Goal: Task Accomplishment & Management: Use online tool/utility

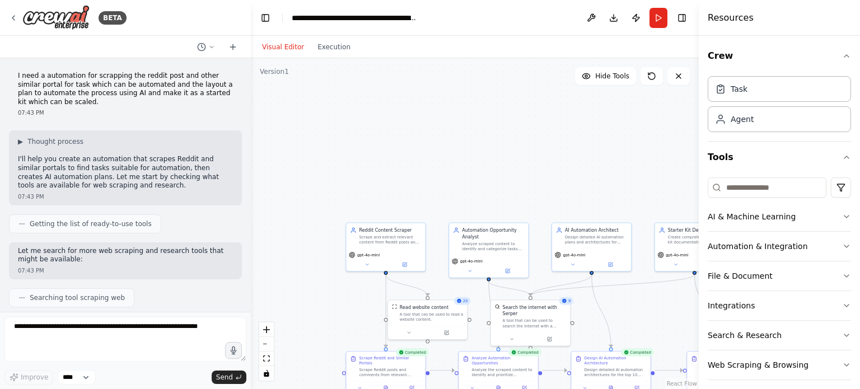
scroll to position [938, 0]
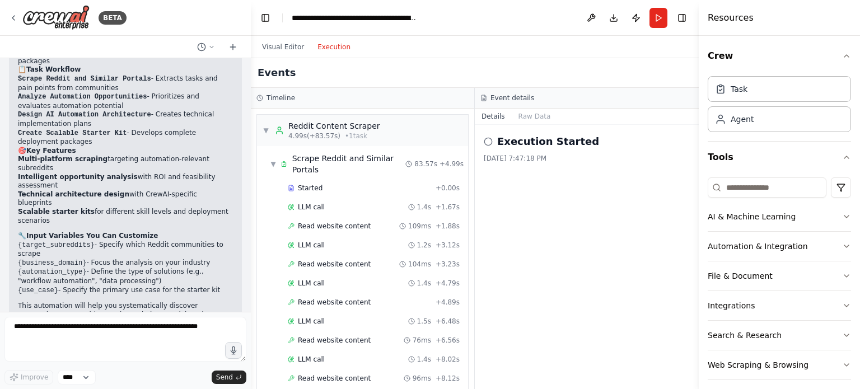
click at [332, 47] on button "Execution" at bounding box center [334, 46] width 46 height 13
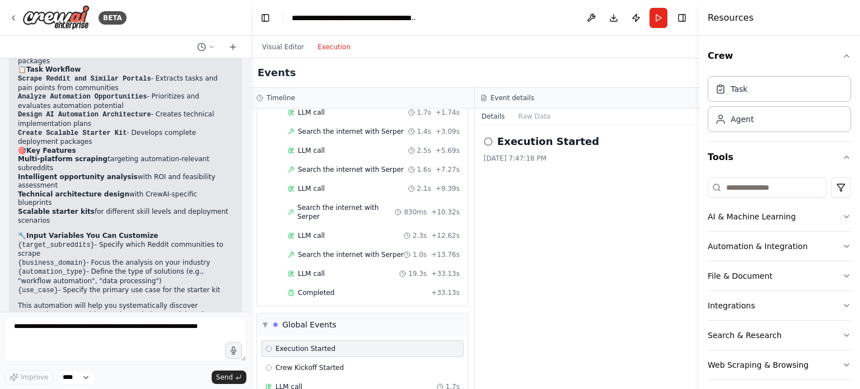
scroll to position [1560, 0]
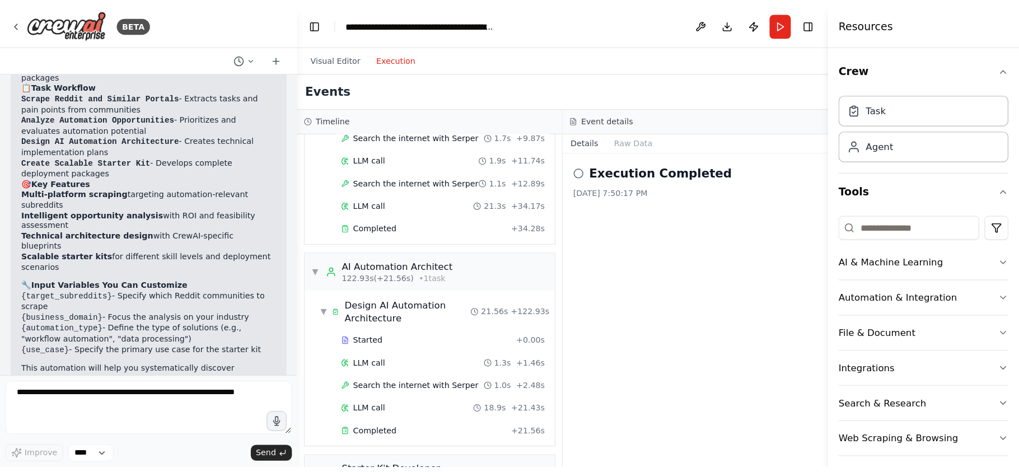
scroll to position [1000, 0]
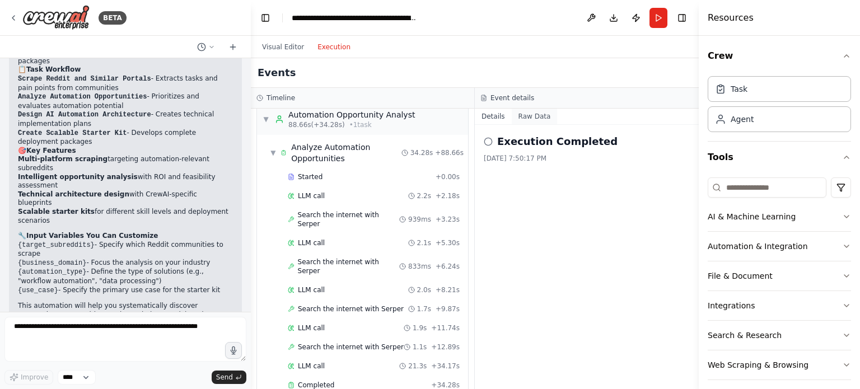
click at [535, 117] on button "Raw Data" at bounding box center [535, 117] width 46 height 16
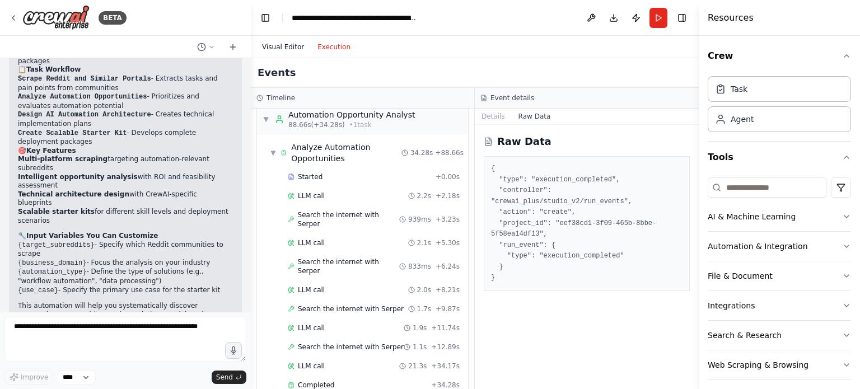
click at [277, 49] on button "Visual Editor" at bounding box center [282, 46] width 55 height 13
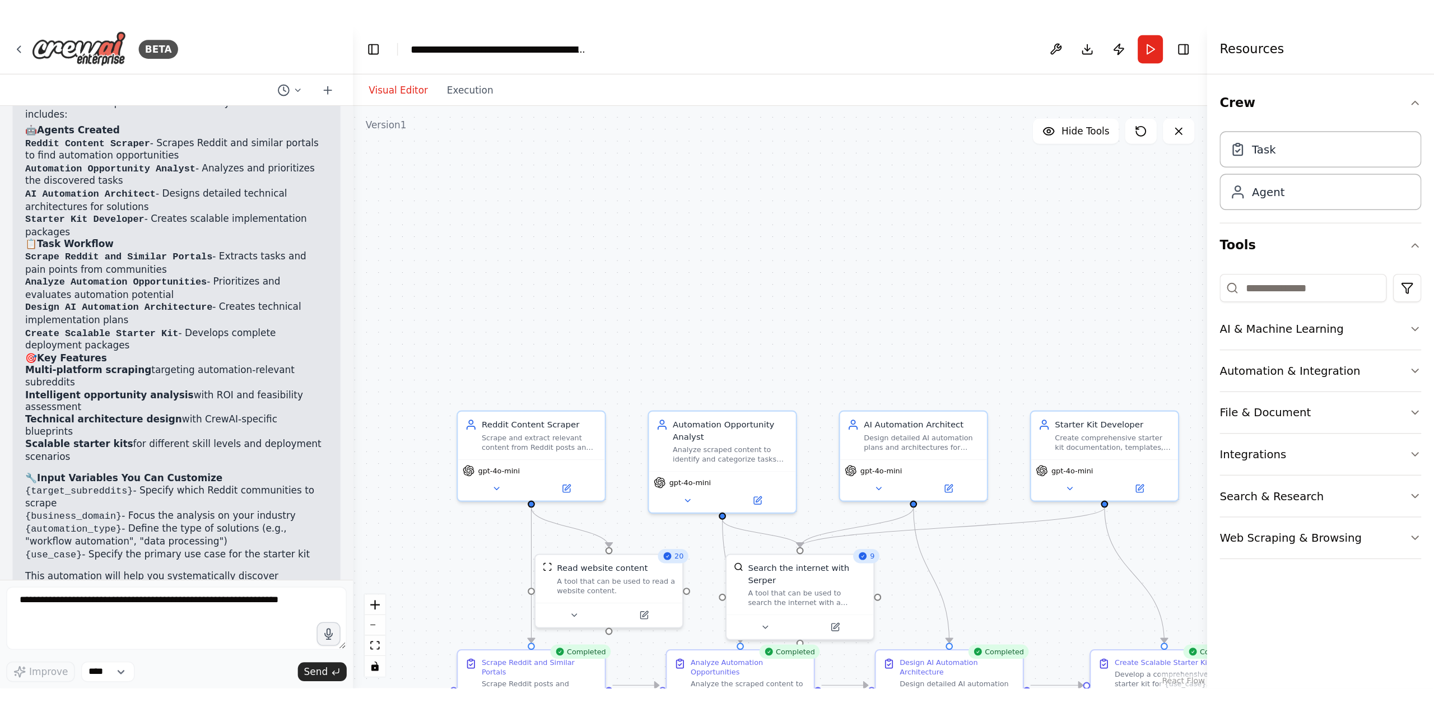
scroll to position [612, 0]
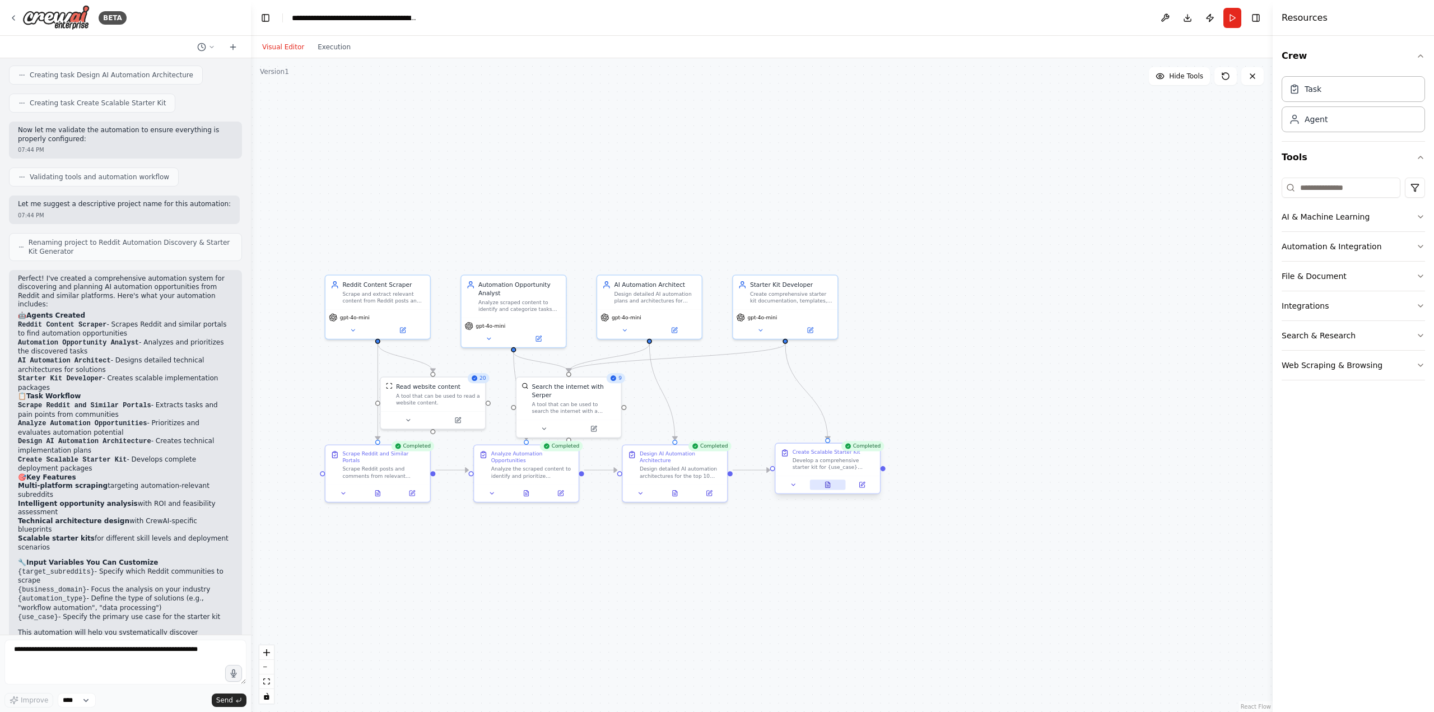
click at [827, 389] on icon at bounding box center [827, 485] width 4 height 6
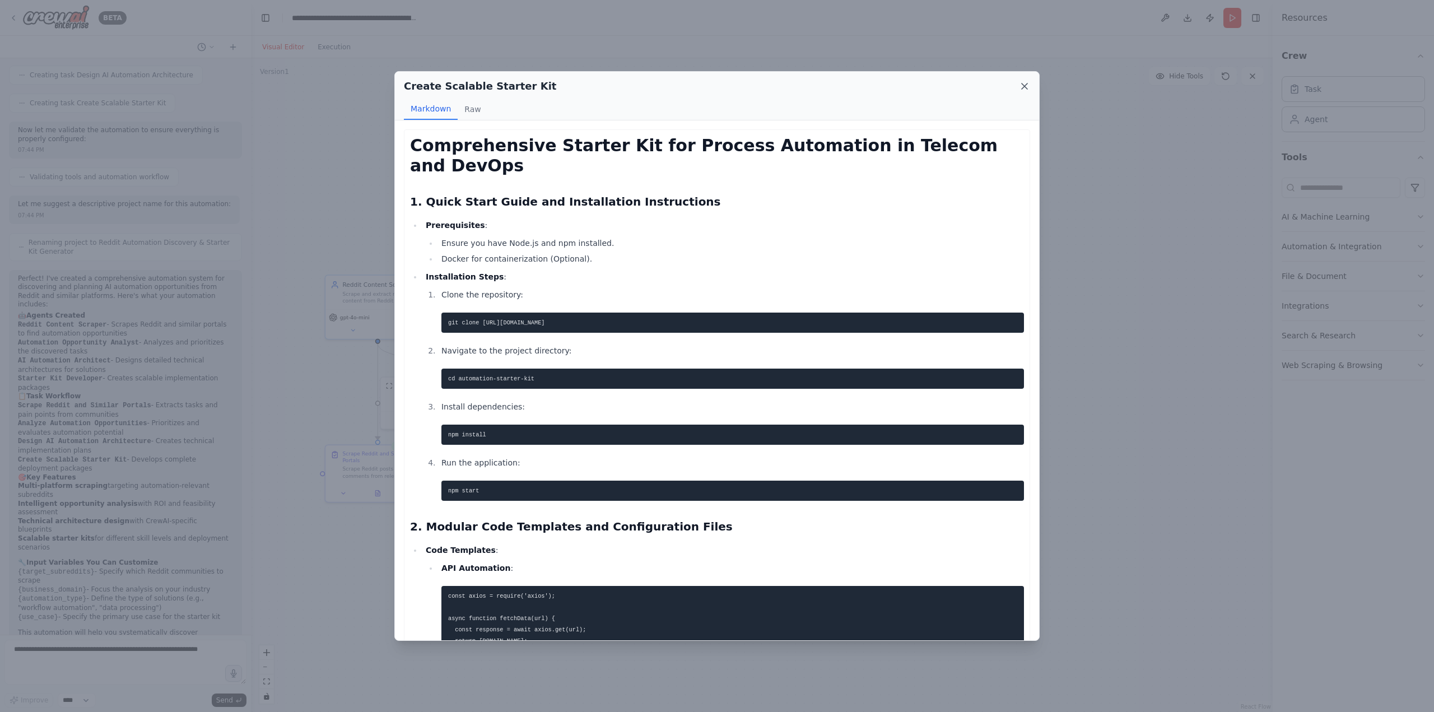
click at [860, 85] on icon at bounding box center [1024, 86] width 11 height 11
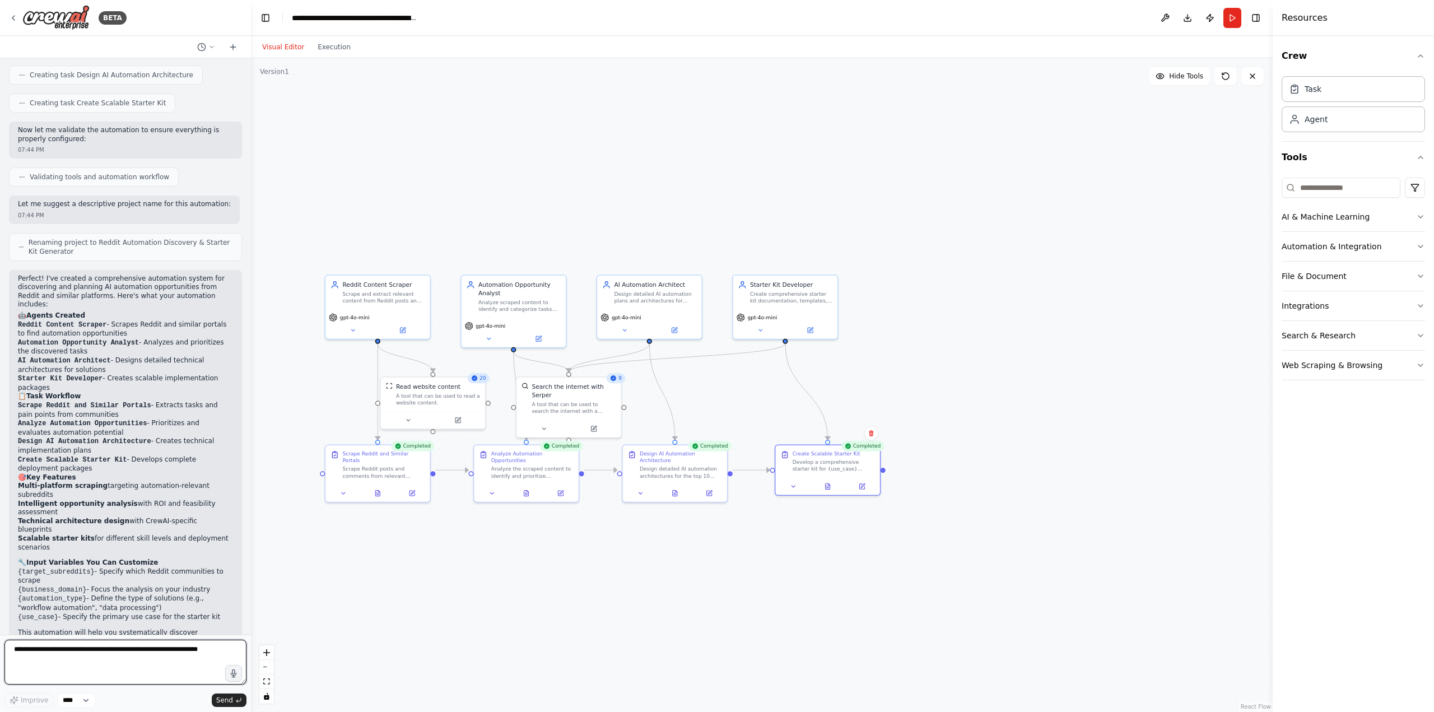
click at [89, 389] on textarea at bounding box center [125, 662] width 242 height 45
type textarea "**********"
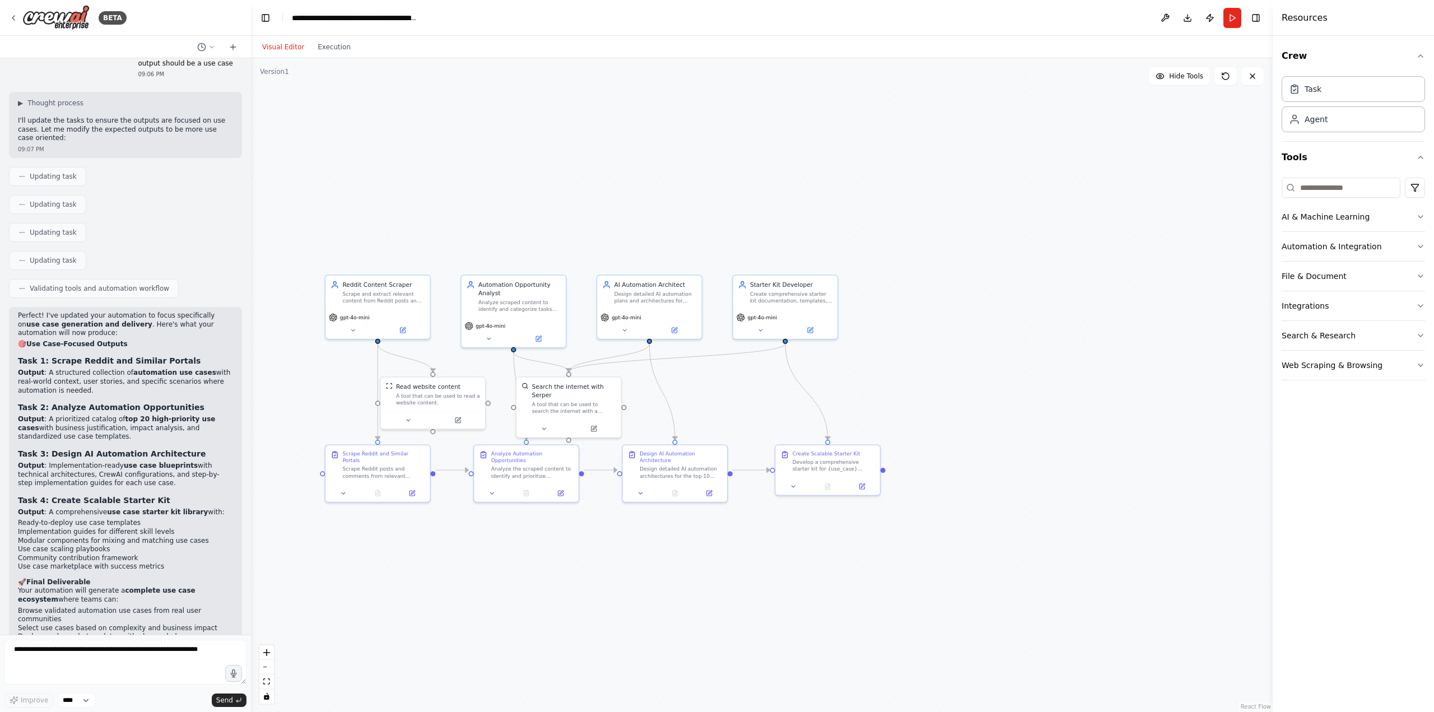
scroll to position [1253, 0]
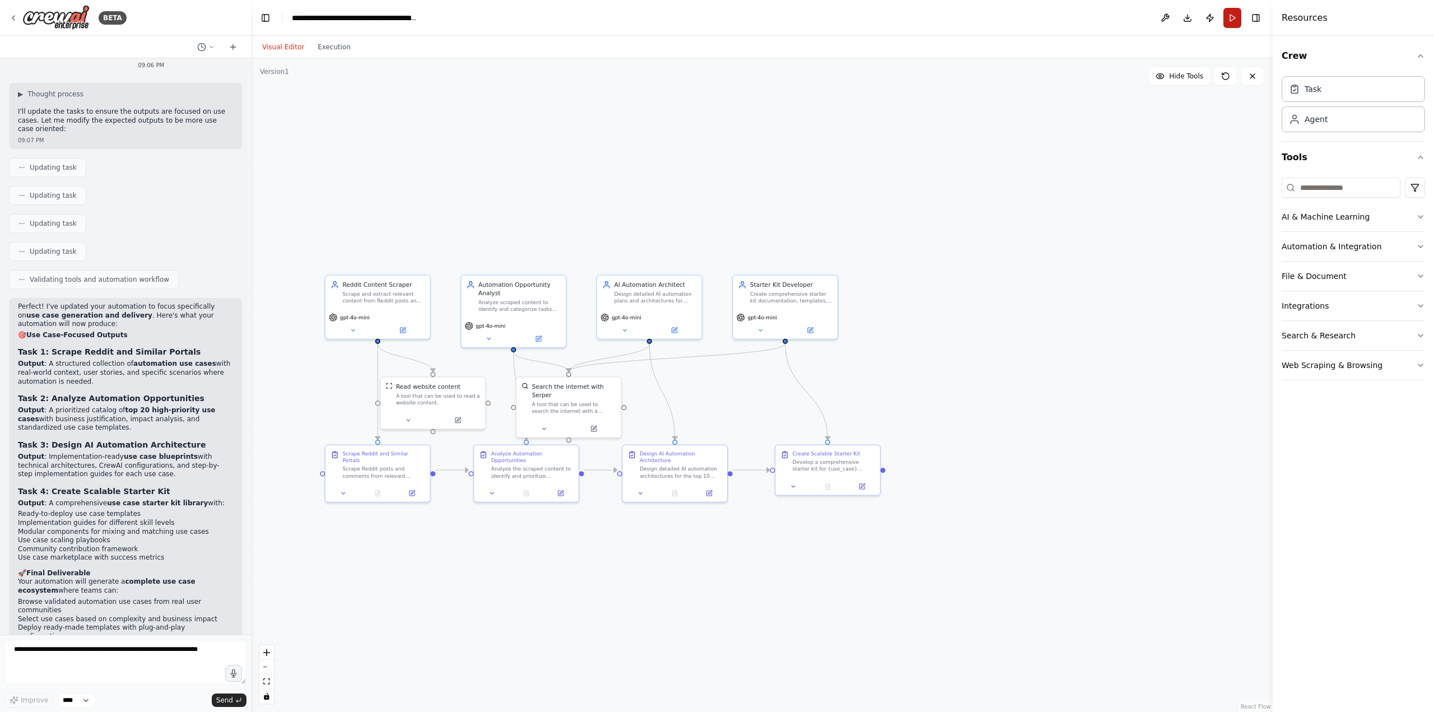
click at [860, 21] on button "Run" at bounding box center [1232, 18] width 18 height 20
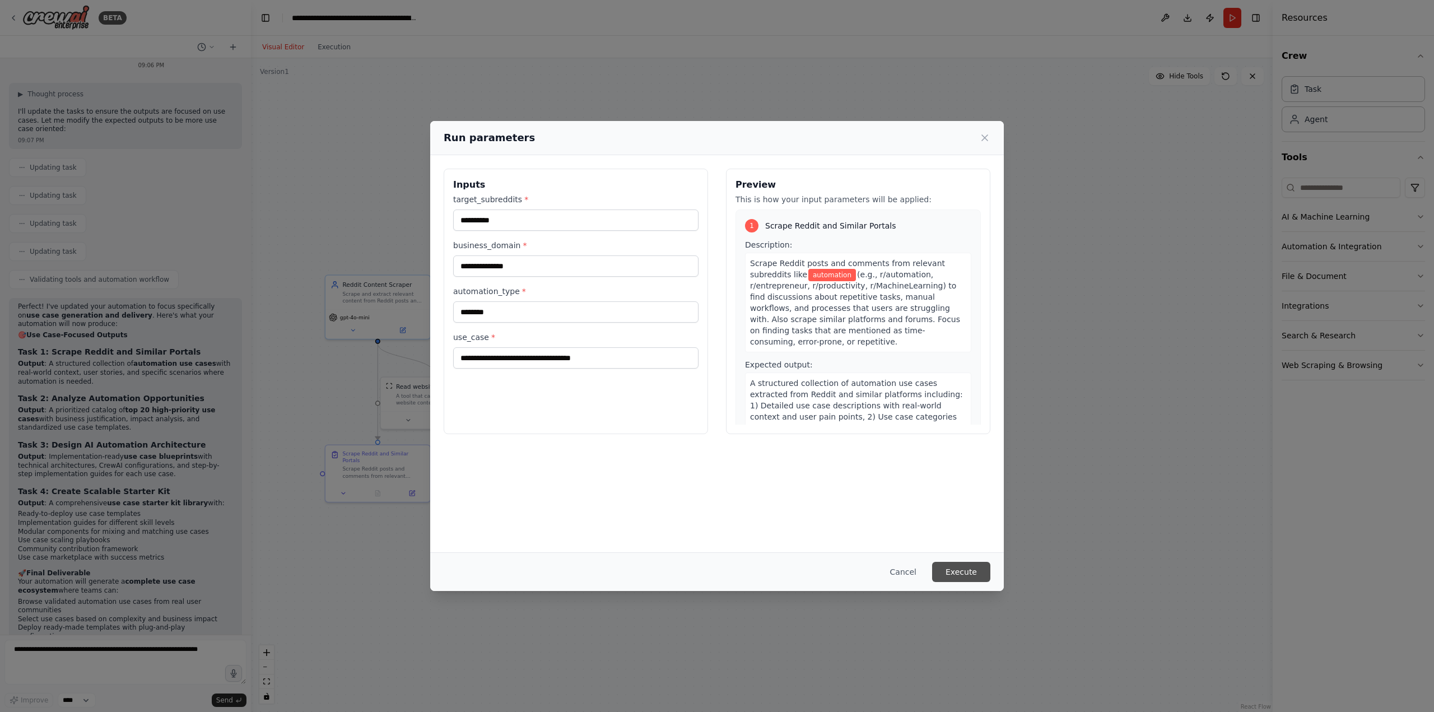
click at [860, 389] on button "Execute" at bounding box center [961, 572] width 58 height 20
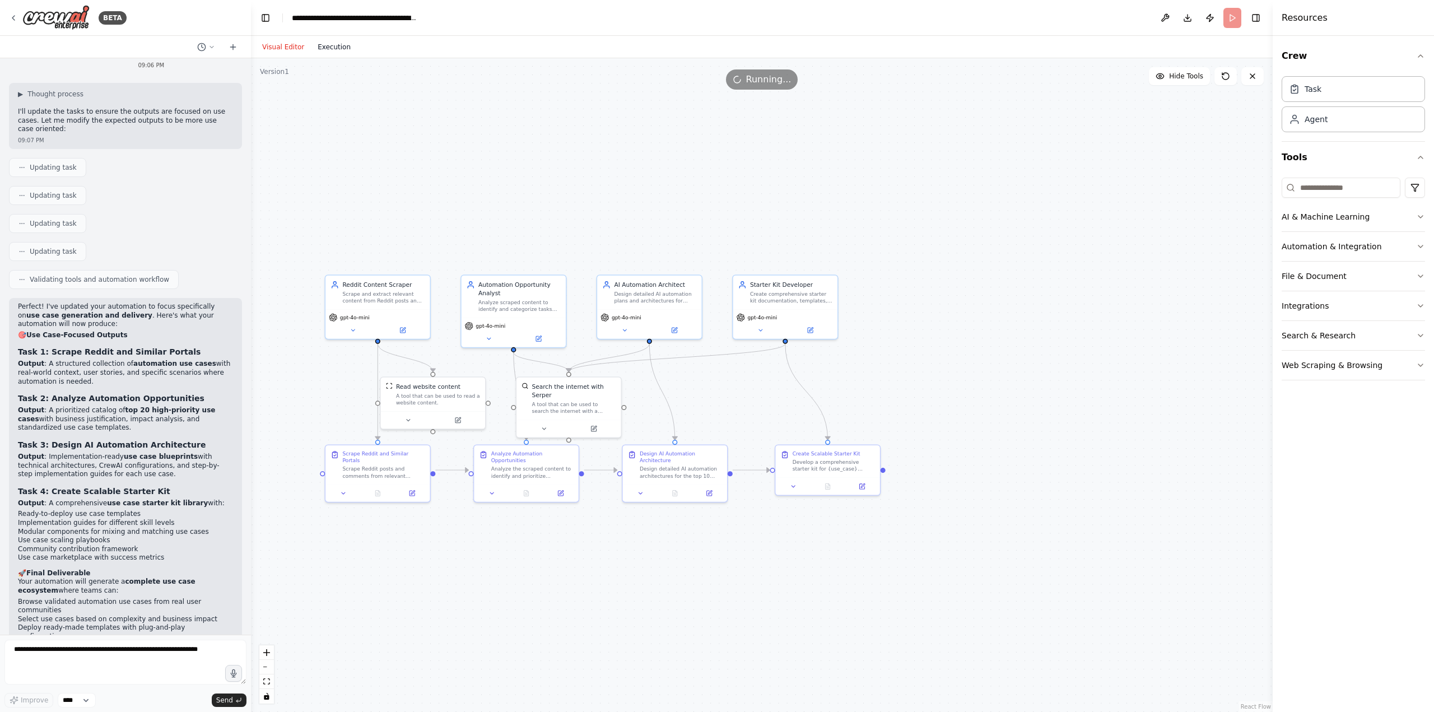
scroll to position [0, 0]
click at [321, 49] on button "Execution" at bounding box center [334, 46] width 46 height 13
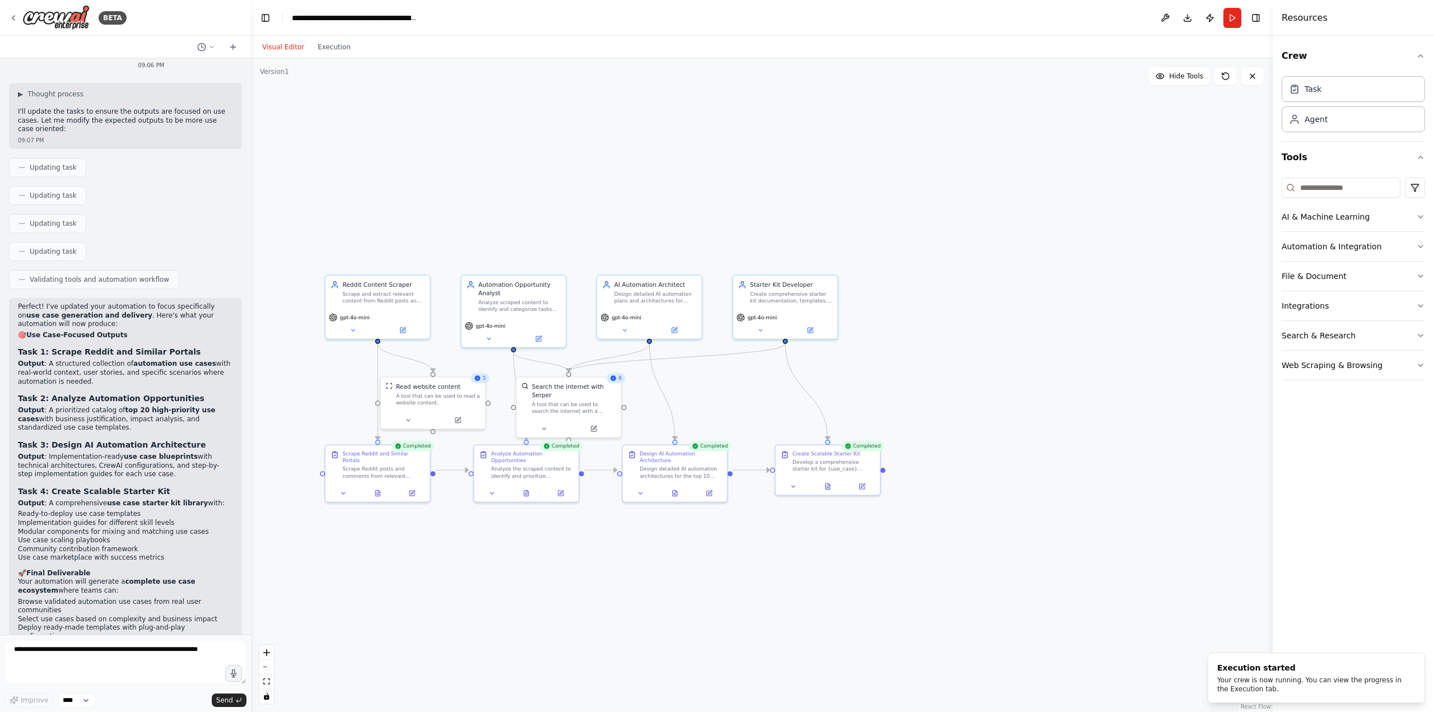
click at [281, 50] on button "Visual Editor" at bounding box center [282, 46] width 55 height 13
drag, startPoint x: 827, startPoint y: 485, endPoint x: 821, endPoint y: 476, distance: 10.6
click at [827, 389] on icon at bounding box center [828, 485] width 2 height 0
click at [830, 389] on button at bounding box center [828, 484] width 36 height 10
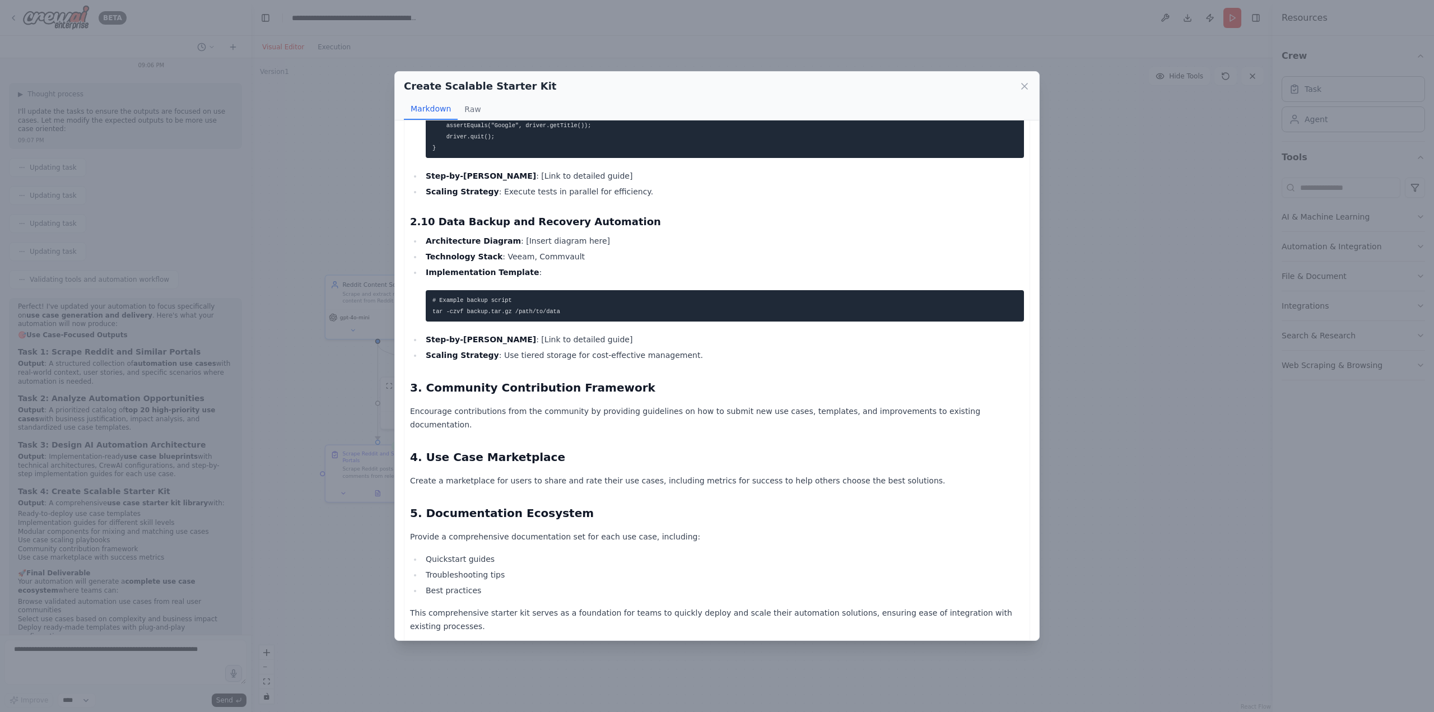
scroll to position [1975, 0]
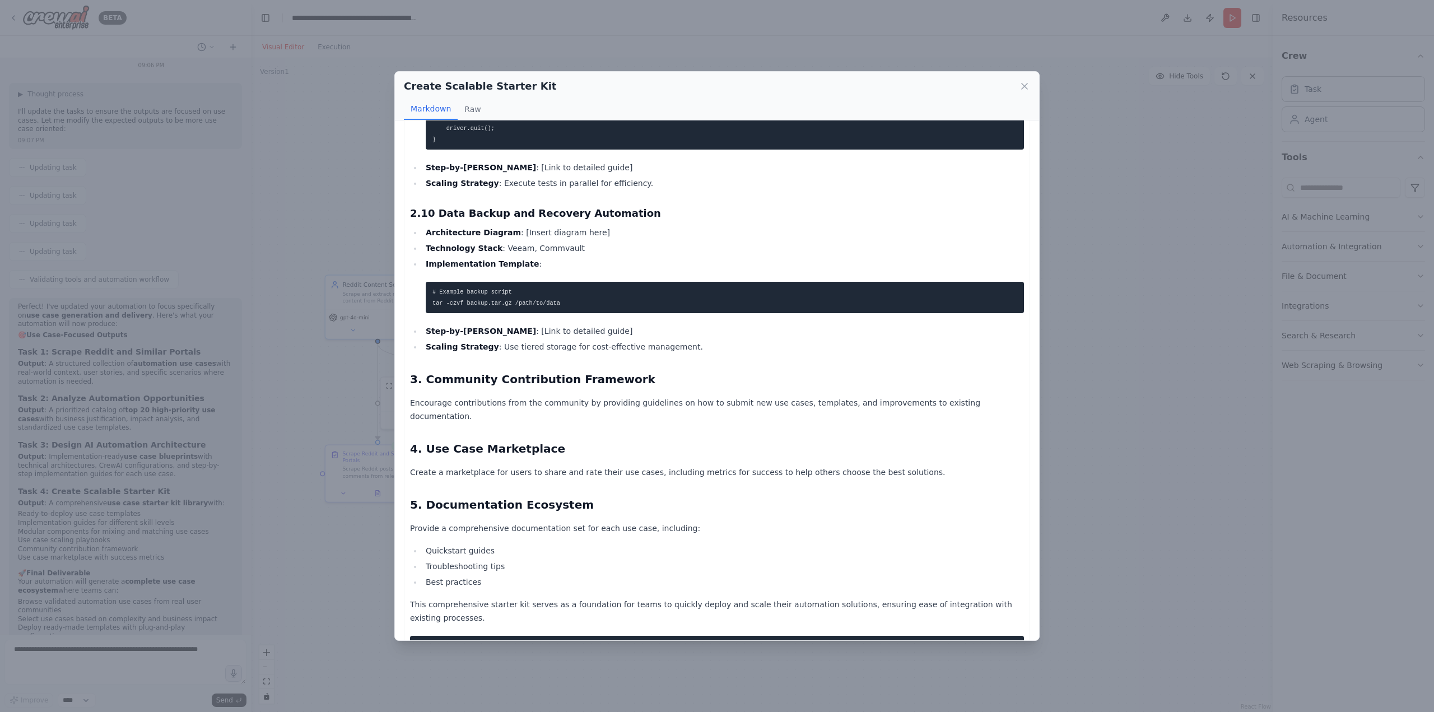
click at [860, 389] on p "Provide a comprehensive documentation set for each use case, including:" at bounding box center [717, 527] width 614 height 13
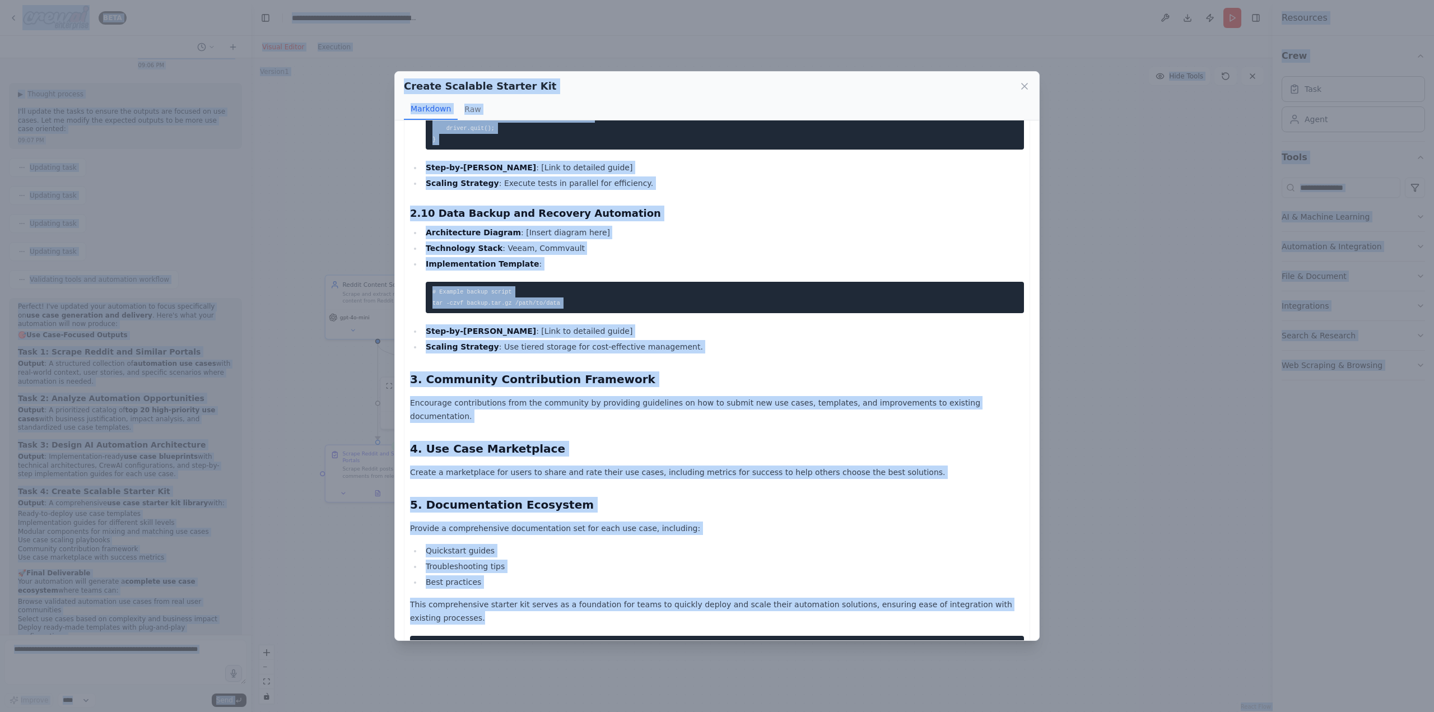
click at [860, 389] on p "Provide a comprehensive documentation set for each use case, including:" at bounding box center [717, 527] width 614 height 13
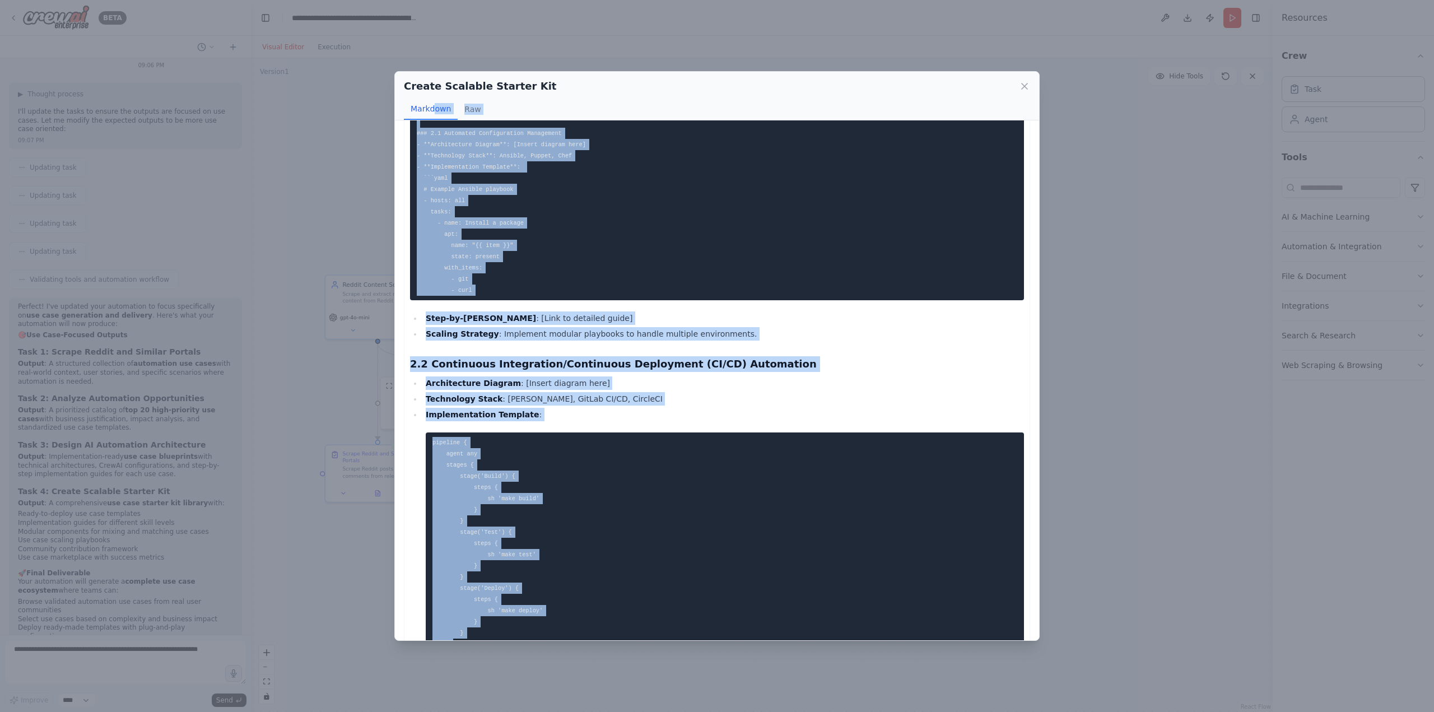
scroll to position [0, 0]
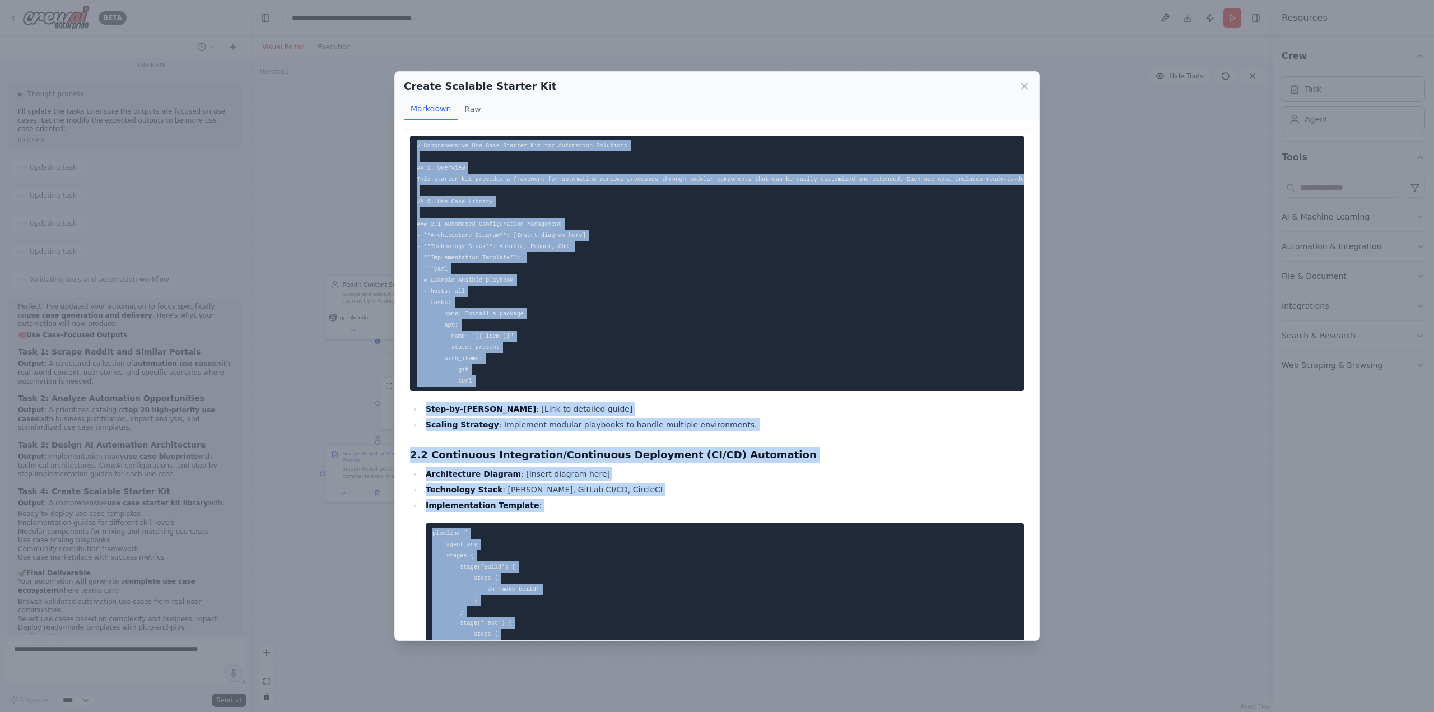
drag, startPoint x: 1005, startPoint y: 602, endPoint x: 395, endPoint y: 149, distance: 760.1
click at [395, 149] on div "# Comprehensive Use Case Starter Kit for Automation Solutions ## 1. Overview Th…" at bounding box center [717, 380] width 644 height 520
copy div "# Comprehensive Use Case Starter Kit for Automation Solutions ## 1. Overview Th…"
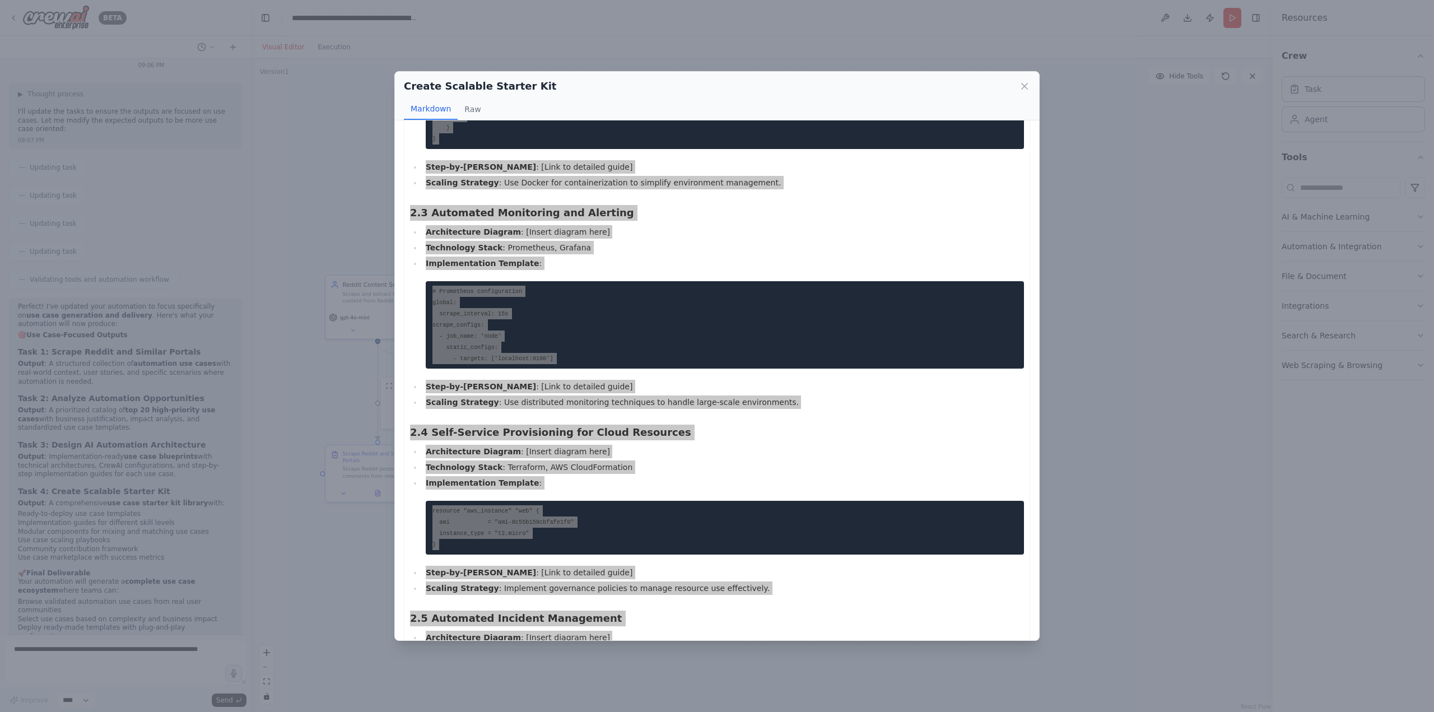
scroll to position [616, 0]
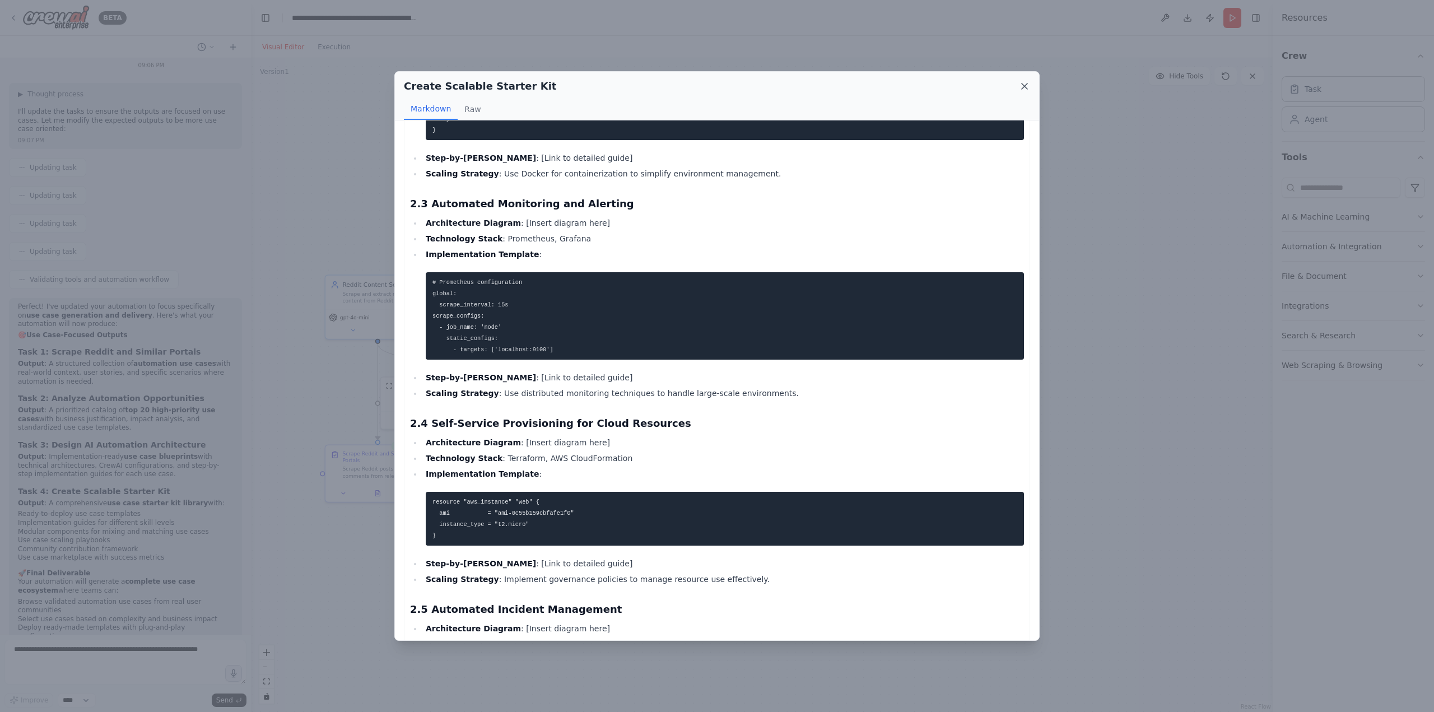
click at [860, 87] on icon at bounding box center [1024, 86] width 6 height 6
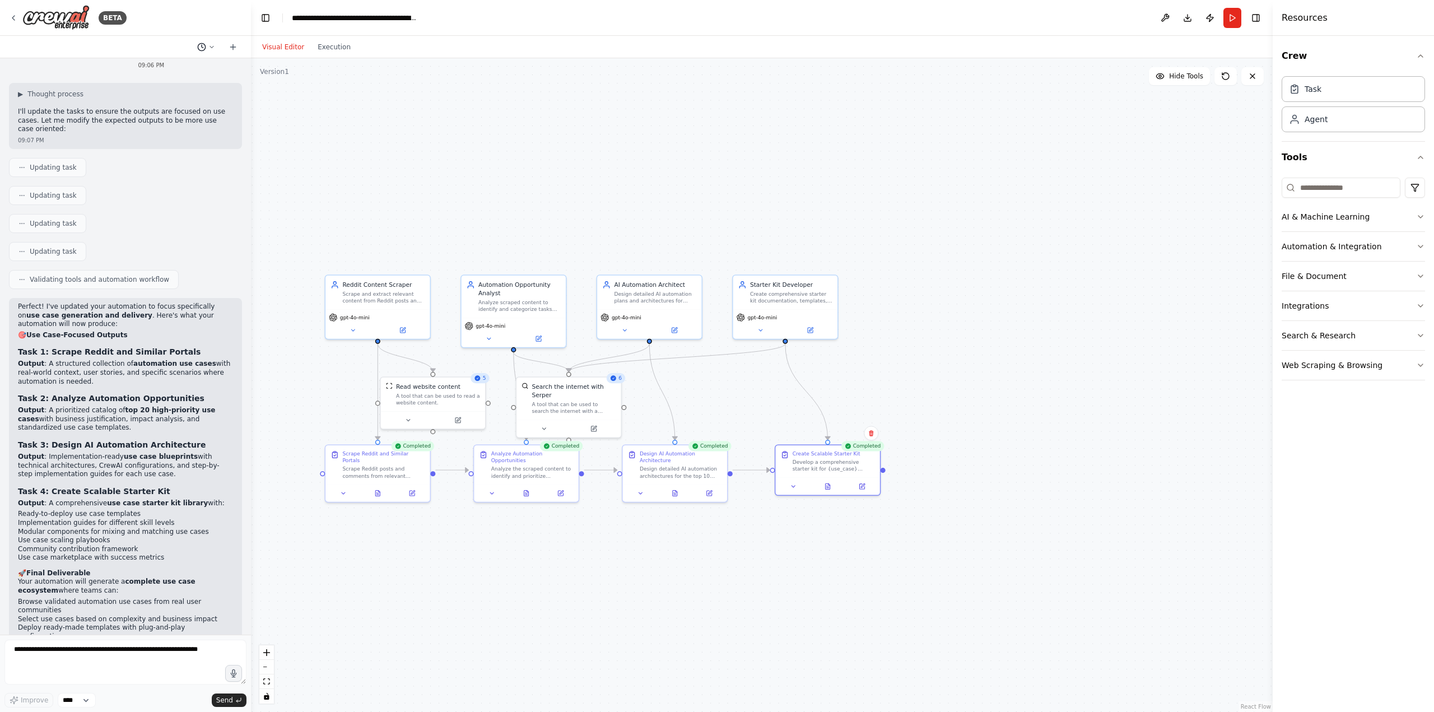
click at [212, 46] on icon at bounding box center [211, 47] width 7 height 7
click at [164, 37] on div at bounding box center [125, 356] width 251 height 712
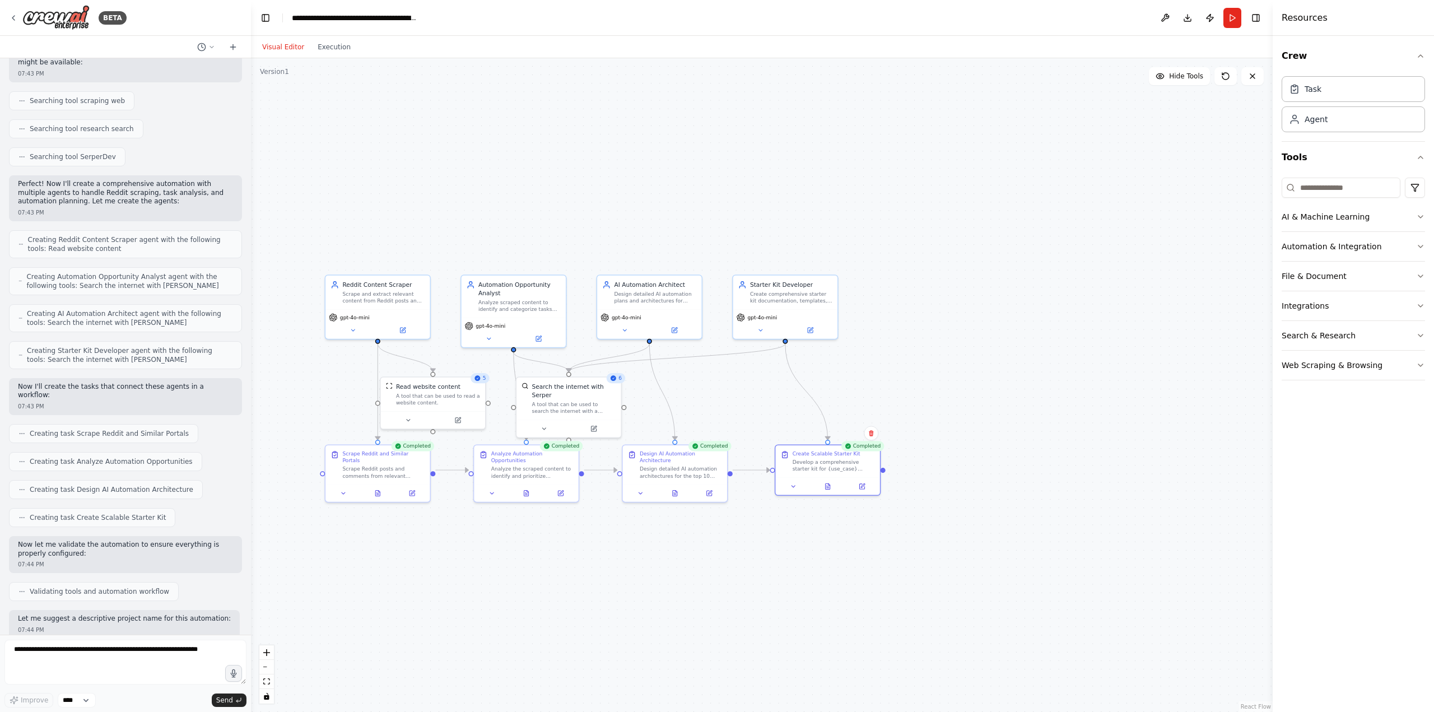
scroll to position [189, 0]
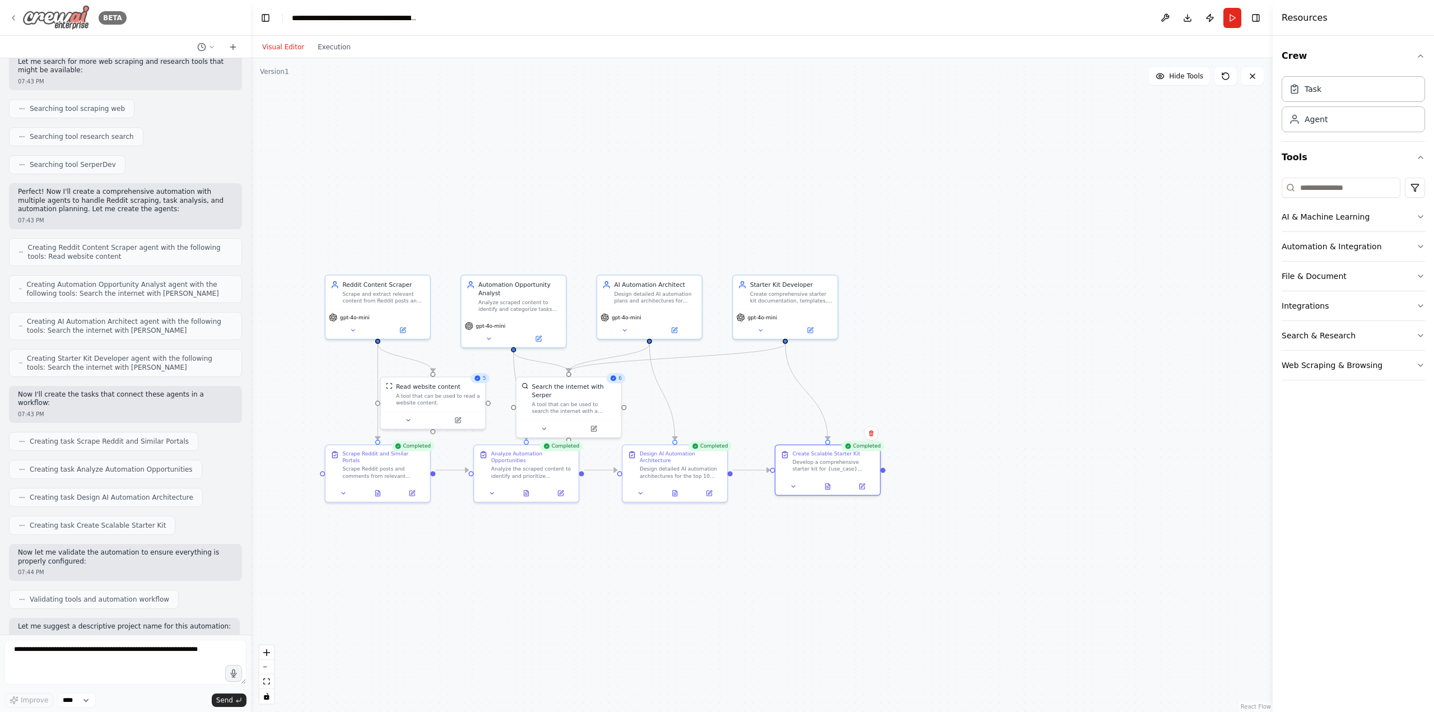
click at [15, 17] on icon at bounding box center [13, 17] width 9 height 9
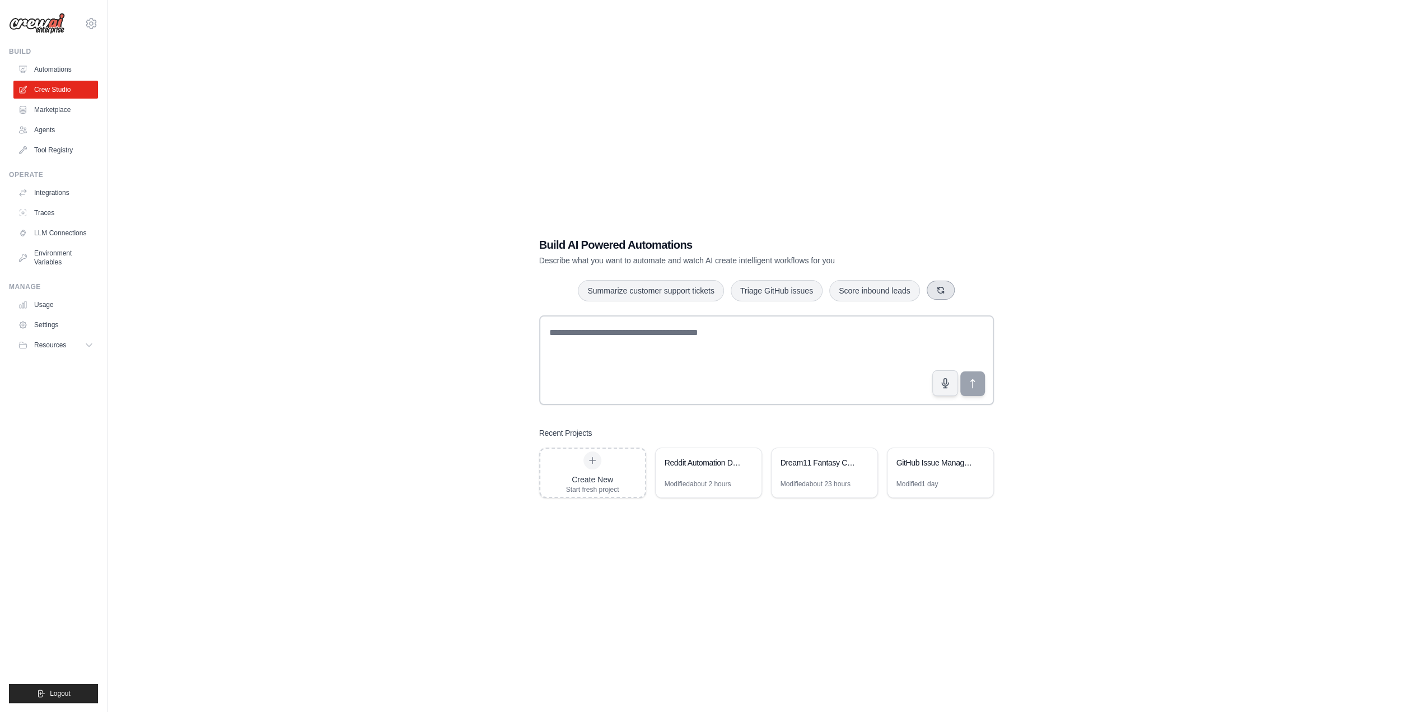
click at [937, 293] on icon "button" at bounding box center [940, 290] width 9 height 9
click at [623, 294] on button "Automate social media posting" at bounding box center [610, 289] width 126 height 21
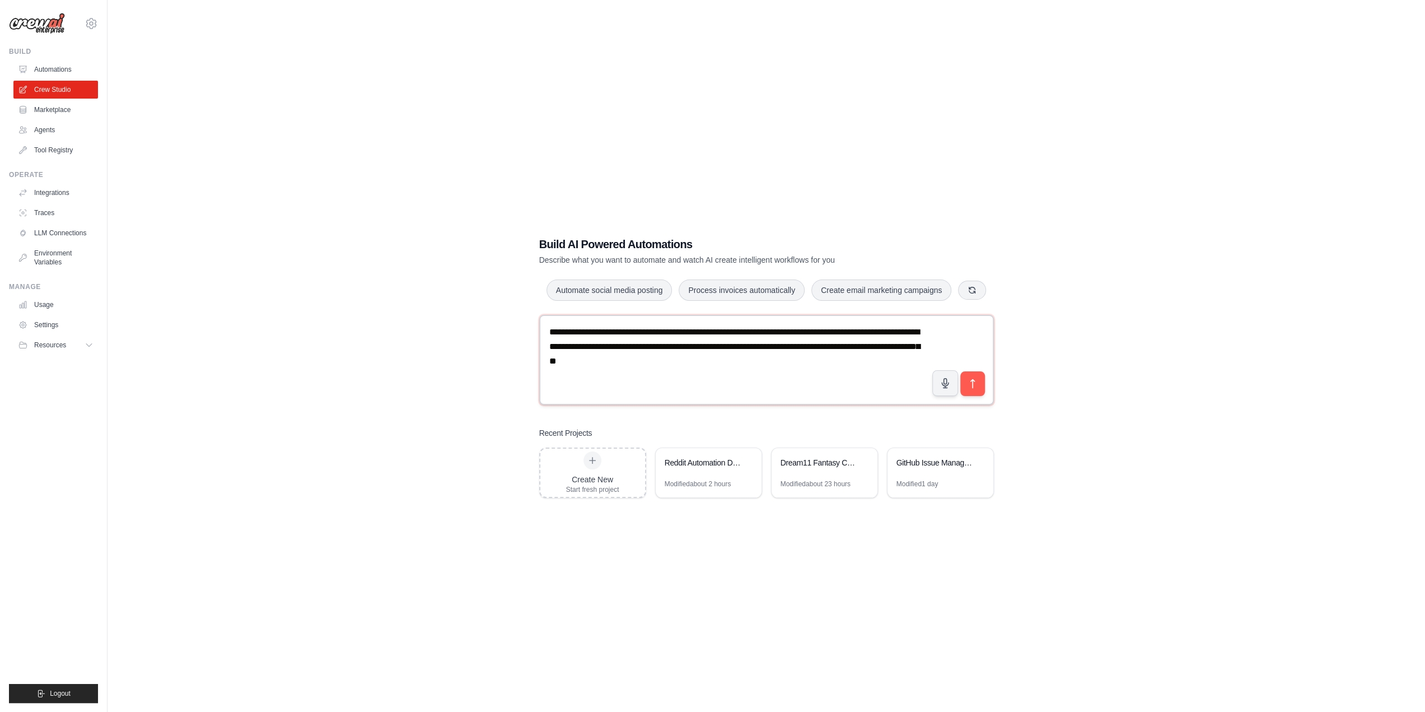
drag, startPoint x: 676, startPoint y: 364, endPoint x: 682, endPoint y: 363, distance: 6.2
click at [676, 364] on textarea "**********" at bounding box center [766, 360] width 455 height 90
type textarea "**********"
click at [973, 380] on icon "submit" at bounding box center [972, 383] width 4 height 9
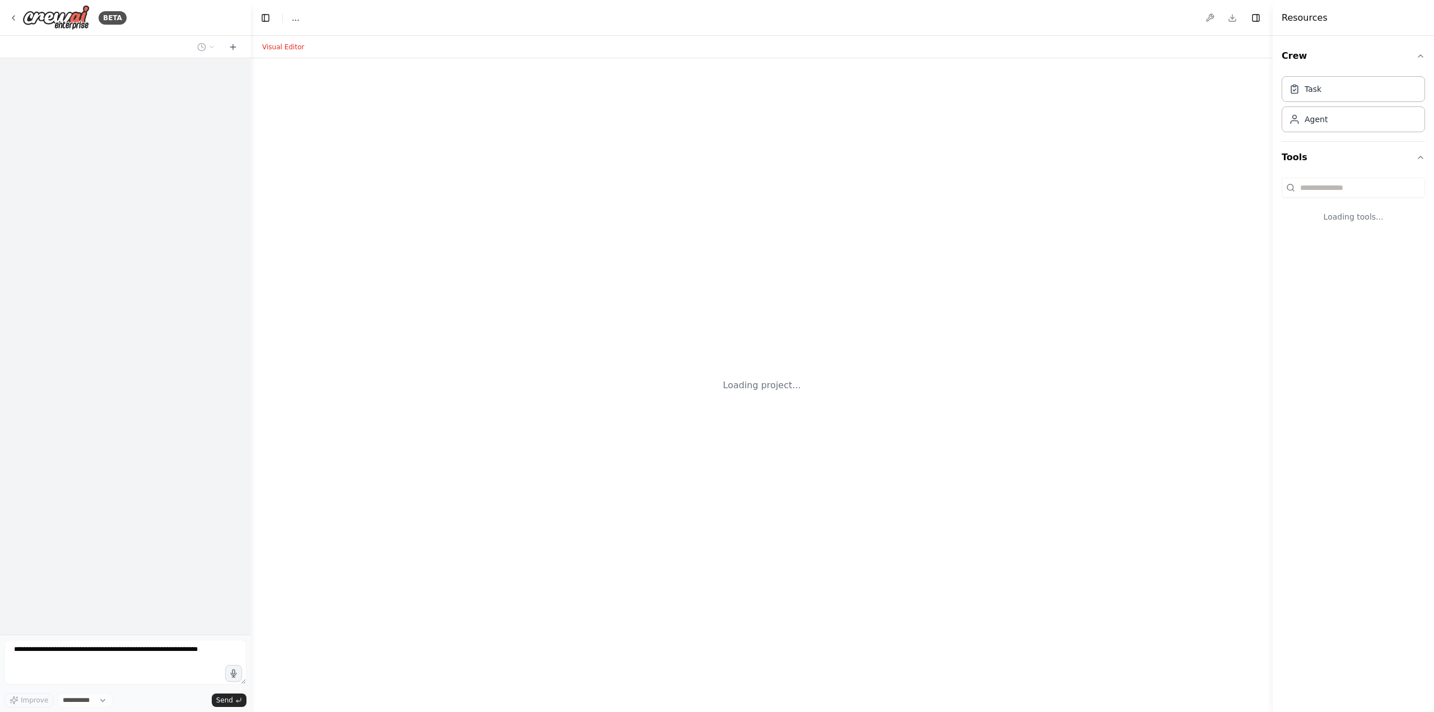
select select "****"
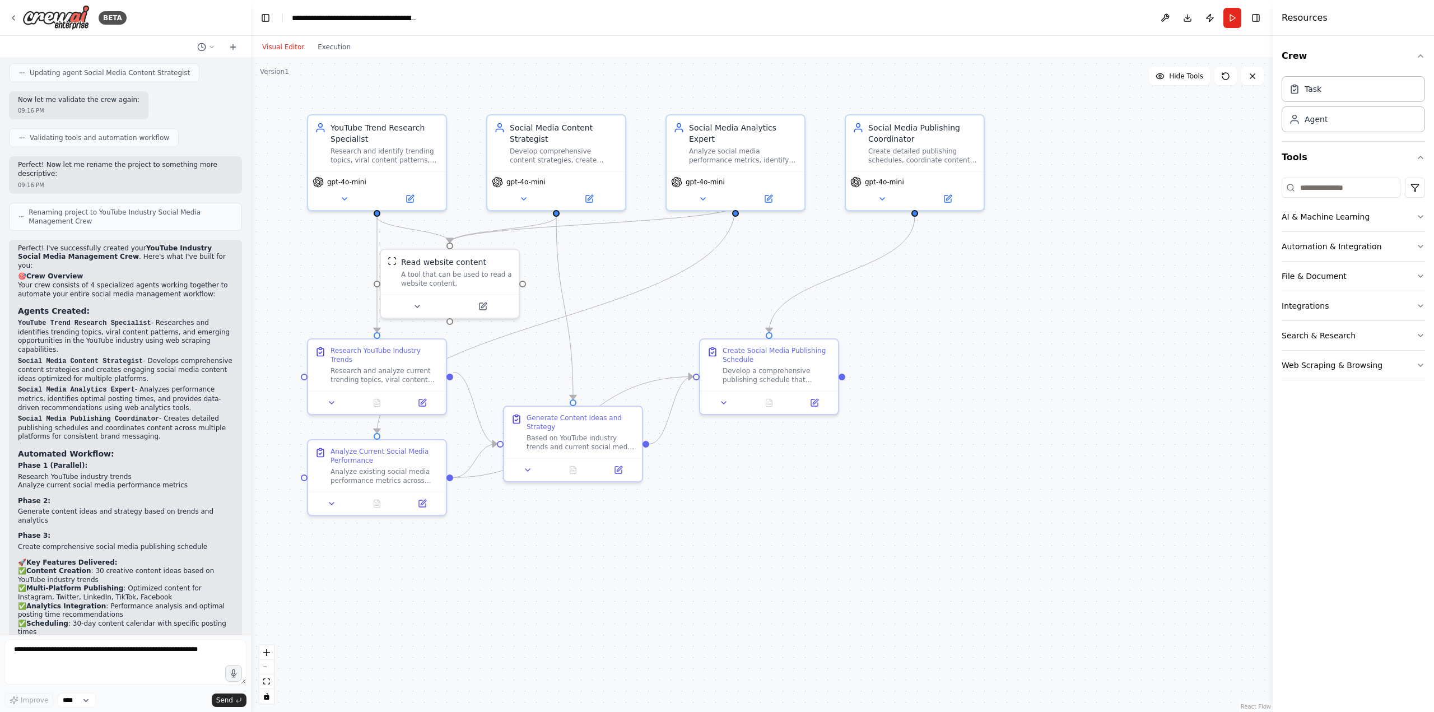
scroll to position [1161, 0]
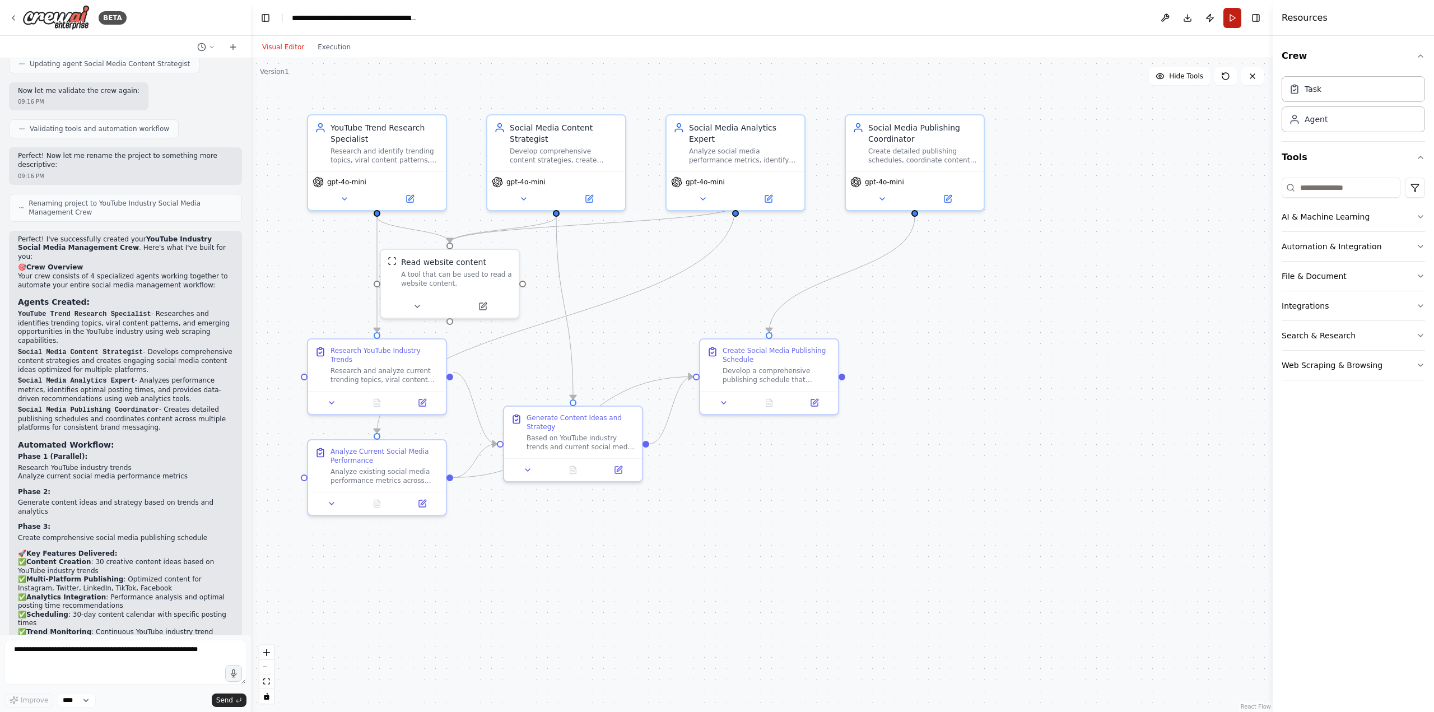
click at [1233, 17] on button "Run" at bounding box center [1232, 18] width 18 height 20
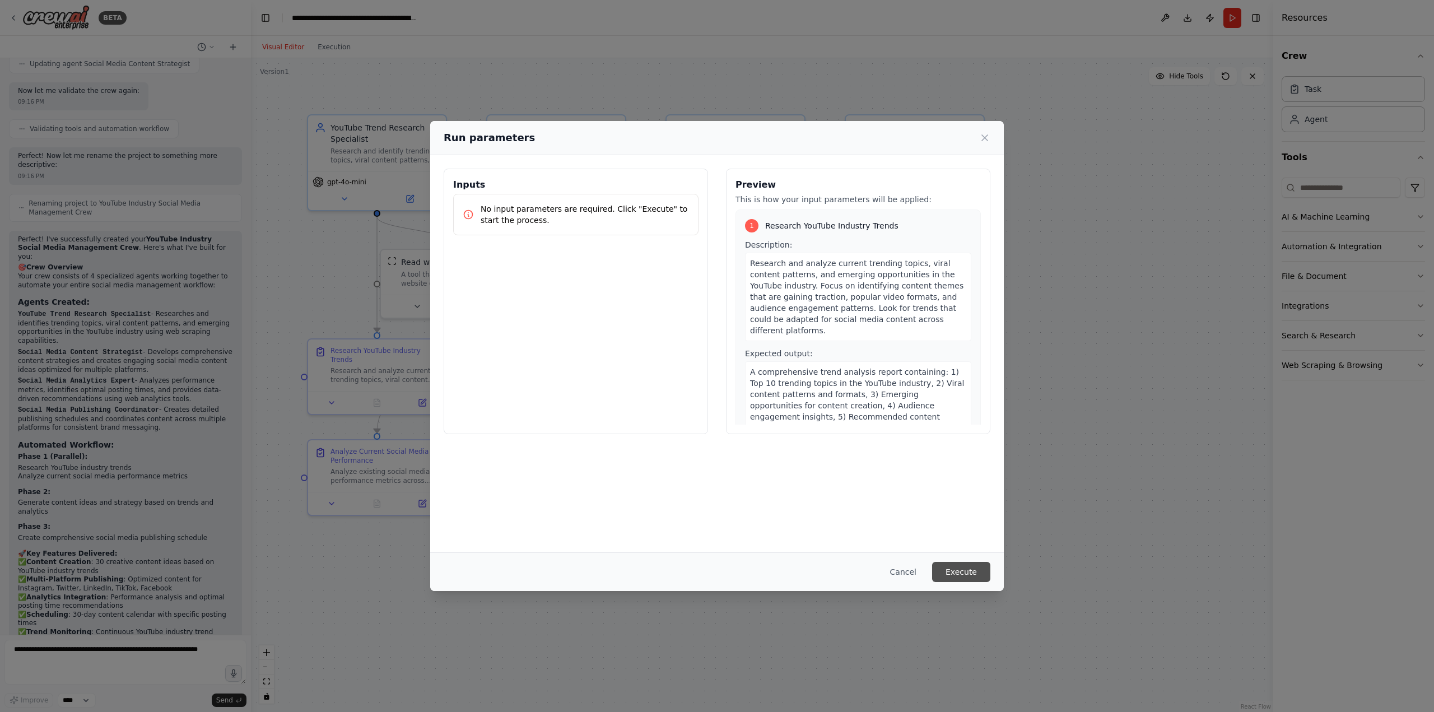
click at [974, 573] on button "Execute" at bounding box center [961, 572] width 58 height 20
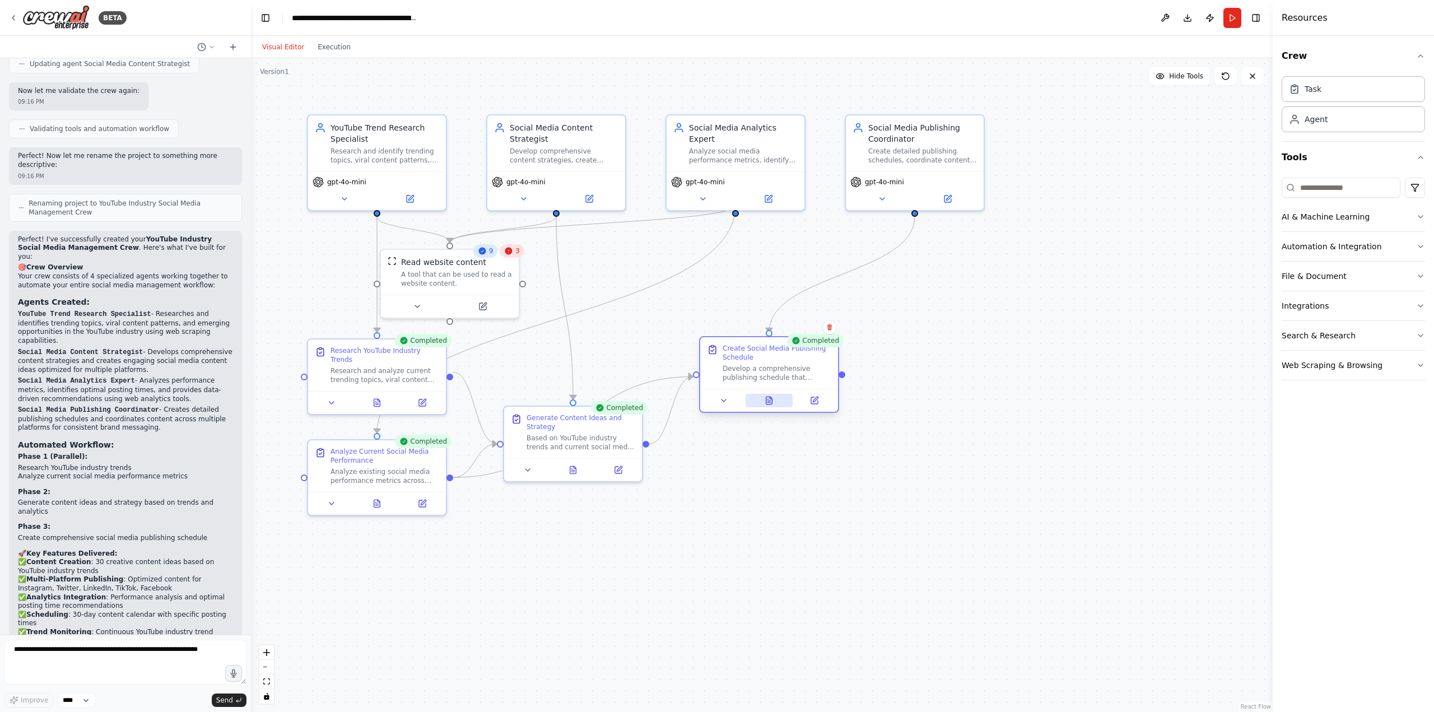
click at [769, 402] on icon at bounding box center [768, 402] width 3 height 0
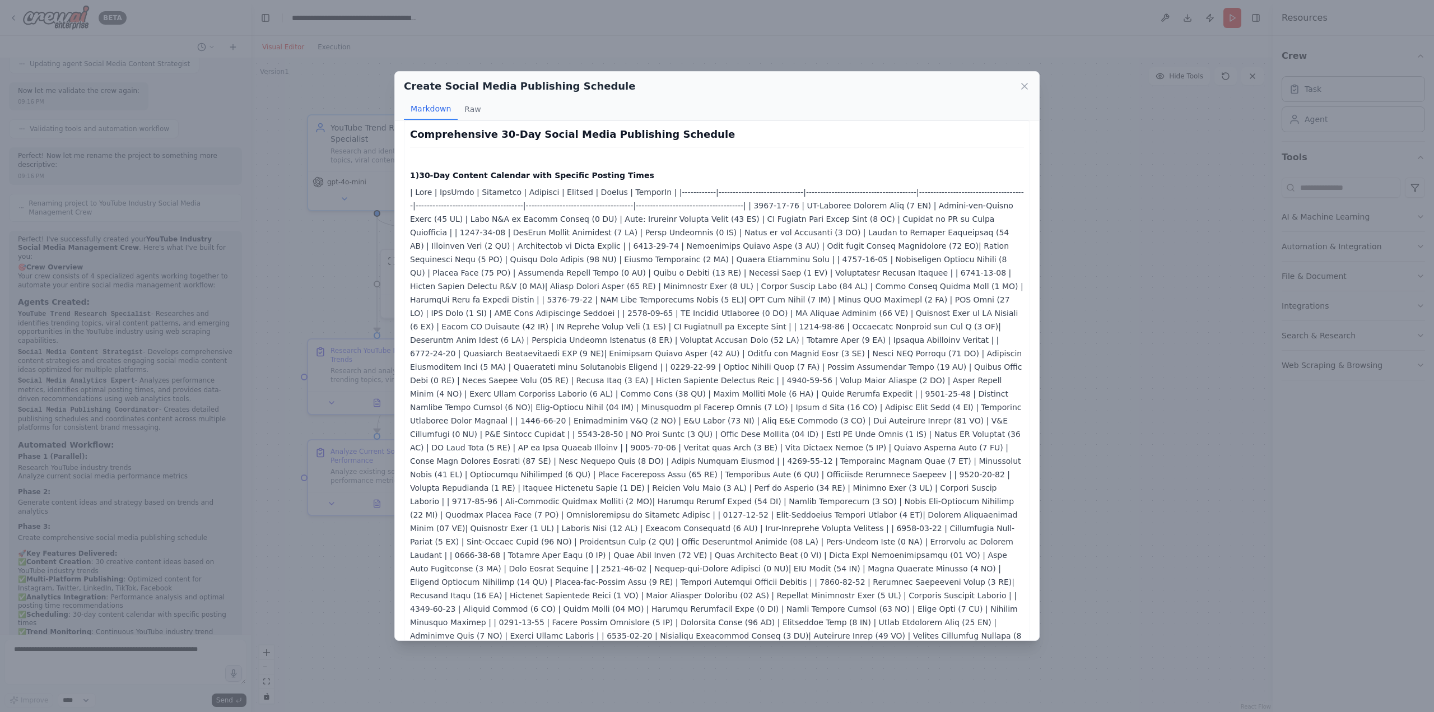
scroll to position [0, 0]
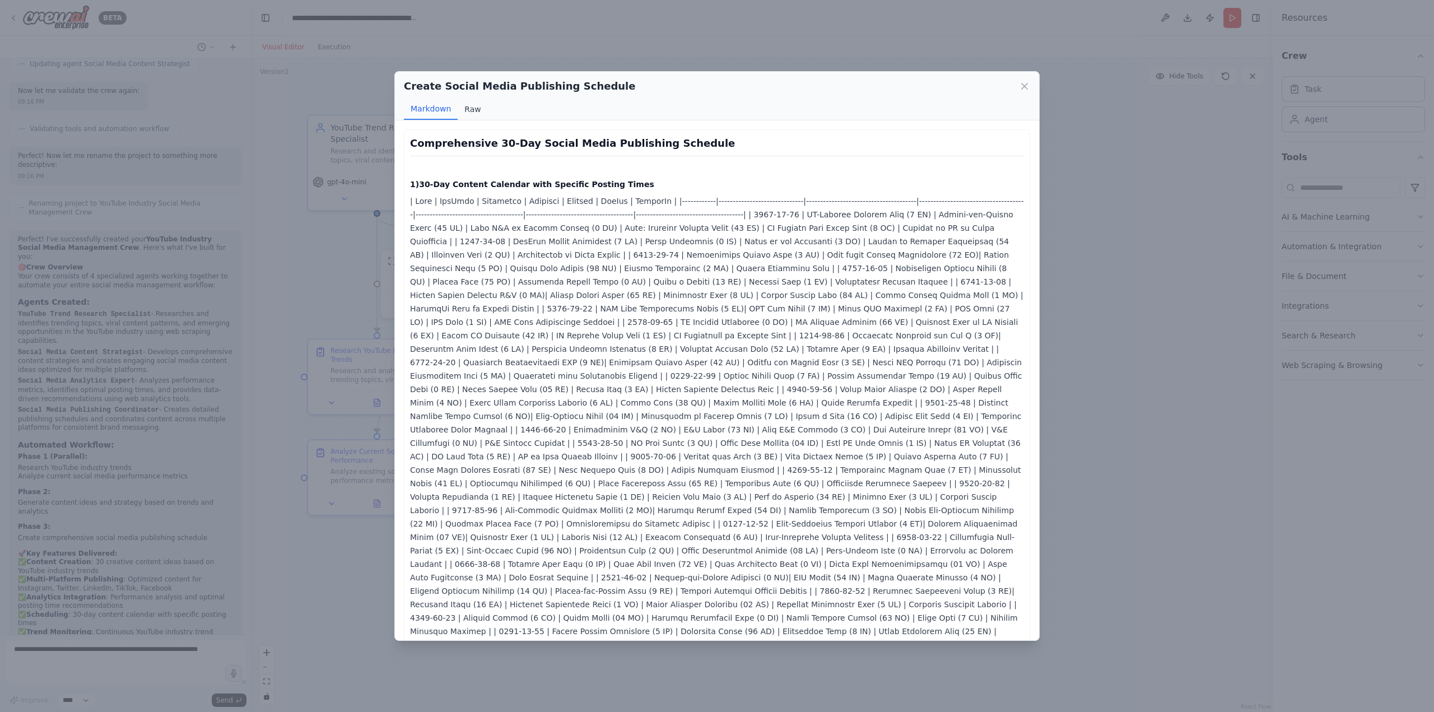
click at [473, 109] on button "Raw" at bounding box center [473, 109] width 30 height 21
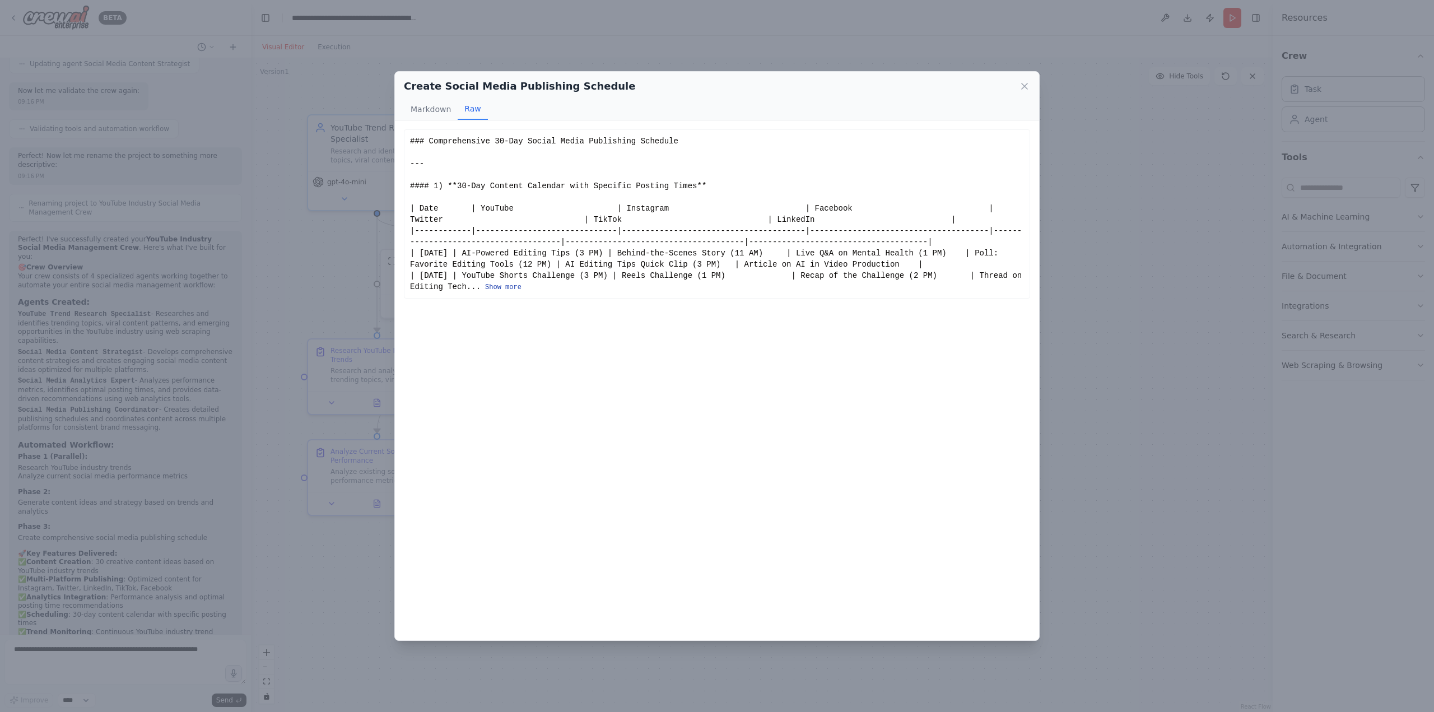
click at [485, 290] on button "Show more" at bounding box center [503, 287] width 36 height 9
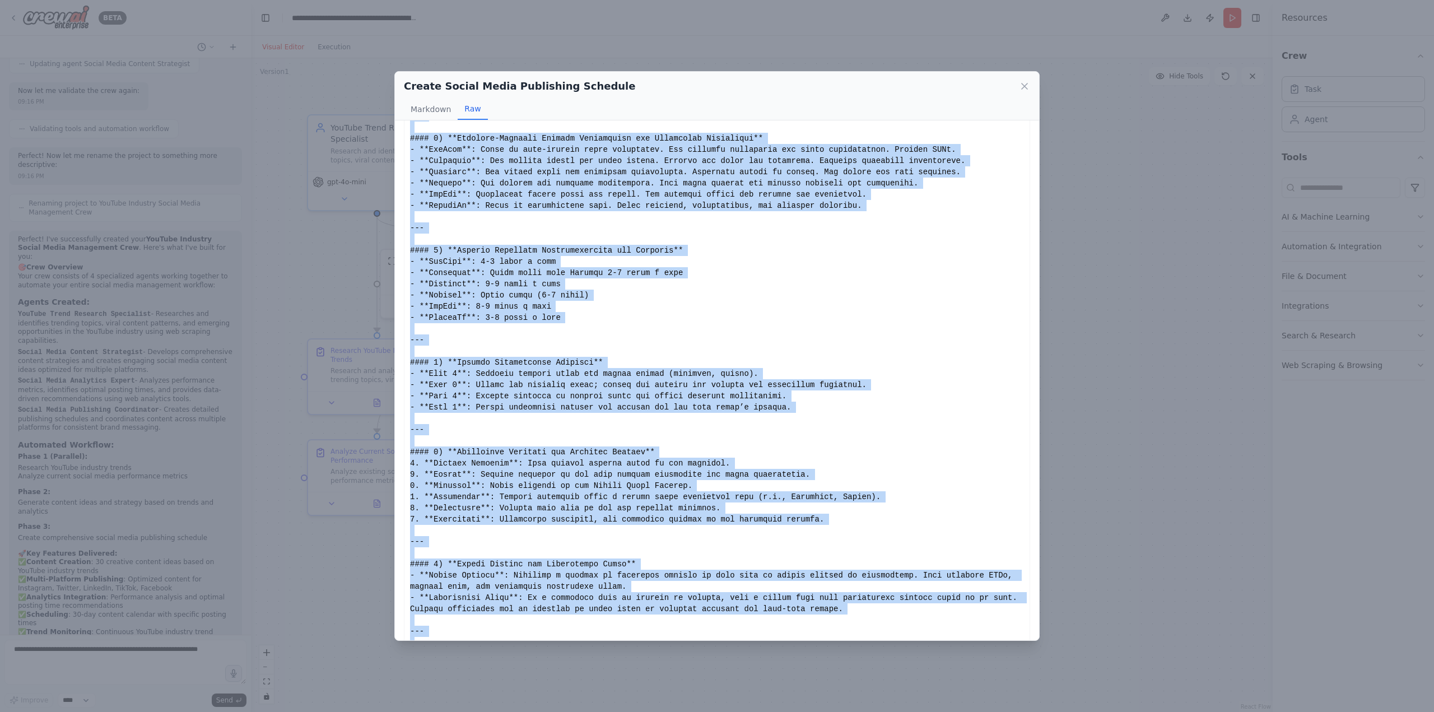
scroll to position [865, 0]
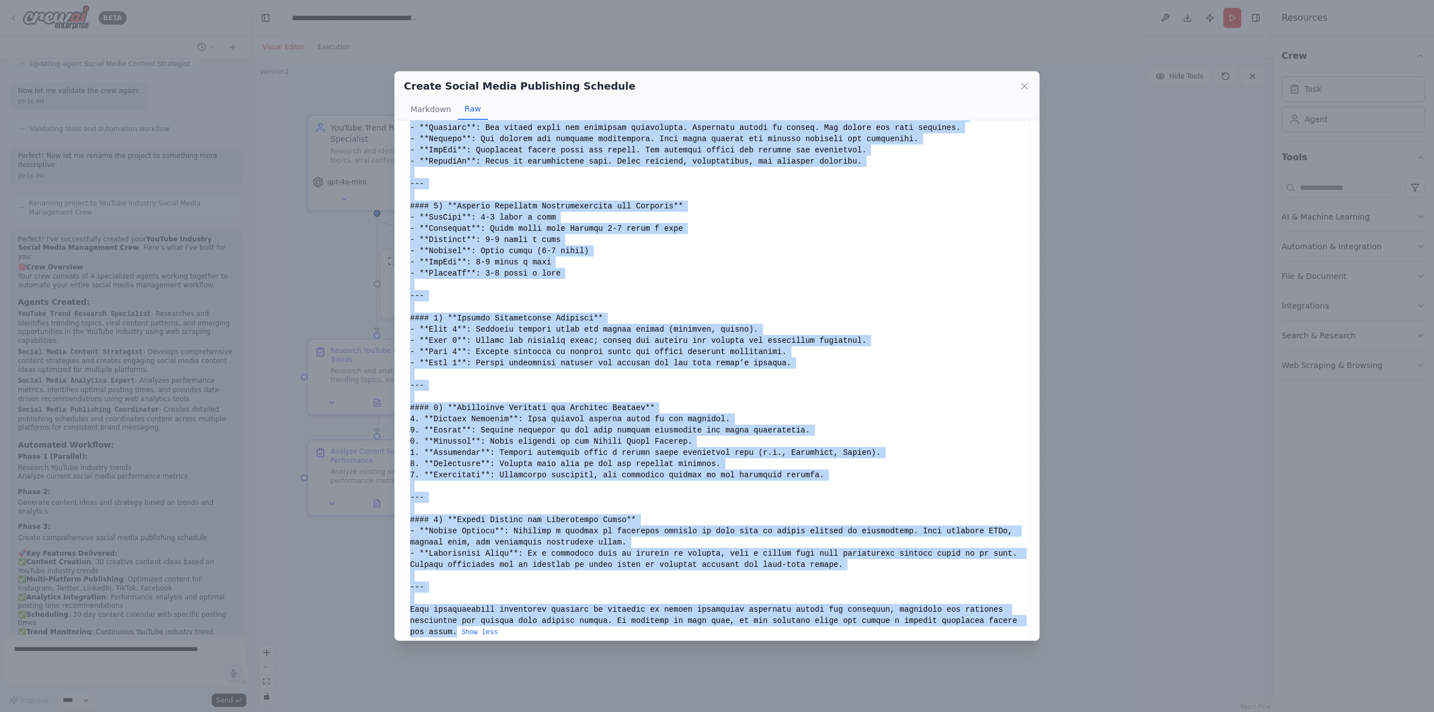
drag, startPoint x: 407, startPoint y: 138, endPoint x: 965, endPoint y: 624, distance: 740.3
copy div "### Comprehensive 30-Day Social Media Publishing Schedule --- #### 1) **30-Day …"
click at [440, 110] on button "Markdown" at bounding box center [431, 109] width 54 height 21
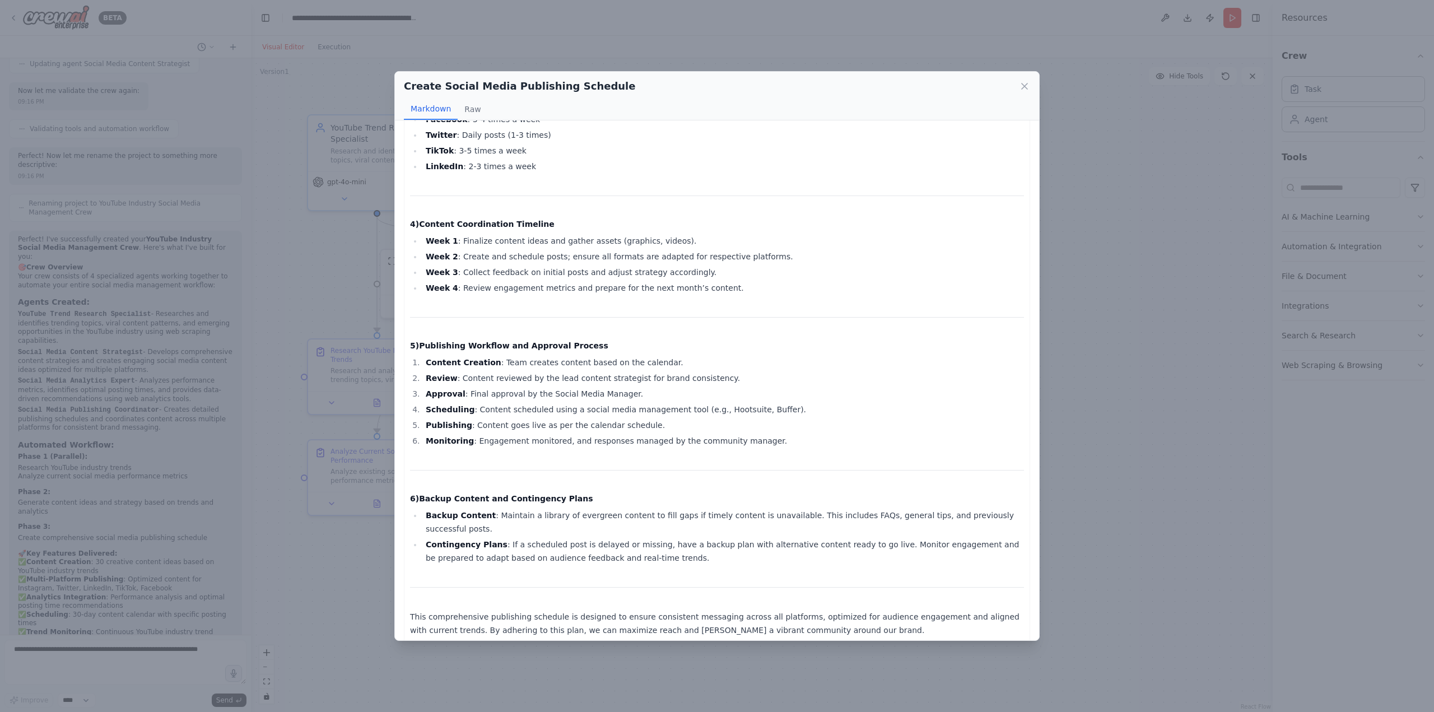
scroll to position [806, 0]
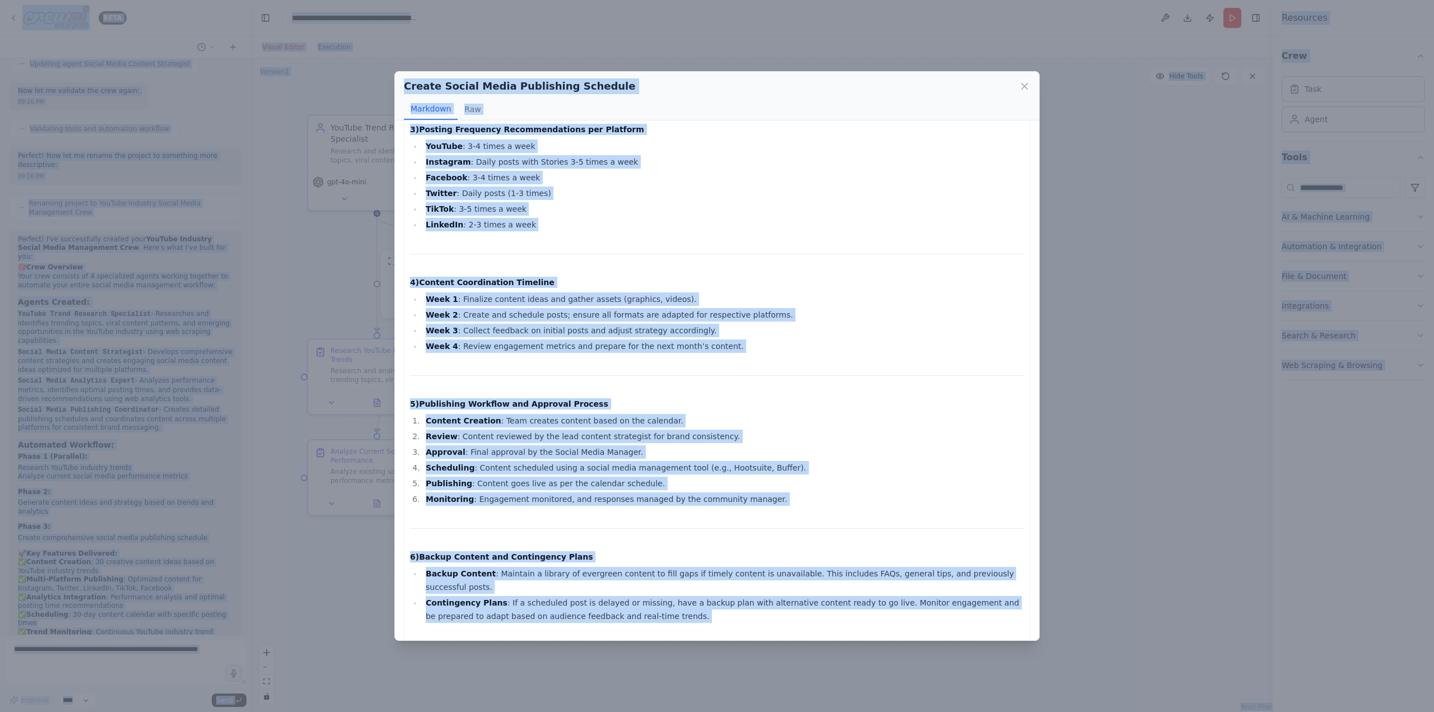
click at [623, 277] on h4 "4) Content Coordination Timeline" at bounding box center [717, 282] width 614 height 11
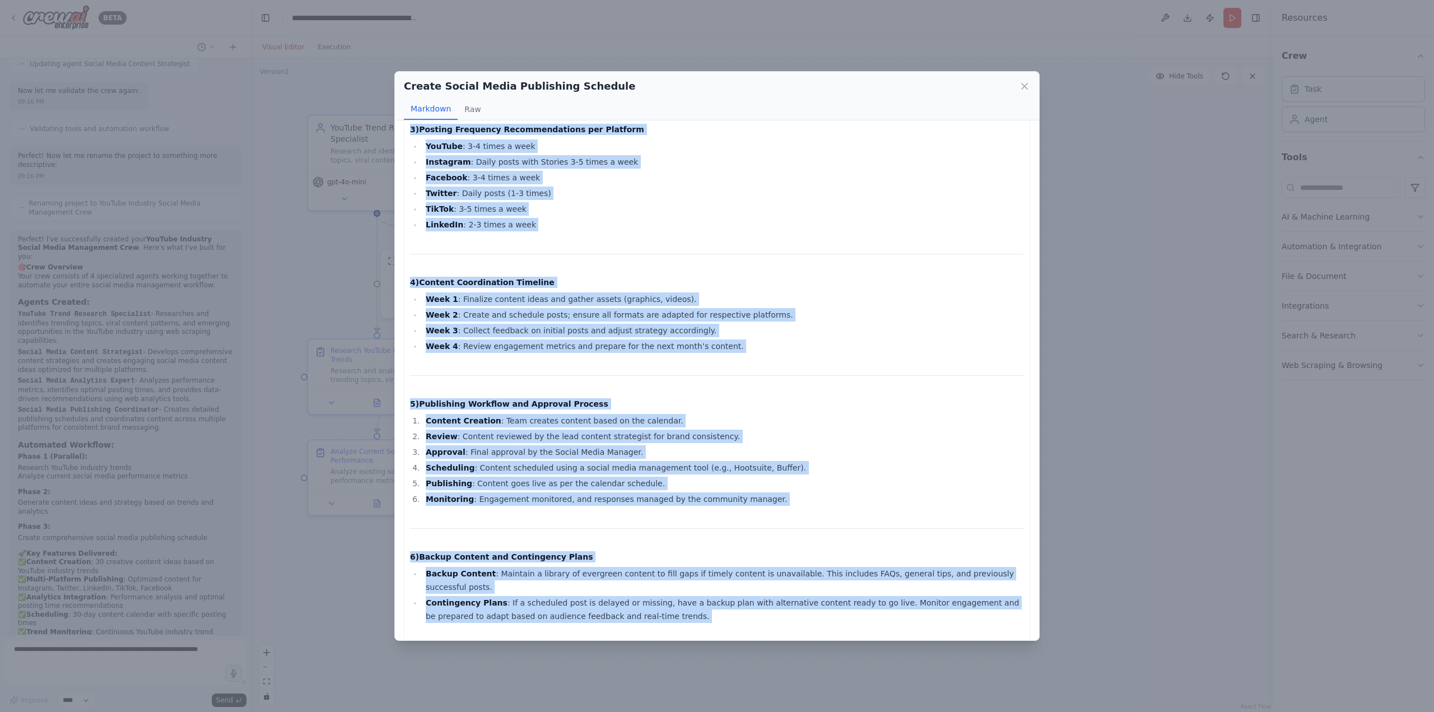
drag, startPoint x: 409, startPoint y: 140, endPoint x: 761, endPoint y: 627, distance: 600.7
click at [761, 627] on div "Comprehensive 30-Day Social Media Publishing Schedule 1) 30-Day Content Calenda…" at bounding box center [717, 12] width 626 height 1378
copy div "Comprehensive 30-Day Social Media Publishing Schedule 1) 30-Day Content Calenda…"
click at [1025, 88] on icon at bounding box center [1024, 86] width 11 height 11
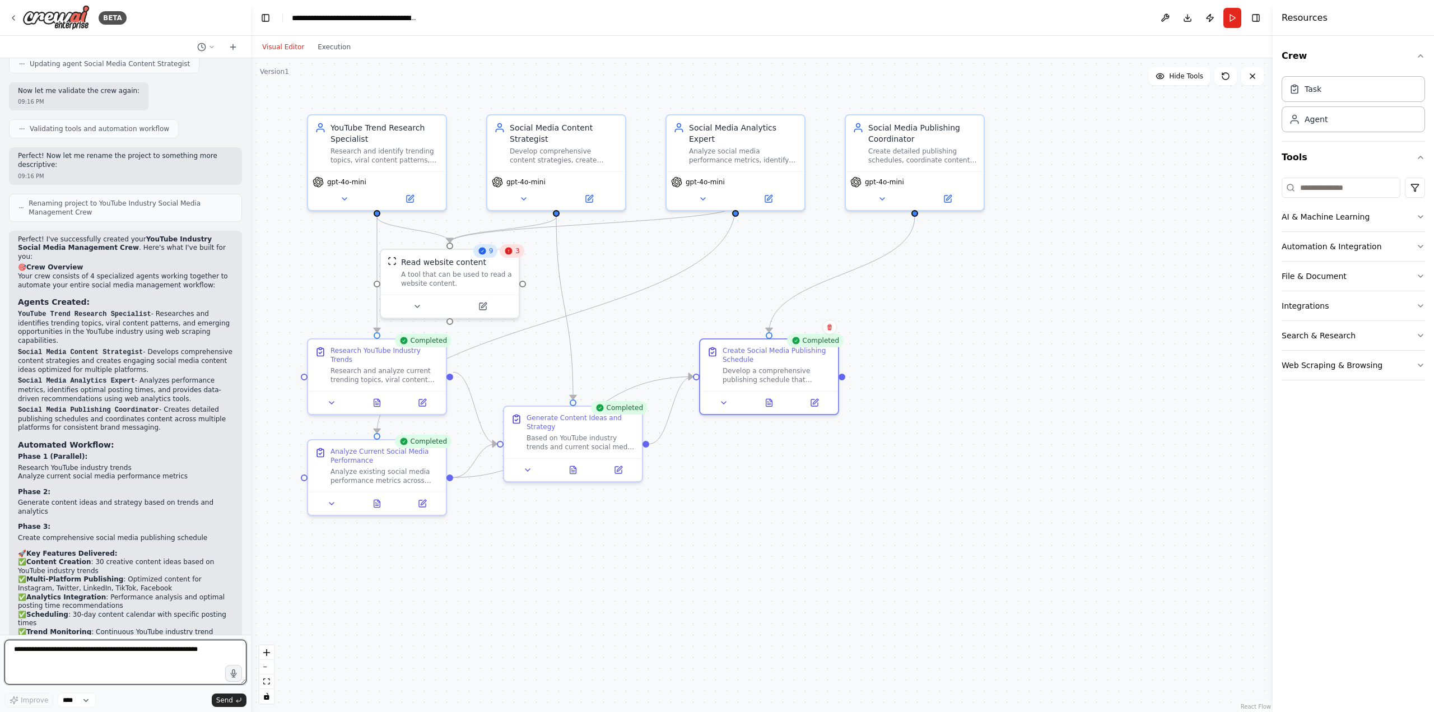
click at [96, 658] on textarea at bounding box center [125, 662] width 242 height 45
type textarea "*"
type textarea "**********"
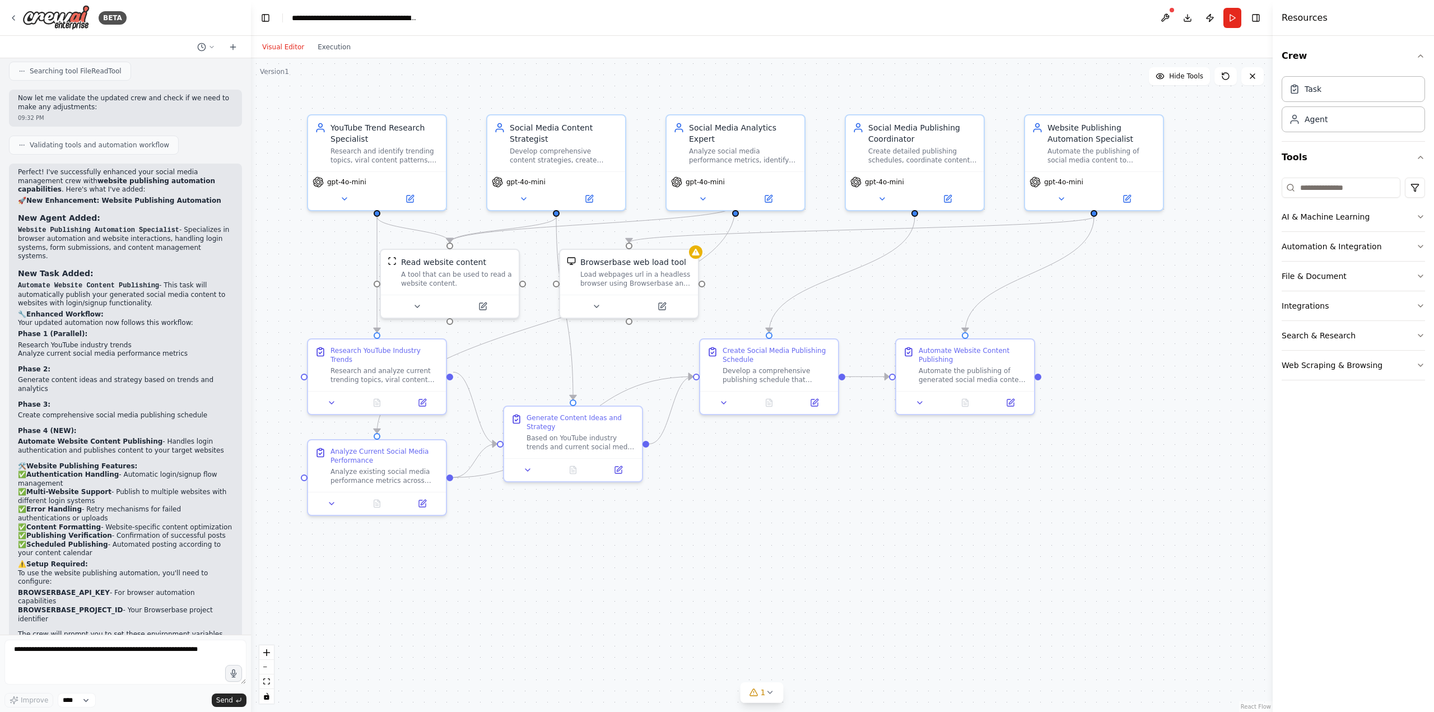
scroll to position [2408, 0]
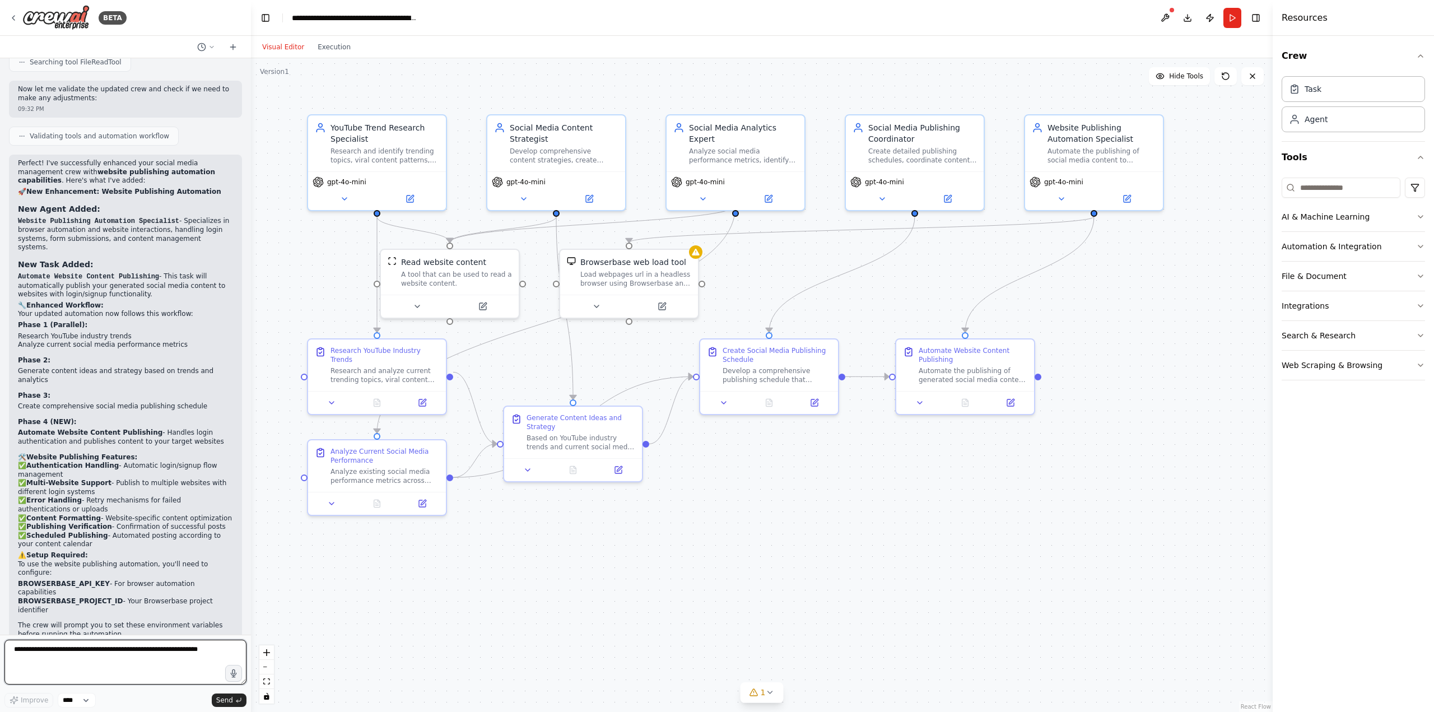
click at [115, 651] on textarea at bounding box center [125, 662] width 242 height 45
click at [30, 652] on textarea at bounding box center [125, 662] width 242 height 45
click at [1165, 14] on button at bounding box center [1165, 18] width 18 height 20
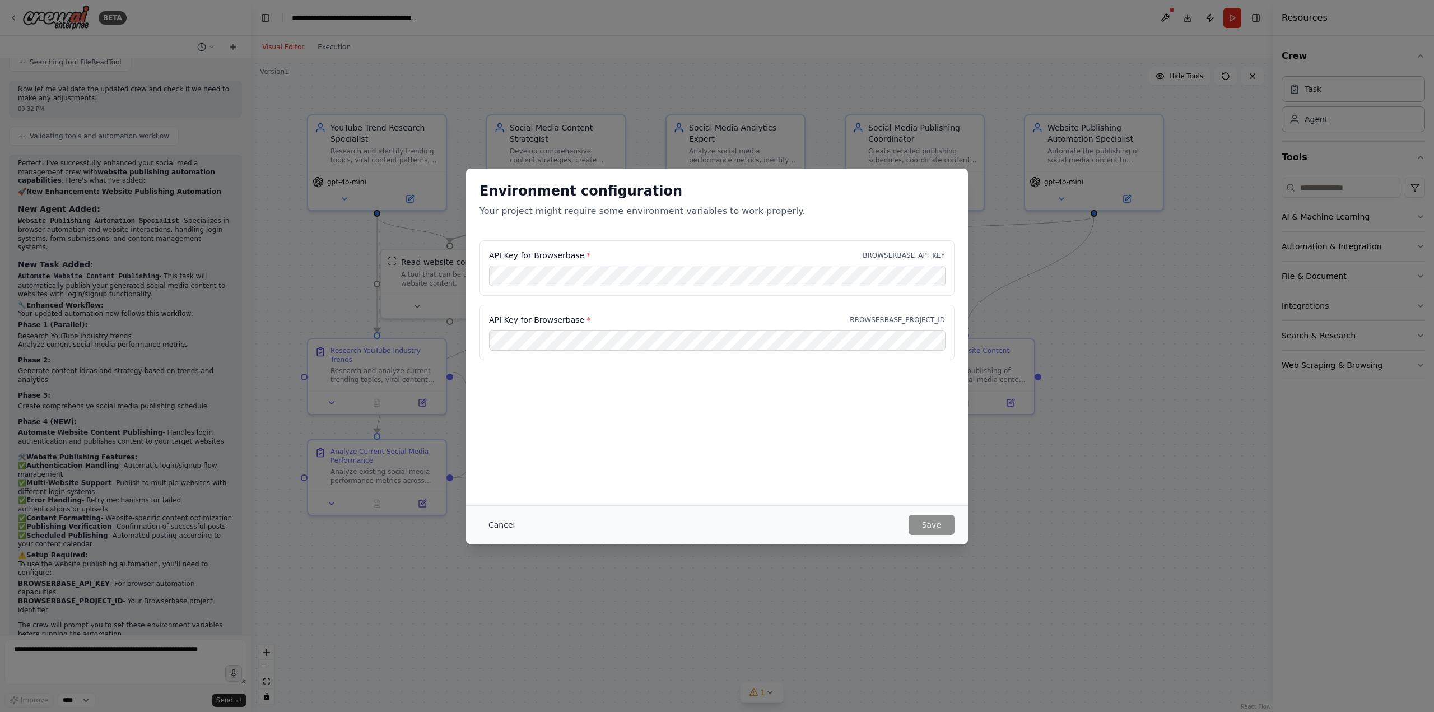
click at [502, 526] on button "Cancel" at bounding box center [501, 525] width 44 height 20
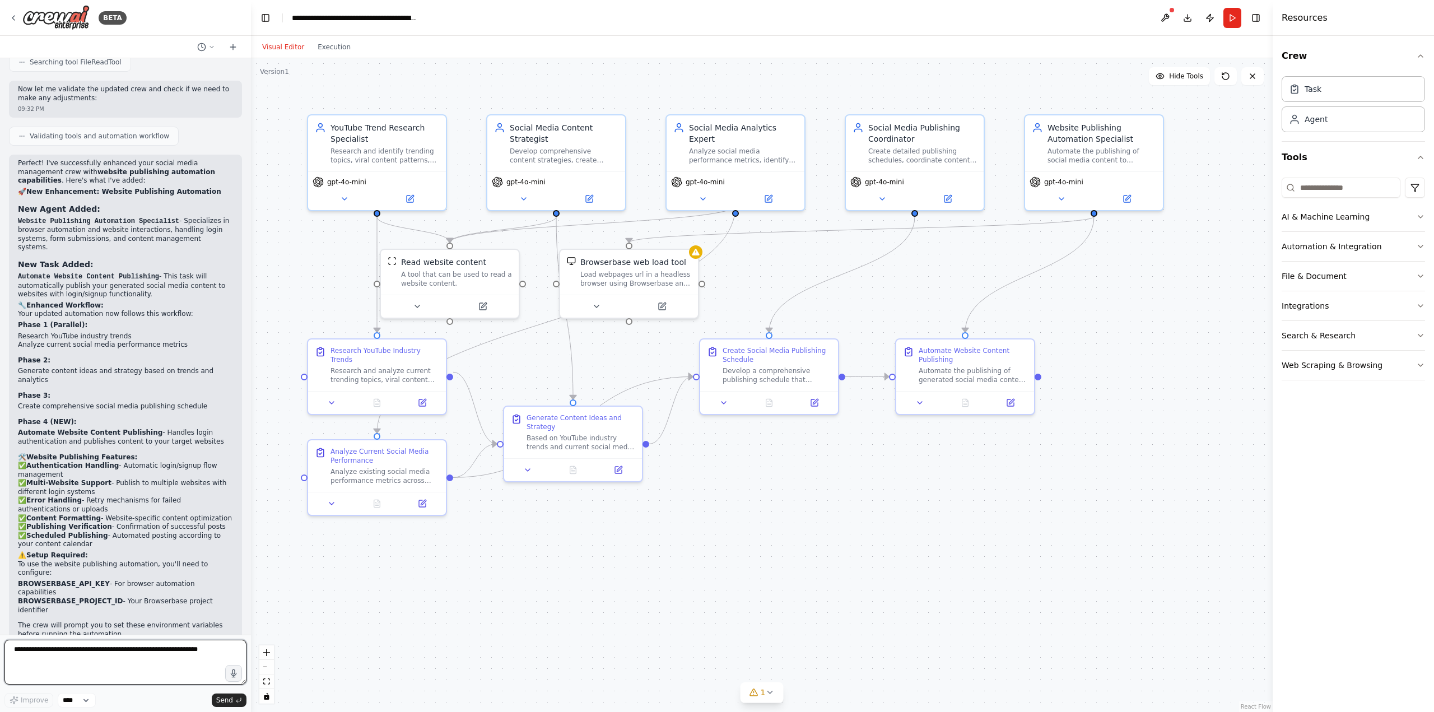
click at [73, 658] on textarea at bounding box center [125, 662] width 242 height 45
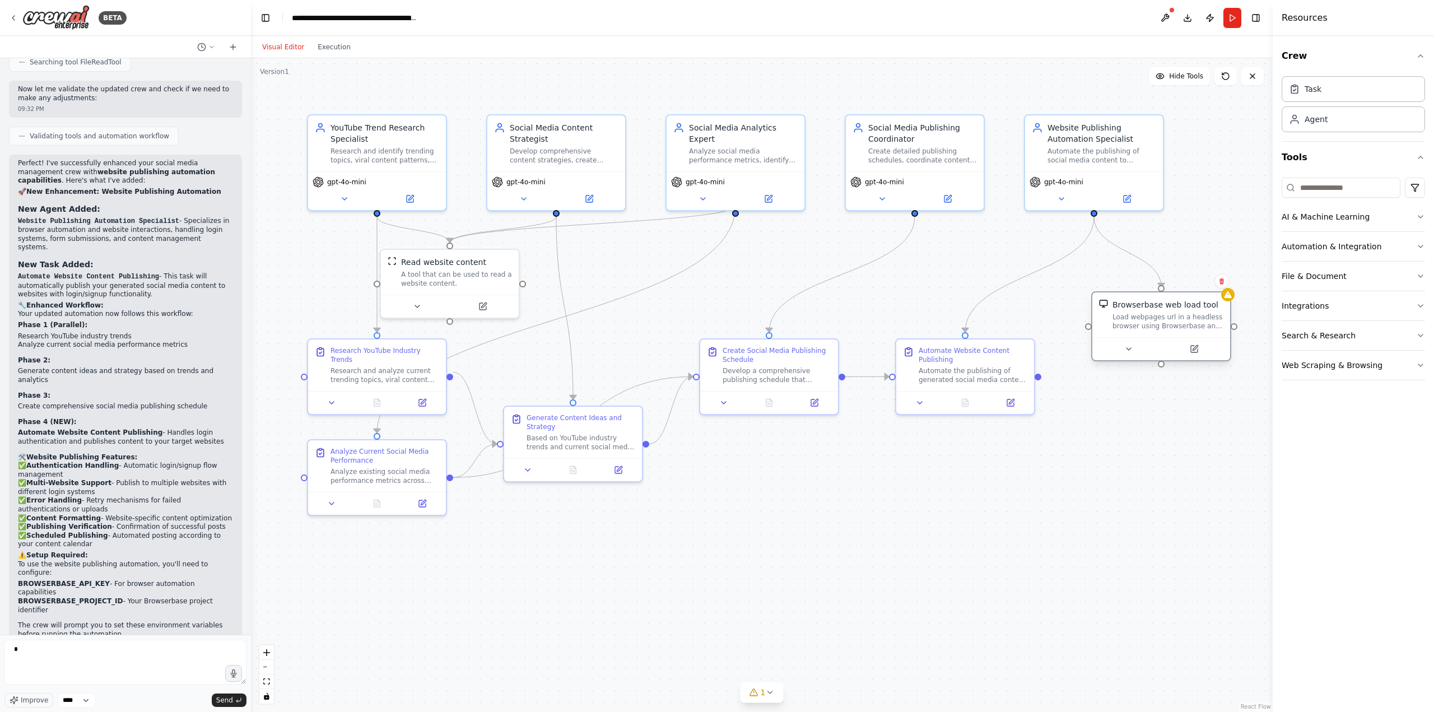
drag, startPoint x: 622, startPoint y: 281, endPoint x: 1155, endPoint y: 330, distance: 535.3
click at [1155, 330] on div "Load webpages url in a headless browser using Browserbase and return the conten…" at bounding box center [1167, 321] width 111 height 18
click at [41, 657] on textarea "*" at bounding box center [125, 662] width 242 height 45
type textarea "**********"
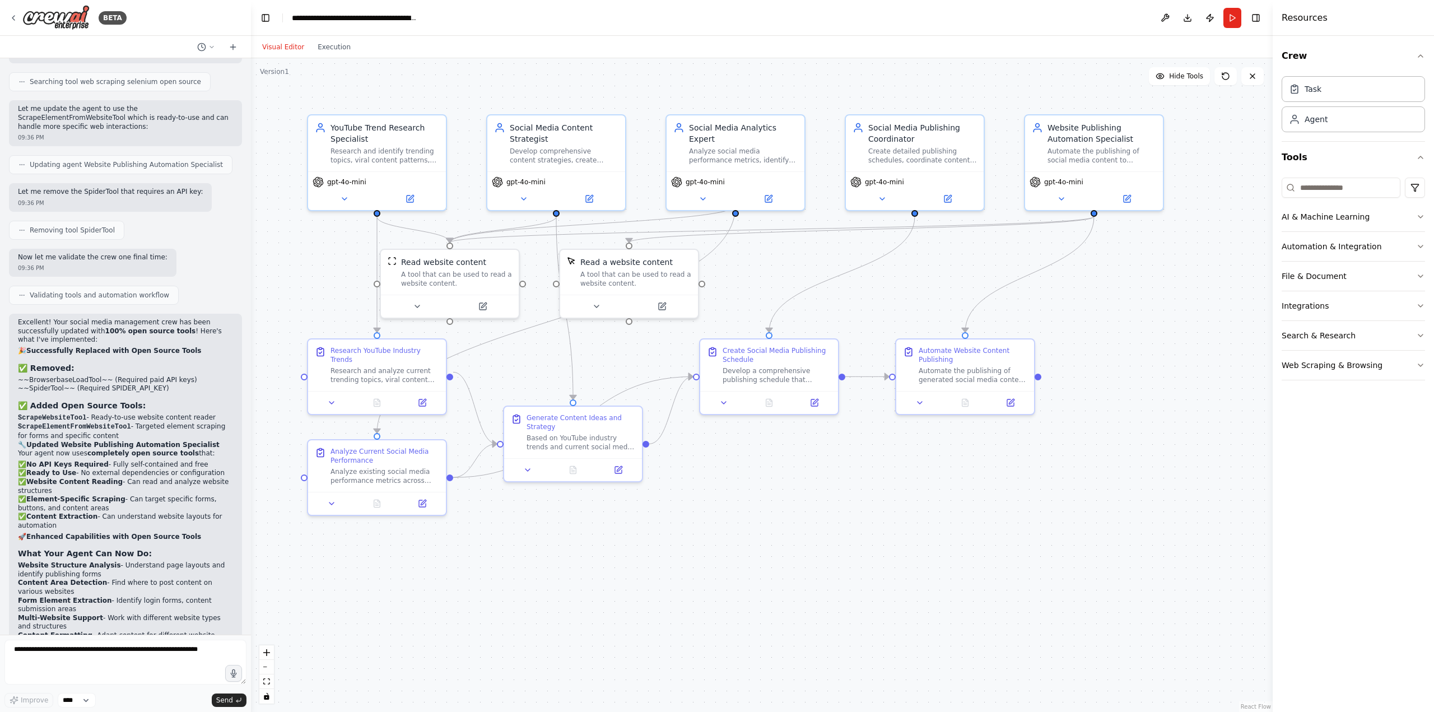
scroll to position [3994, 0]
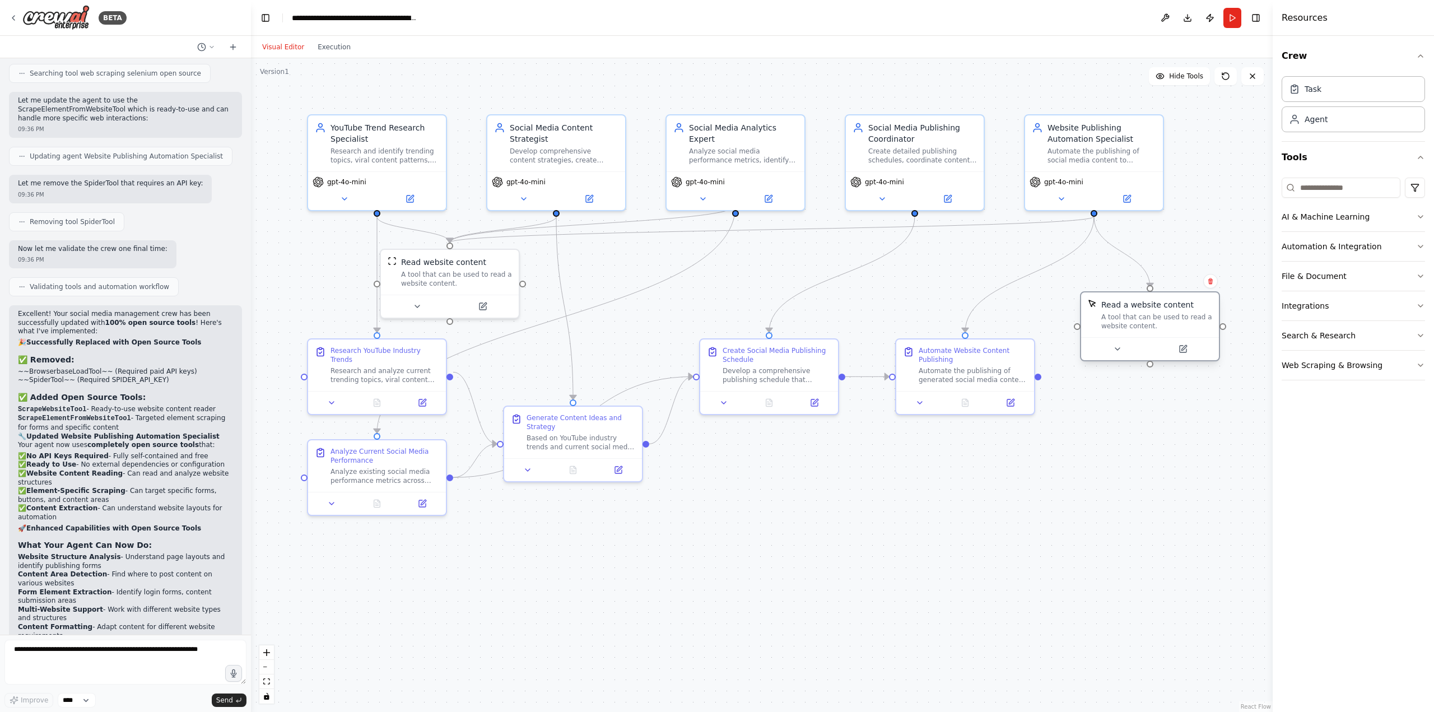
drag, startPoint x: 631, startPoint y: 275, endPoint x: 1152, endPoint y: 316, distance: 523.0
click at [1152, 316] on div "A tool that can be used to read a website content." at bounding box center [1156, 321] width 111 height 18
click at [1229, 19] on button "Run" at bounding box center [1232, 18] width 18 height 20
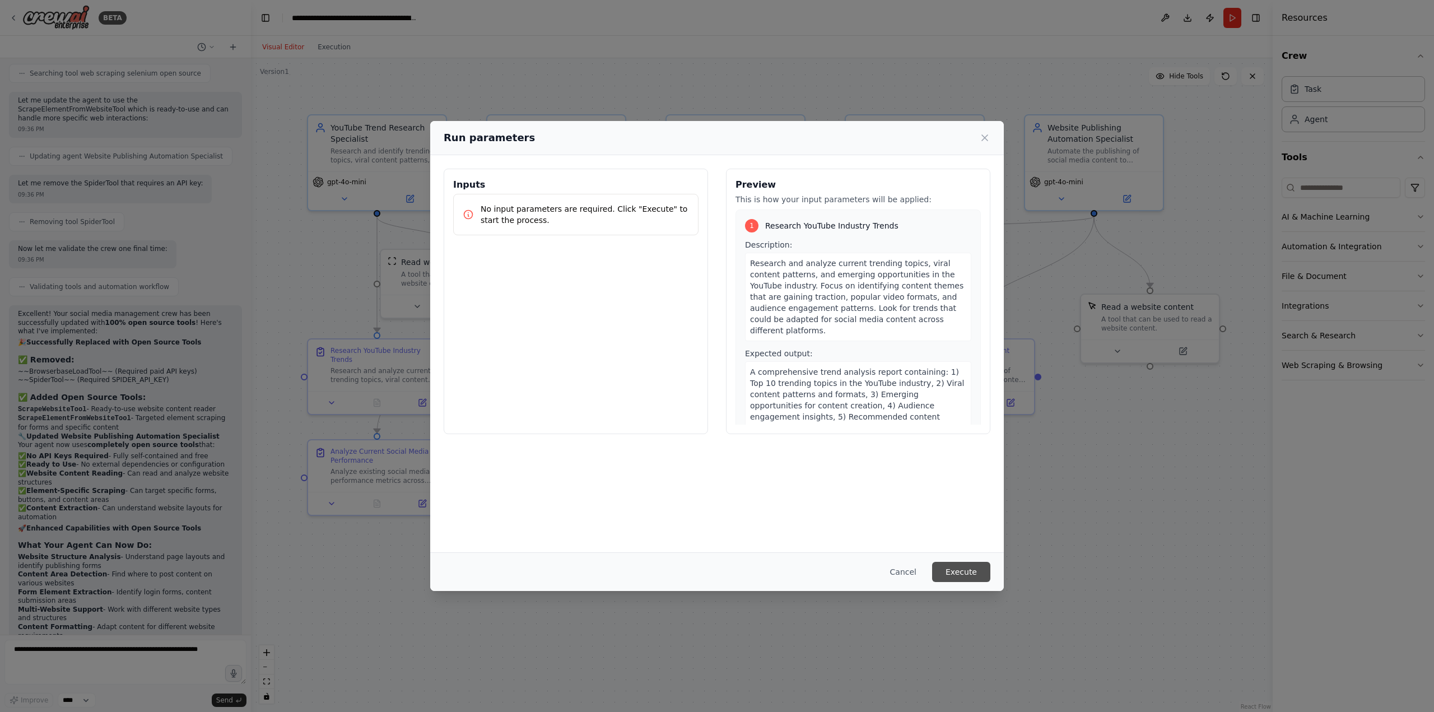
click at [968, 568] on button "Execute" at bounding box center [961, 572] width 58 height 20
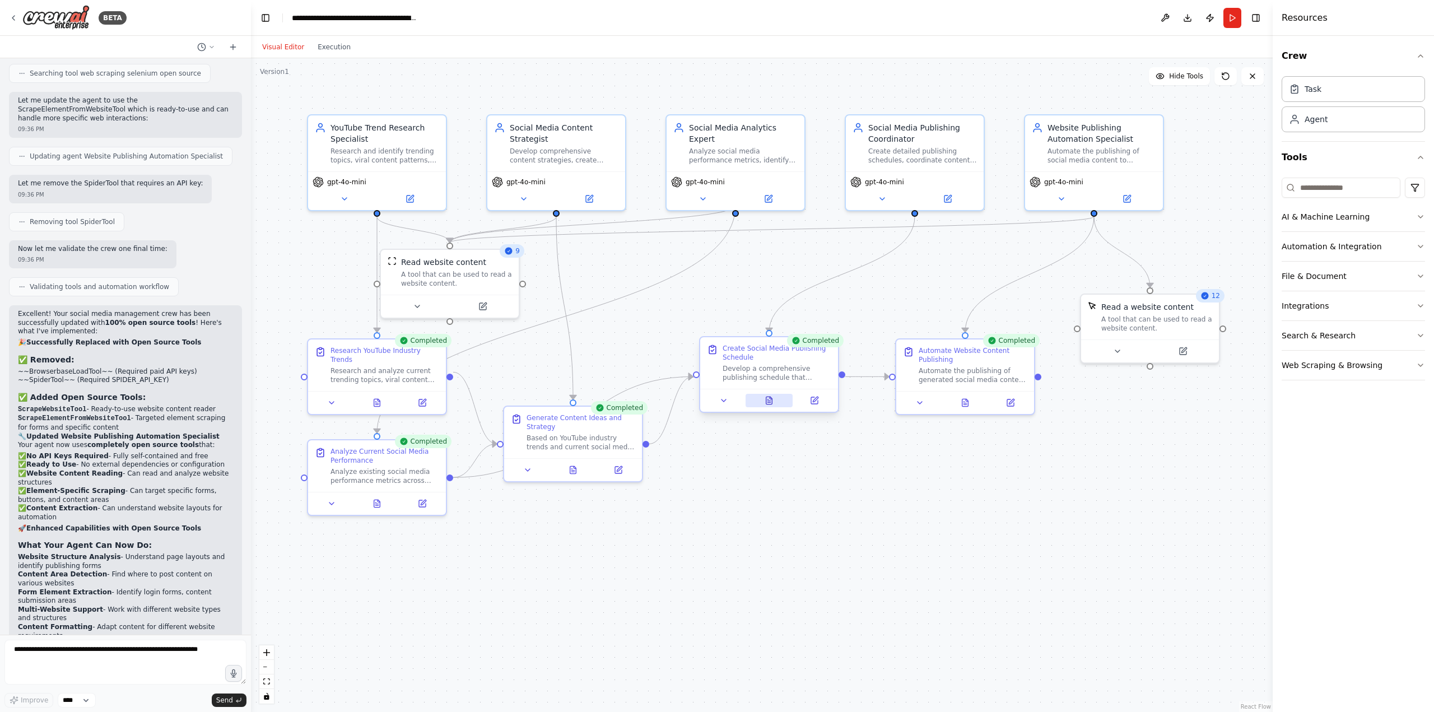
click at [764, 402] on icon at bounding box center [768, 400] width 9 height 9
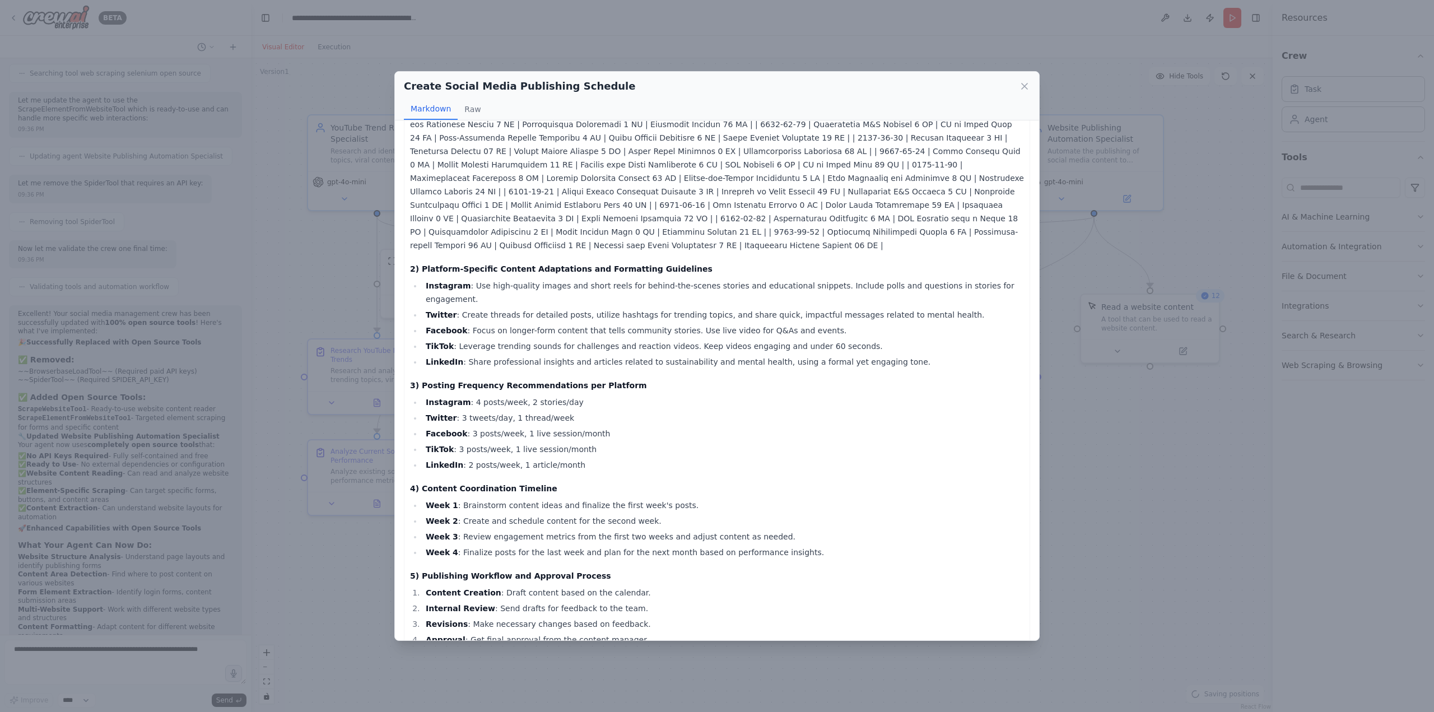
scroll to position [318, 0]
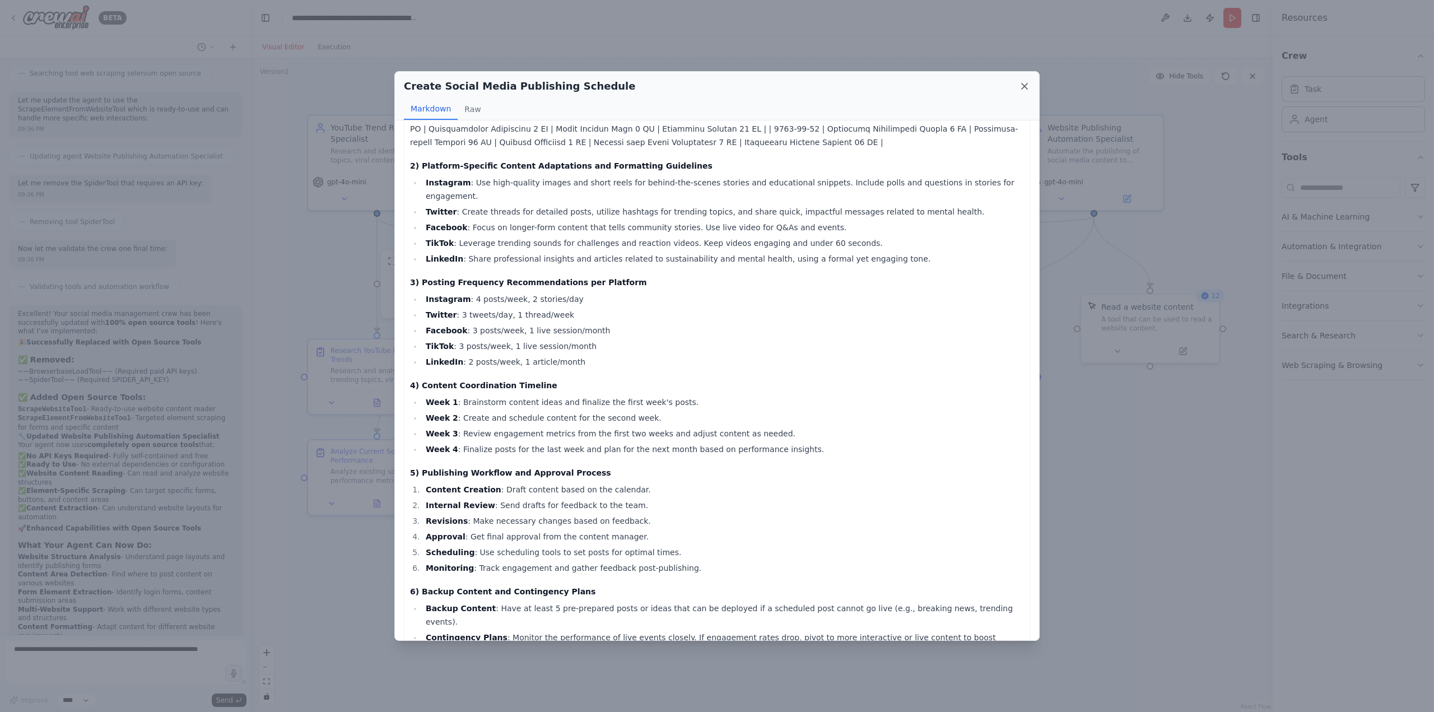
click at [1025, 87] on icon at bounding box center [1024, 86] width 6 height 6
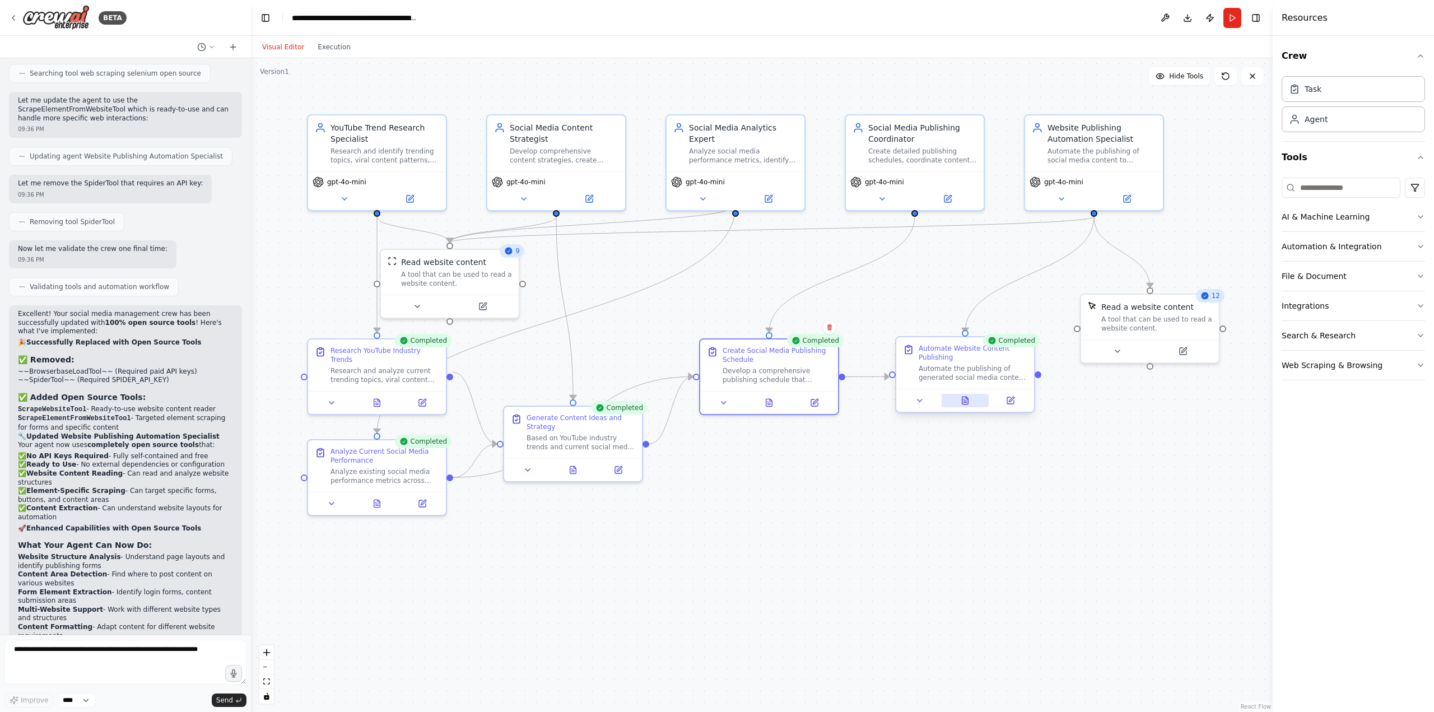
click at [963, 401] on icon at bounding box center [965, 399] width 6 height 7
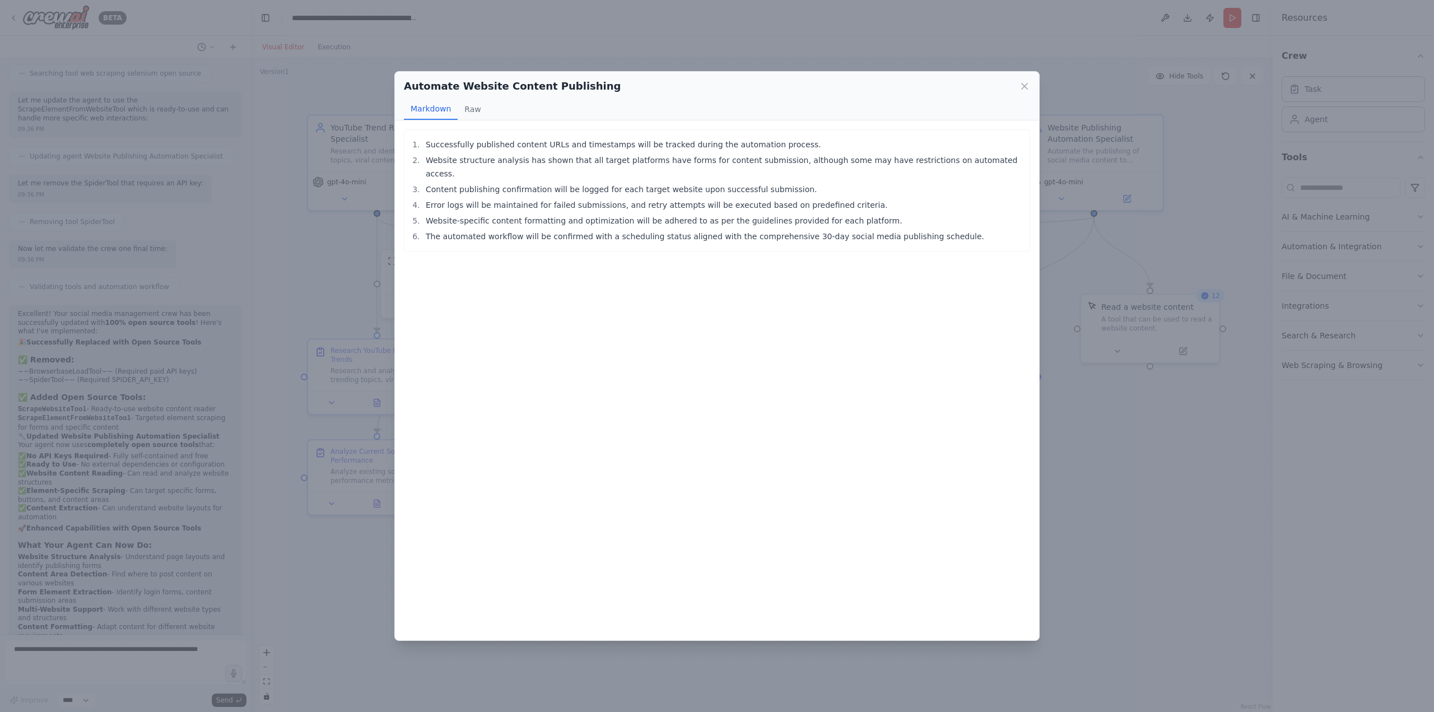
drag, startPoint x: 1024, startPoint y: 87, endPoint x: 1029, endPoint y: 105, distance: 18.1
click at [1024, 88] on icon at bounding box center [1024, 86] width 11 height 11
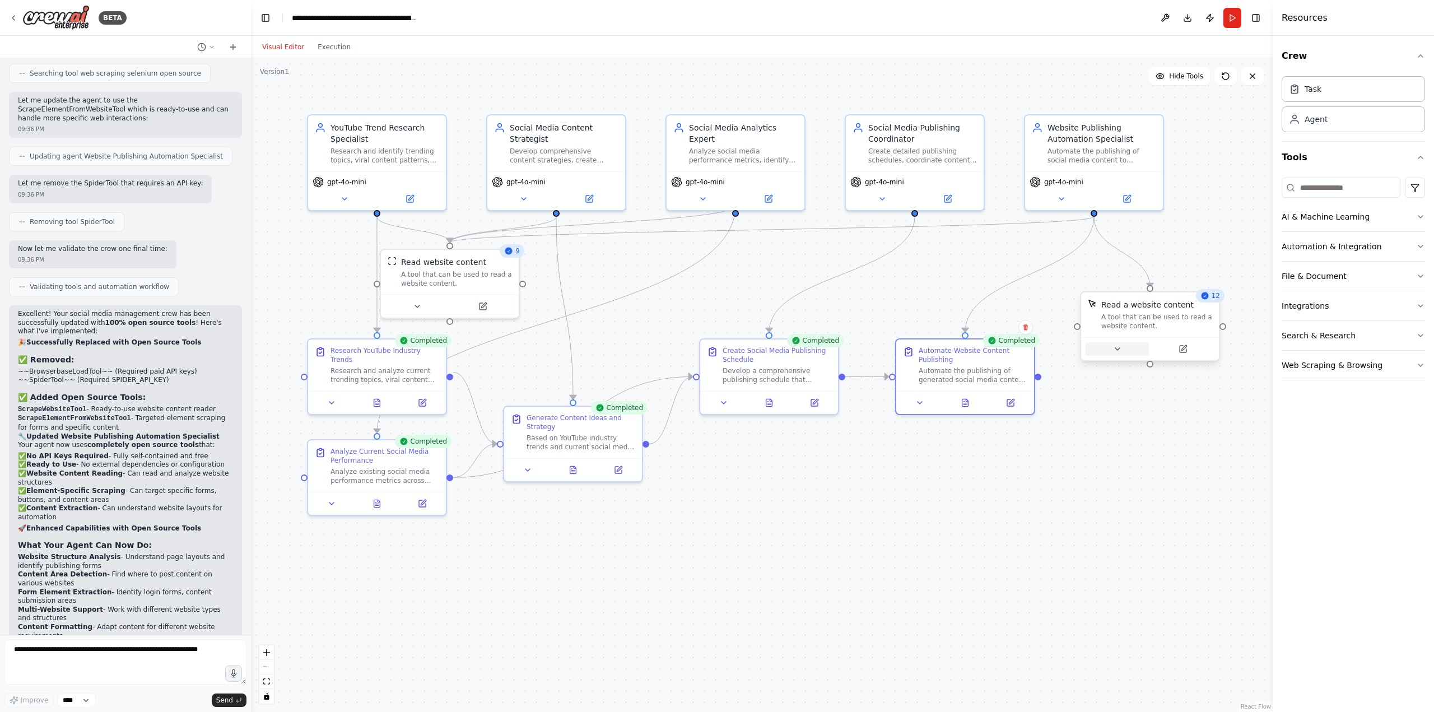
click at [1118, 349] on icon at bounding box center [1117, 349] width 4 height 2
click at [1257, 20] on button "Toggle Right Sidebar" at bounding box center [1256, 18] width 16 height 16
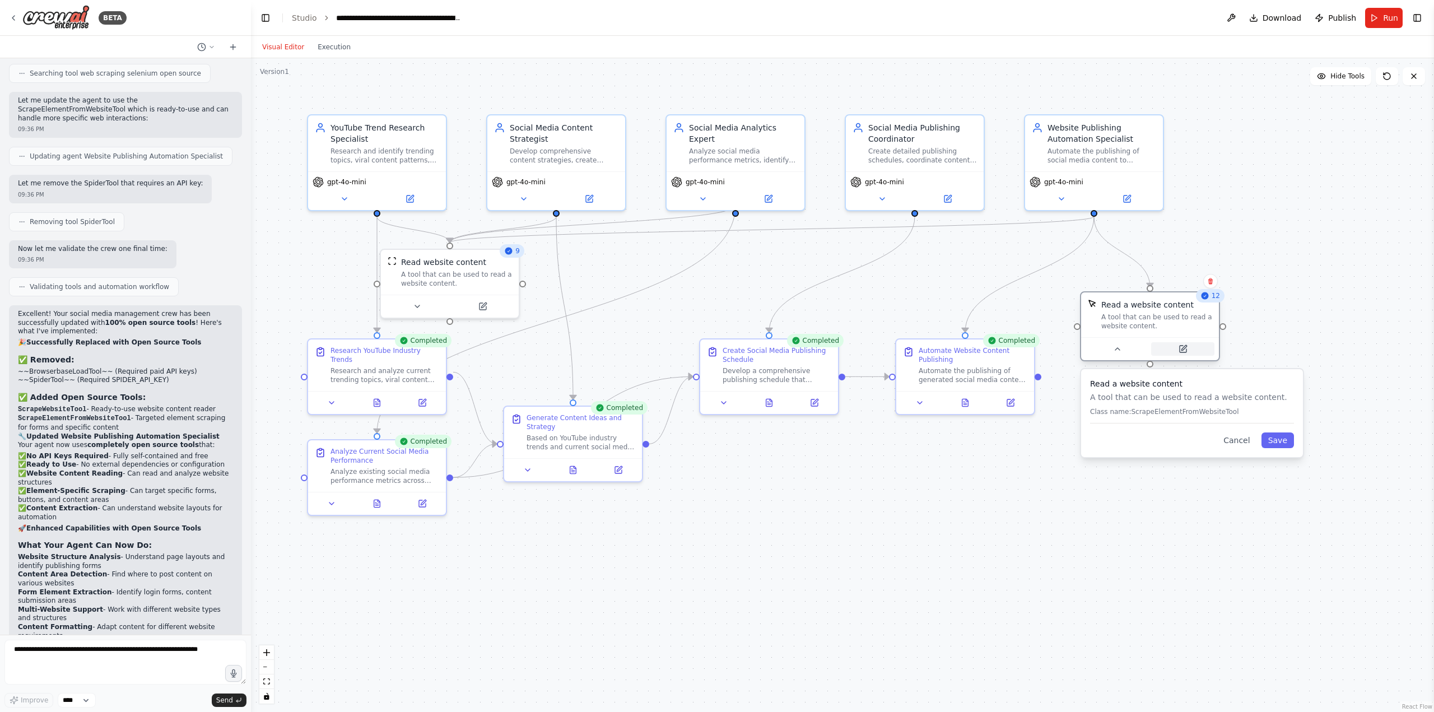
click at [1184, 347] on icon at bounding box center [1183, 347] width 5 height 5
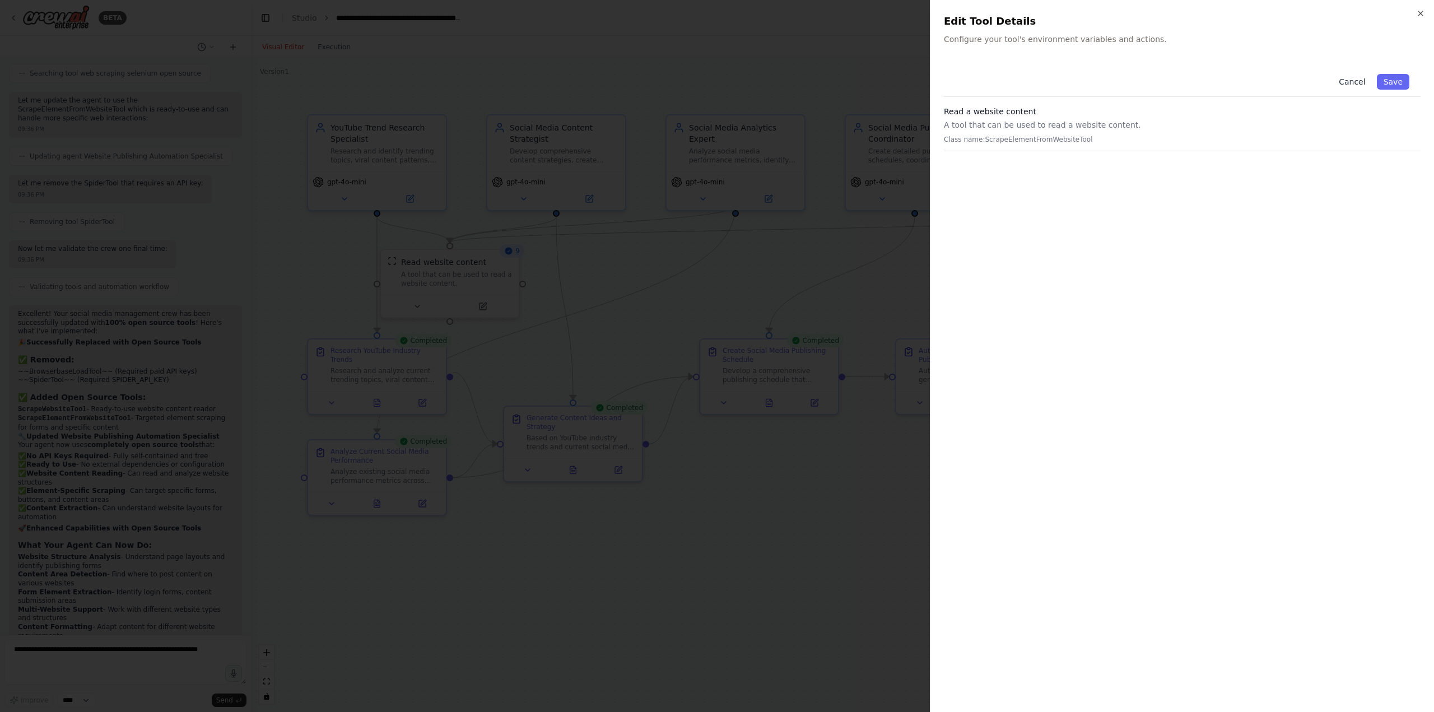
click at [1355, 80] on button "Cancel" at bounding box center [1352, 82] width 40 height 16
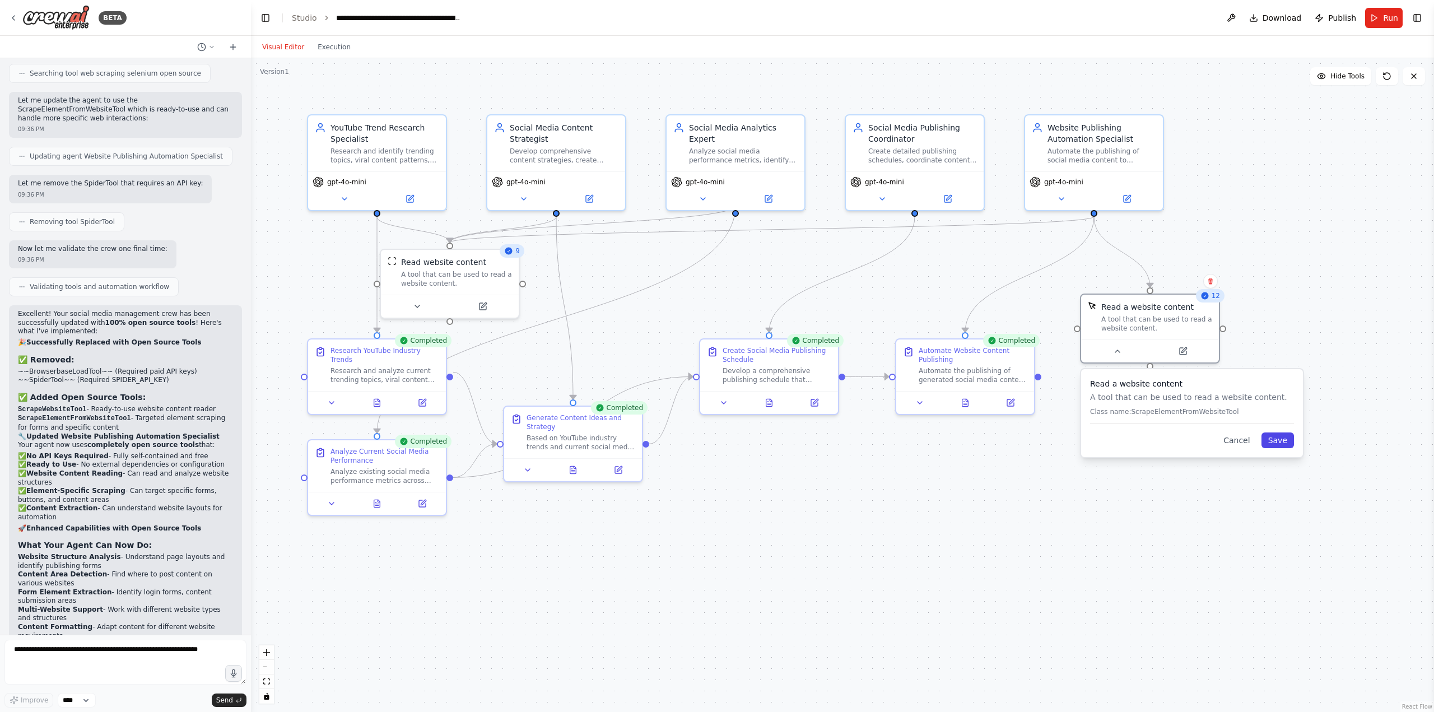
click at [1281, 447] on button "Save" at bounding box center [1277, 440] width 32 height 16
click at [112, 657] on textarea at bounding box center [125, 662] width 242 height 45
type textarea "**********"
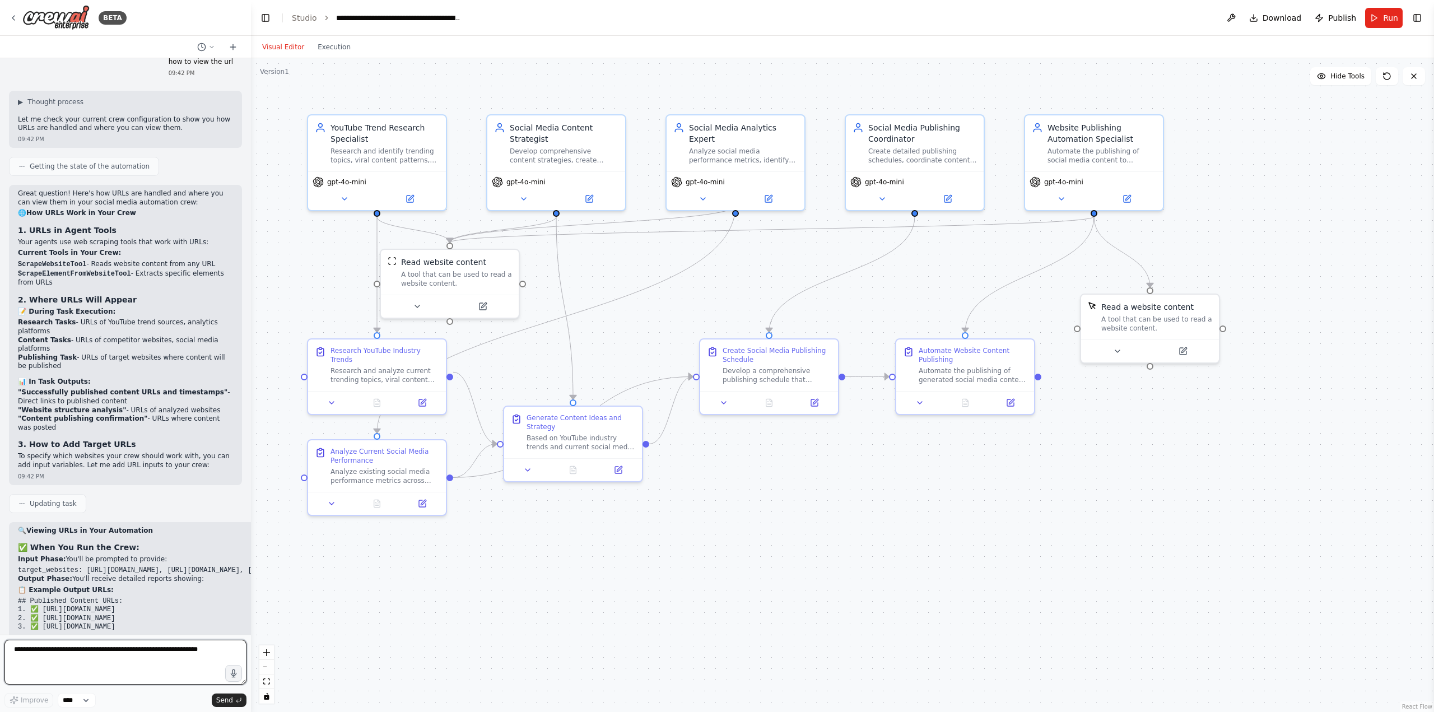
scroll to position [4780, 0]
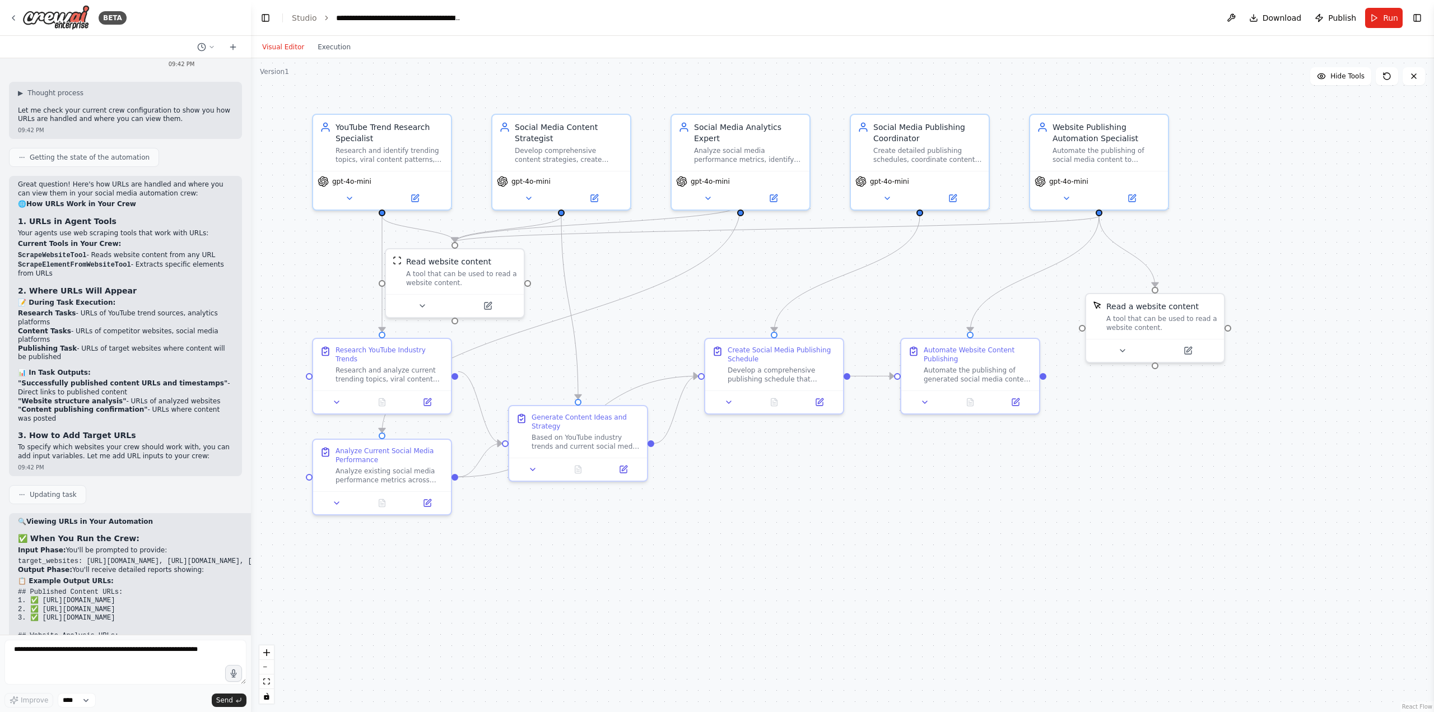
click at [256, 603] on div ".deletable-edge-delete-btn { width: 20px; height: 20px; border: 0px solid #ffff…" at bounding box center [842, 385] width 1183 height 654
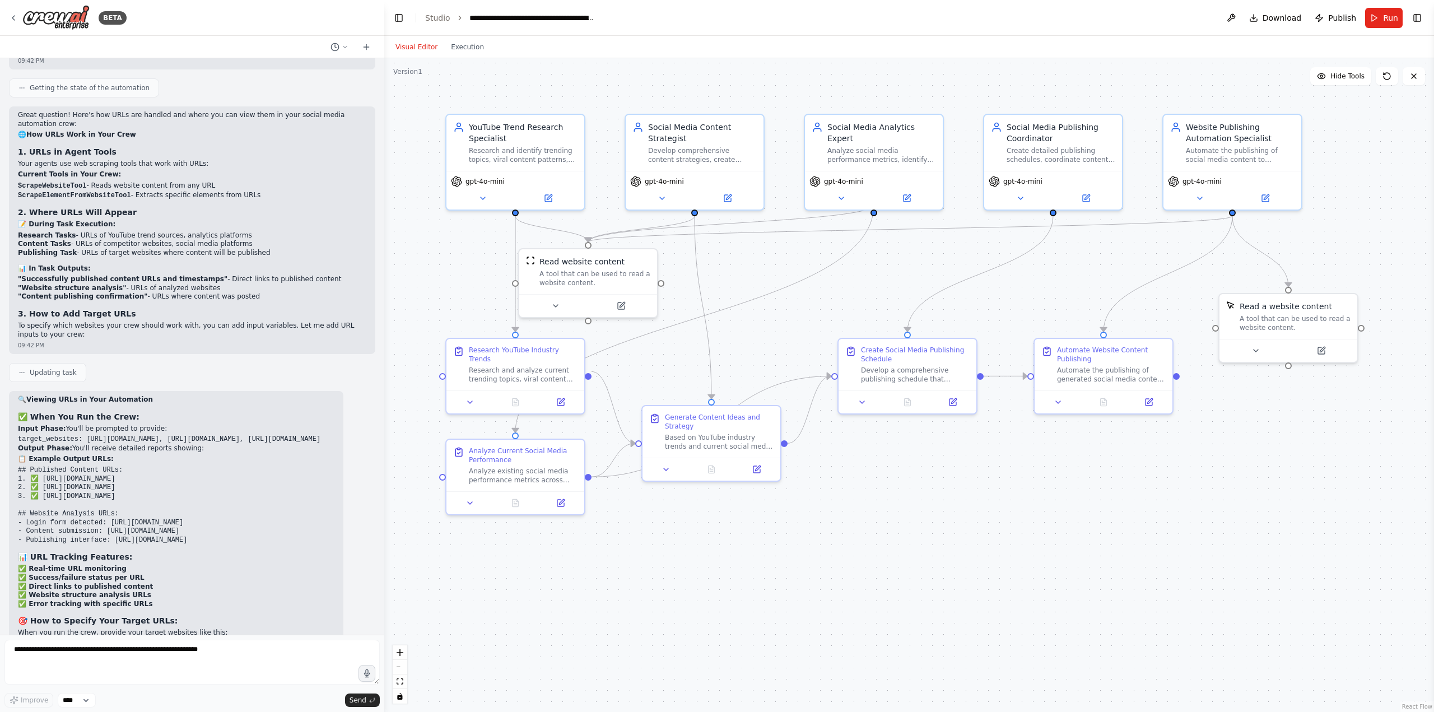
scroll to position [4220, 0]
drag, startPoint x: 246, startPoint y: 599, endPoint x: 382, endPoint y: 592, distance: 135.7
click at [382, 592] on div "BETA Create a crew that schedules and publishes social media content across mul…" at bounding box center [717, 356] width 1434 height 712
click at [105, 652] on textarea at bounding box center [190, 662] width 373 height 45
type textarea "**********"
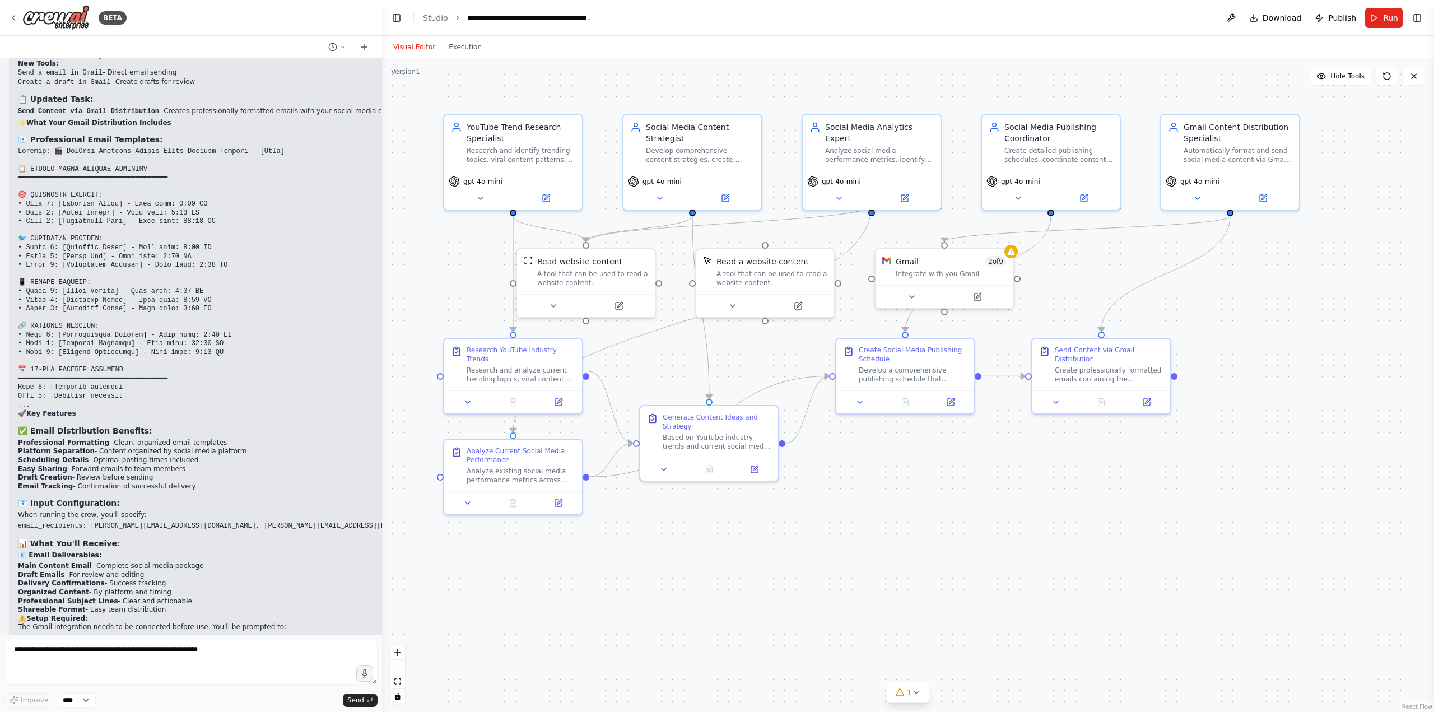
scroll to position [5370, 0]
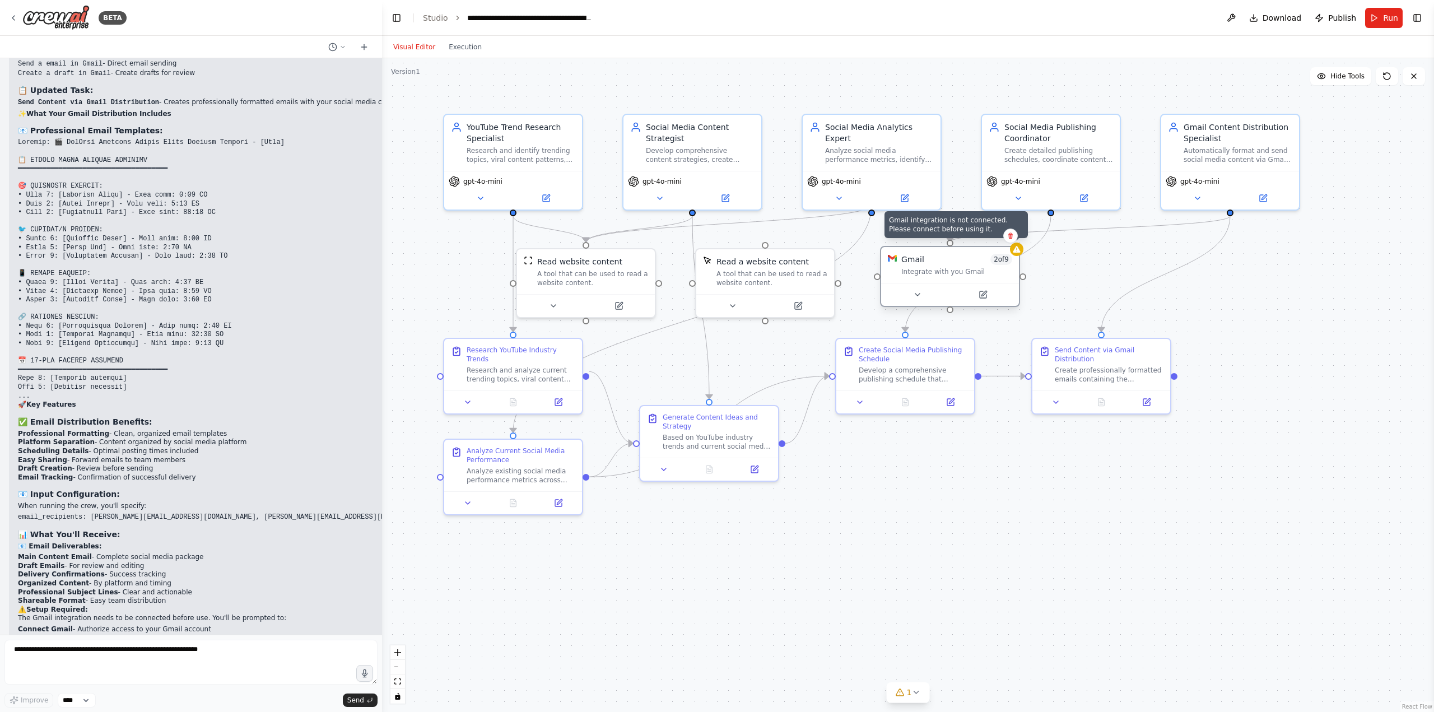
click at [1013, 252] on icon at bounding box center [1015, 249] width 7 height 7
click at [1019, 252] on icon at bounding box center [1015, 249] width 7 height 7
click at [955, 274] on div "Integrate with you Gmail" at bounding box center [956, 271] width 111 height 9
click at [977, 292] on button at bounding box center [982, 294] width 63 height 13
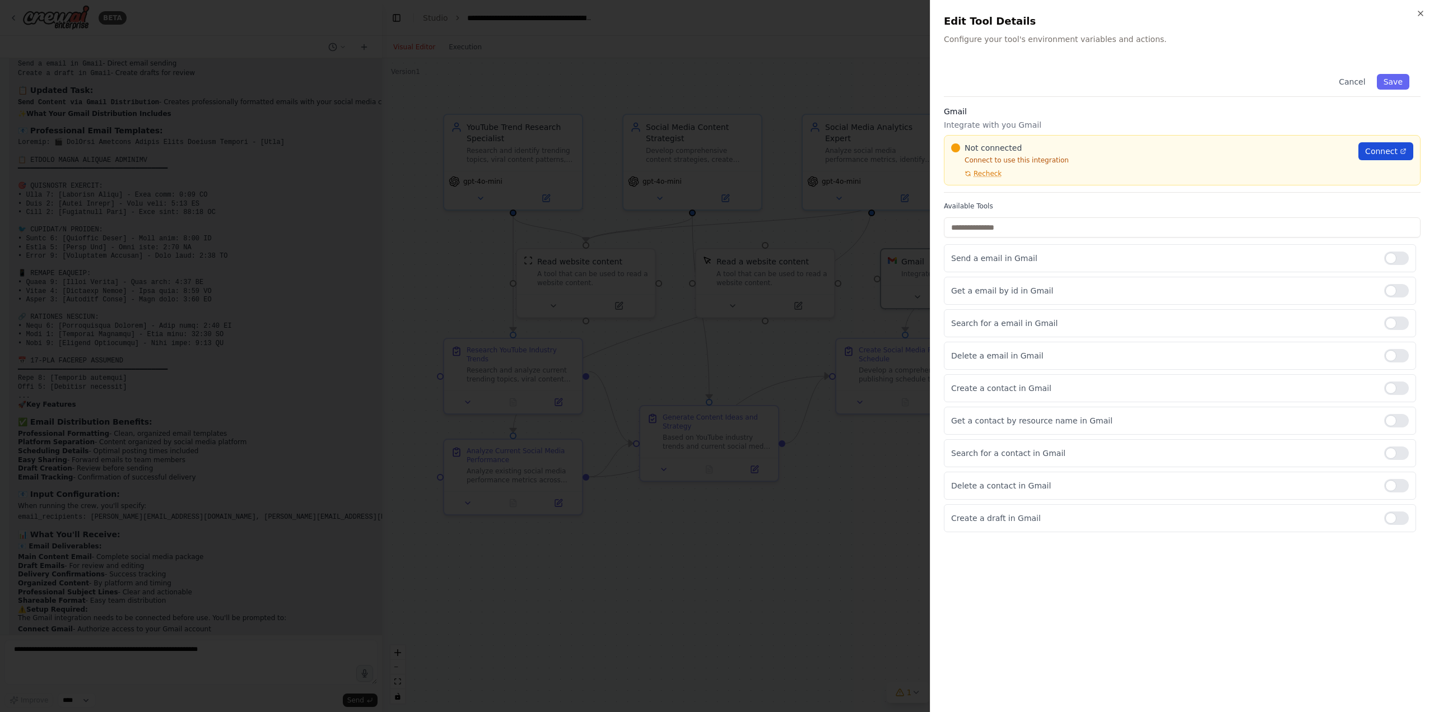
click at [1378, 151] on span "Connect" at bounding box center [1381, 151] width 32 height 11
click at [693, 626] on div at bounding box center [717, 356] width 1434 height 712
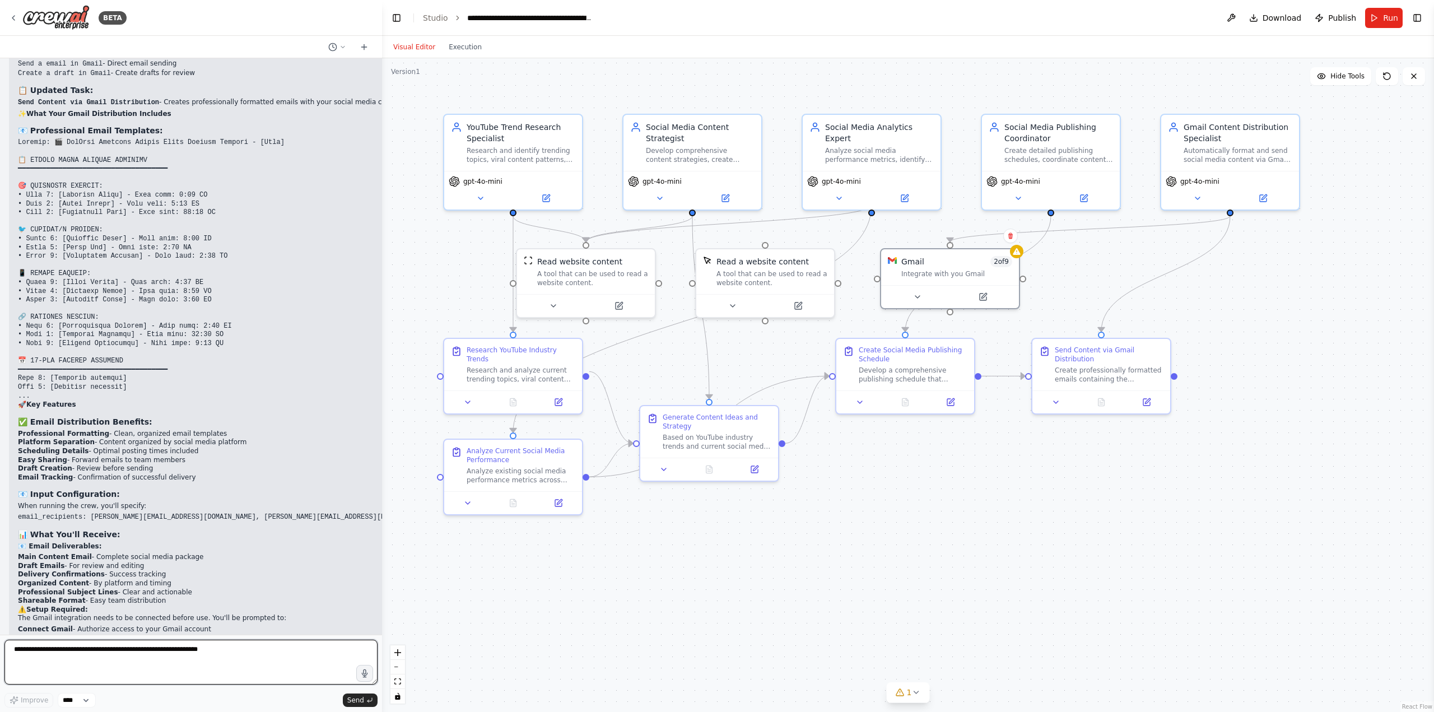
click at [192, 657] on textarea at bounding box center [190, 662] width 373 height 45
type textarea "**********"
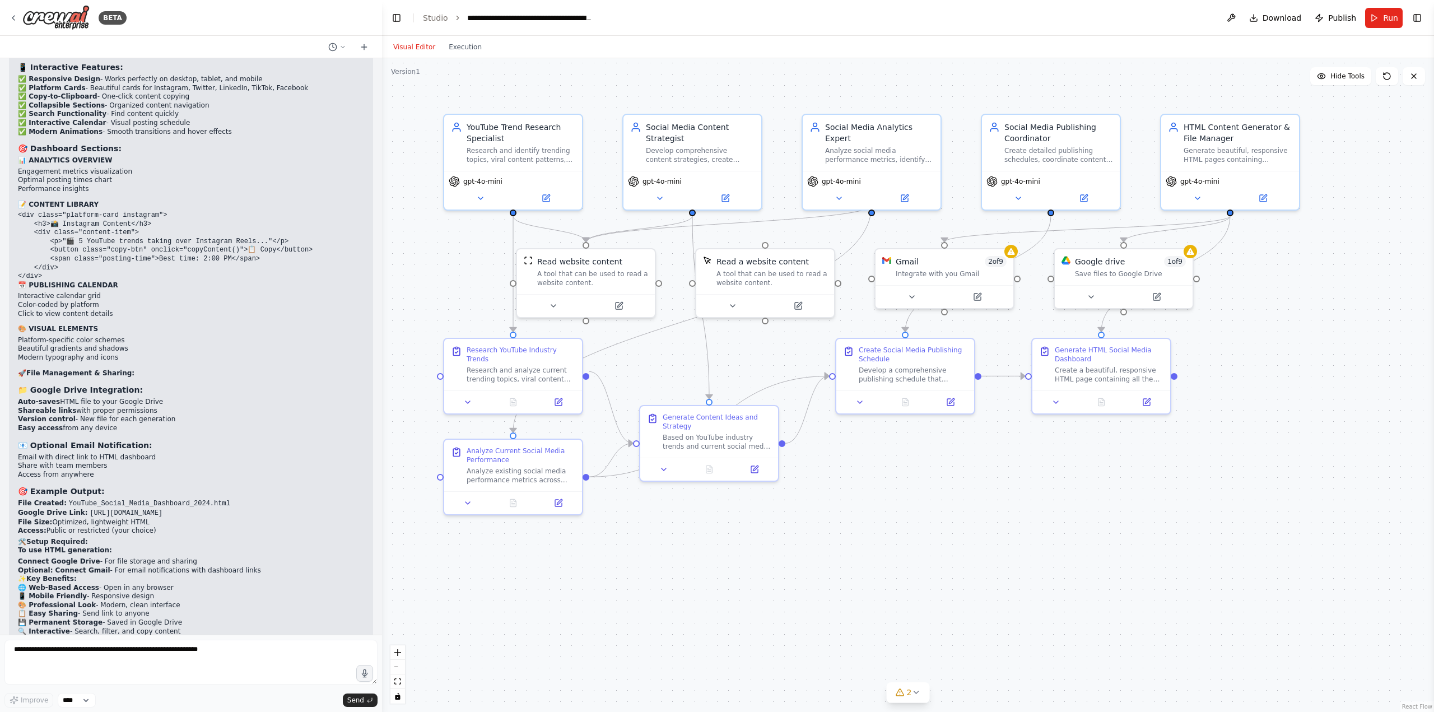
scroll to position [6878, 0]
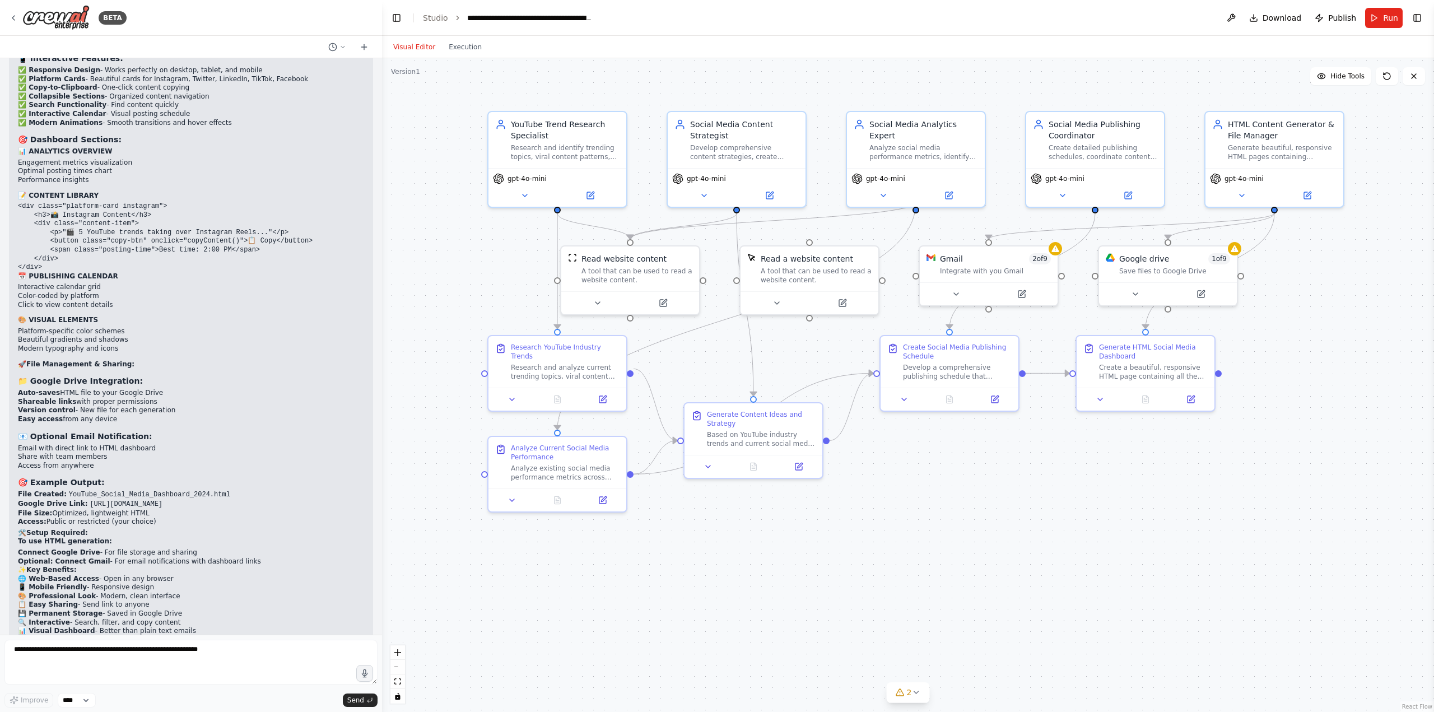
drag, startPoint x: 1262, startPoint y: 83, endPoint x: 1306, endPoint y: 81, distance: 43.8
click at [1306, 81] on div ".deletable-edge-delete-btn { width: 20px; height: 20px; border: 0px solid #ffff…" at bounding box center [908, 385] width 1052 height 654
click at [1383, 22] on button "Run" at bounding box center [1384, 18] width 38 height 20
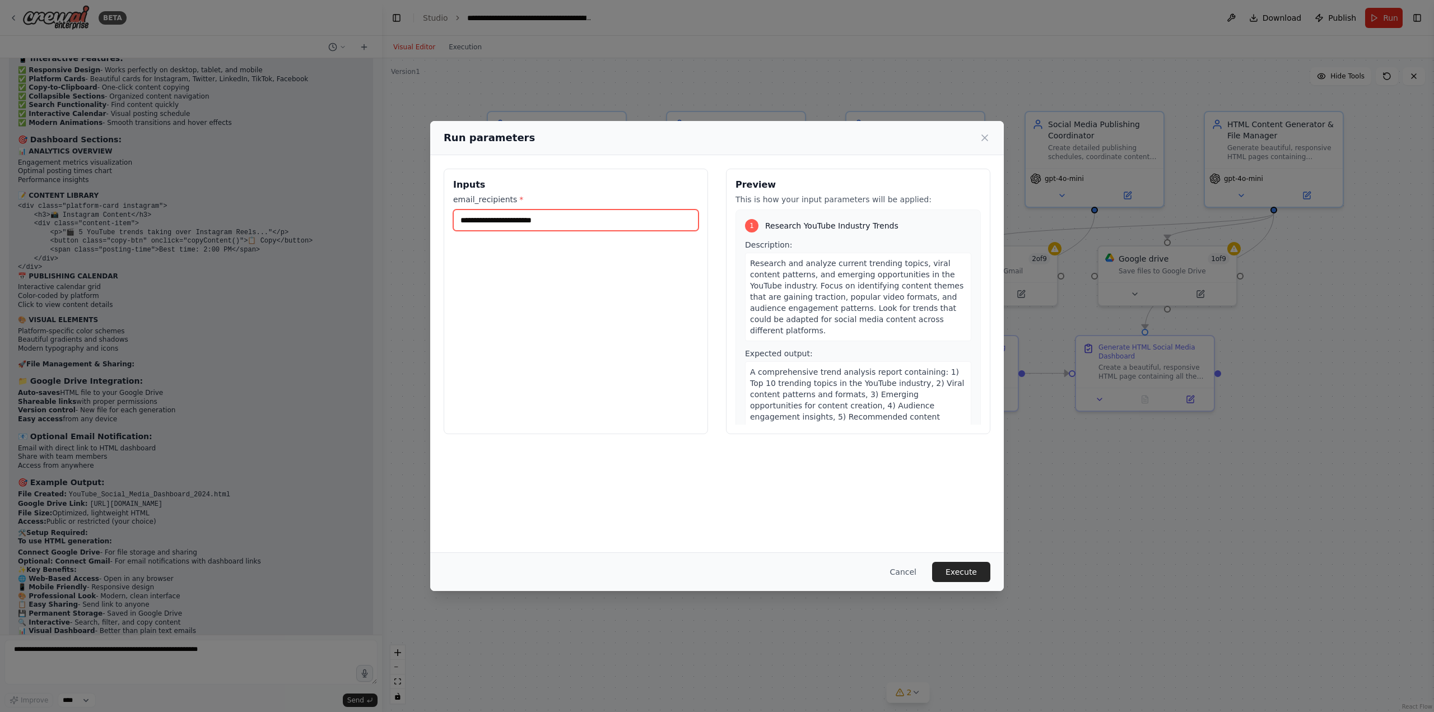
click at [561, 222] on input "email_recipients *" at bounding box center [575, 219] width 245 height 21
drag, startPoint x: 564, startPoint y: 221, endPoint x: 453, endPoint y: 218, distance: 110.9
click at [453, 218] on input "**********" at bounding box center [575, 219] width 245 height 21
type input "**********"
click at [976, 573] on button "Execute" at bounding box center [961, 572] width 58 height 20
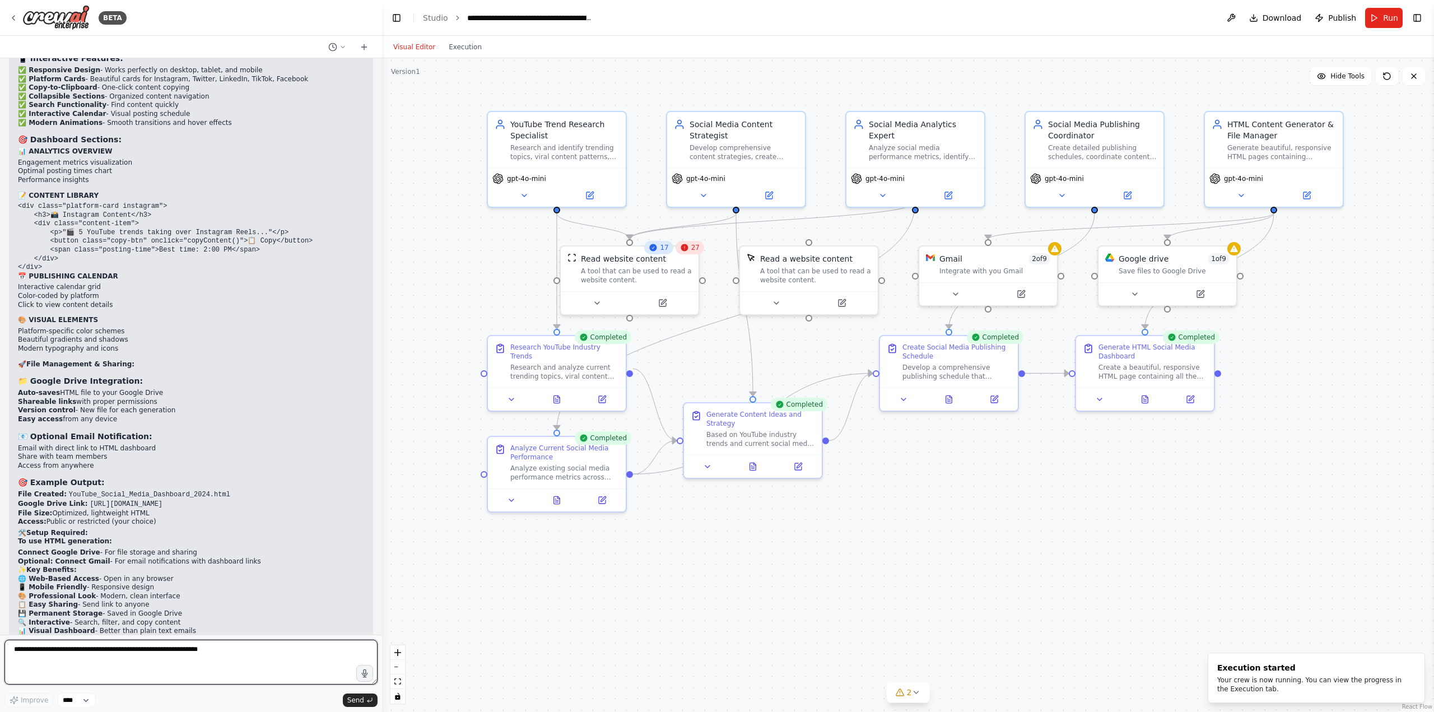
click at [119, 656] on textarea at bounding box center [190, 662] width 373 height 45
click at [1145, 400] on icon at bounding box center [1145, 396] width 6 height 7
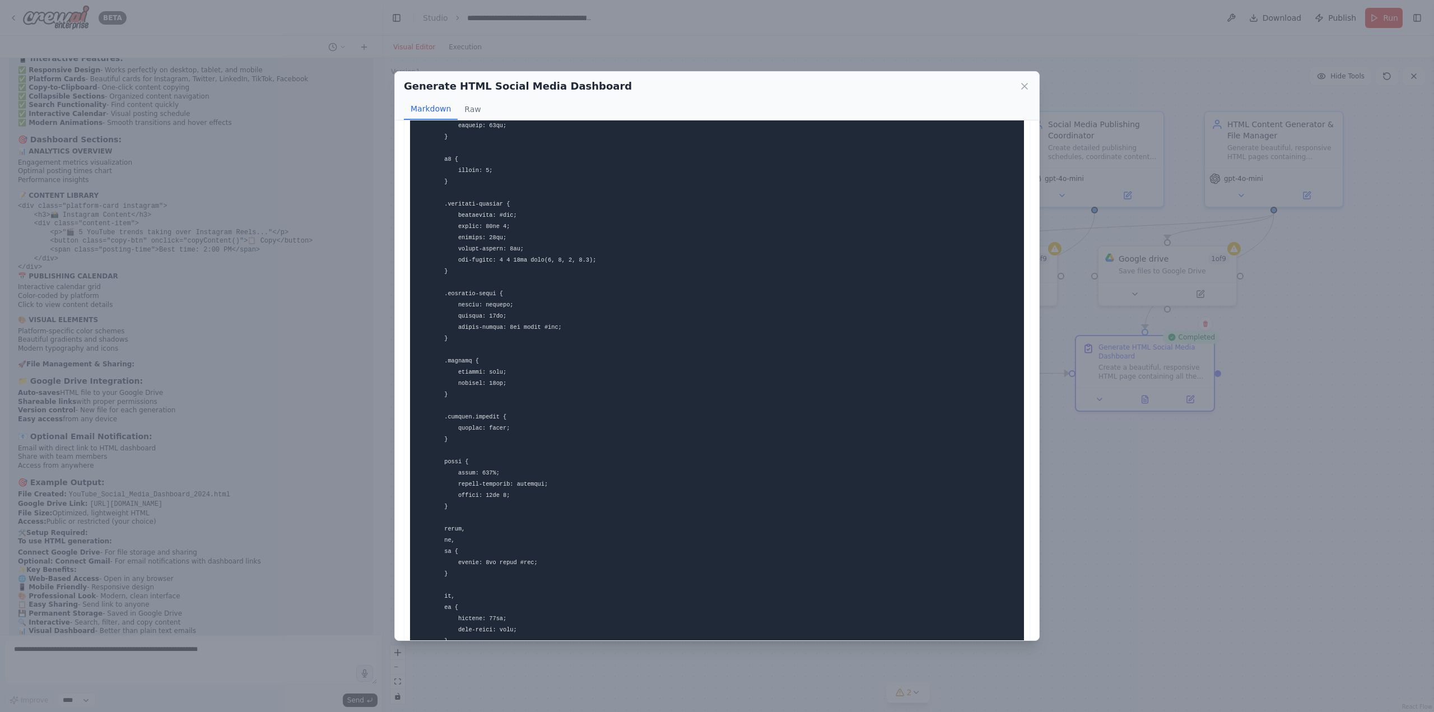
scroll to position [392, 0]
click at [471, 107] on button "Raw" at bounding box center [473, 109] width 30 height 21
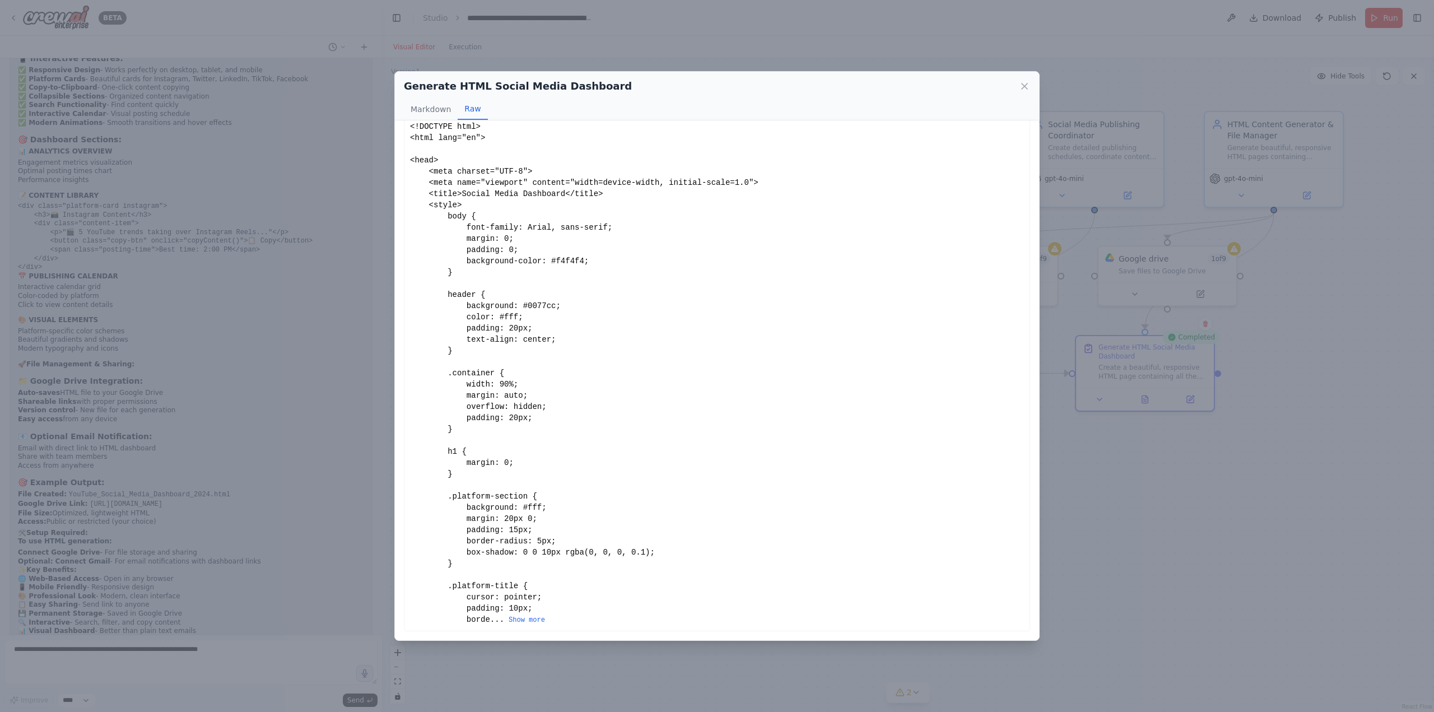
scroll to position [25, 0]
click at [440, 109] on button "Markdown" at bounding box center [431, 109] width 54 height 21
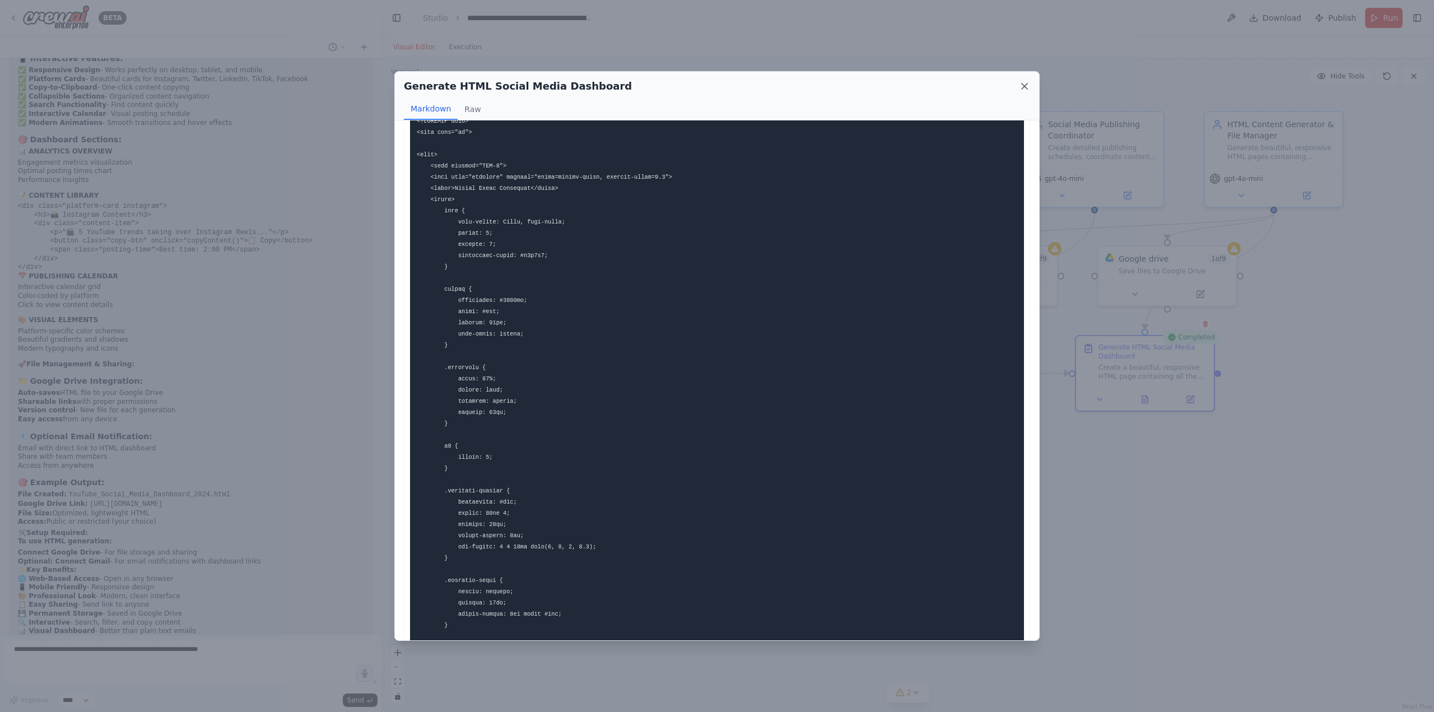
click at [1024, 83] on icon at bounding box center [1024, 86] width 11 height 11
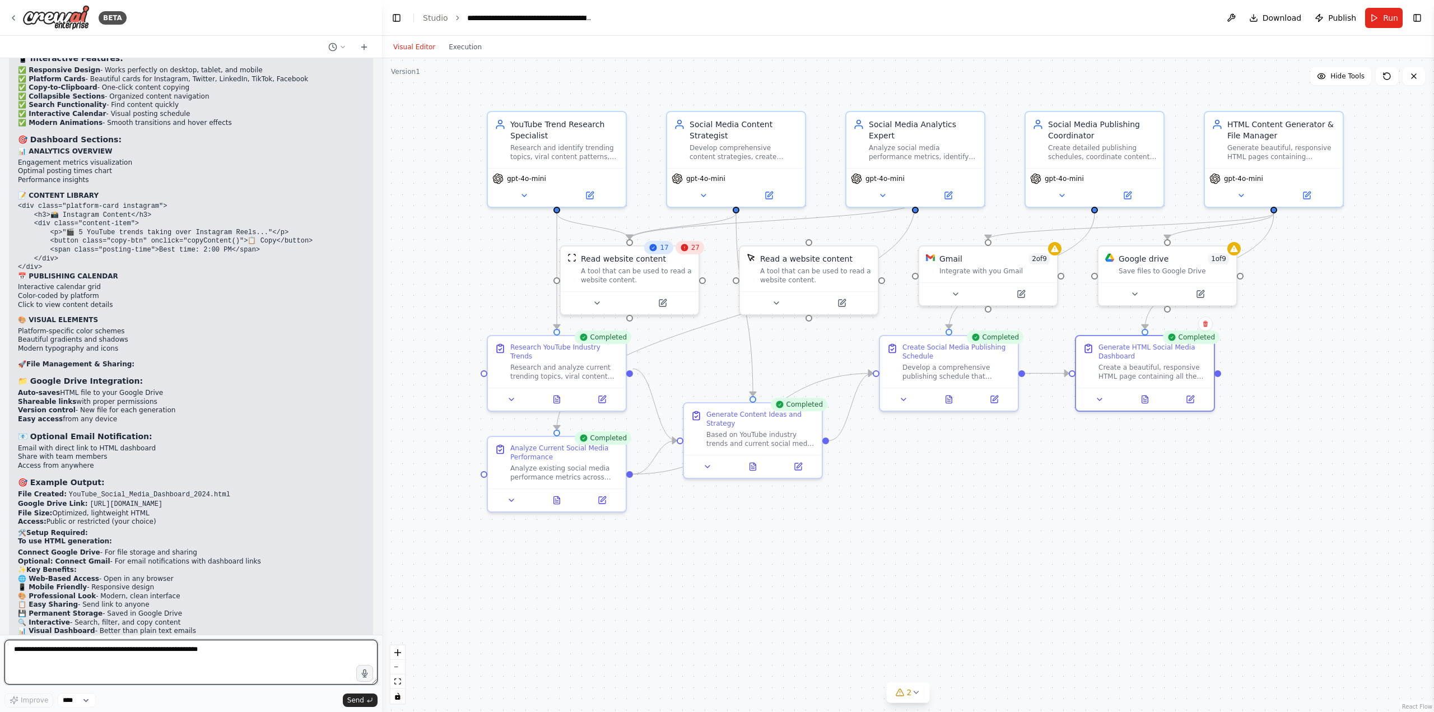
click at [170, 657] on textarea at bounding box center [190, 662] width 373 height 45
type textarea "**********"
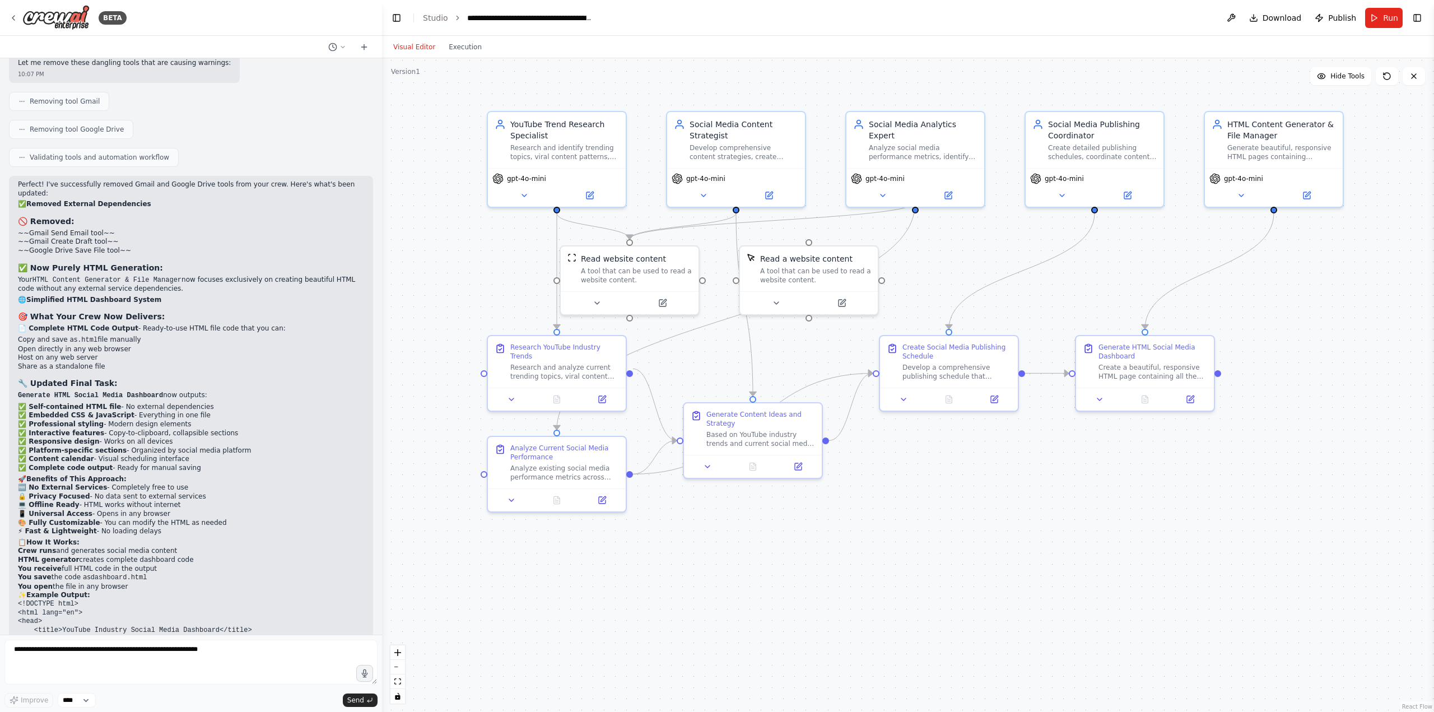
scroll to position [7754, 0]
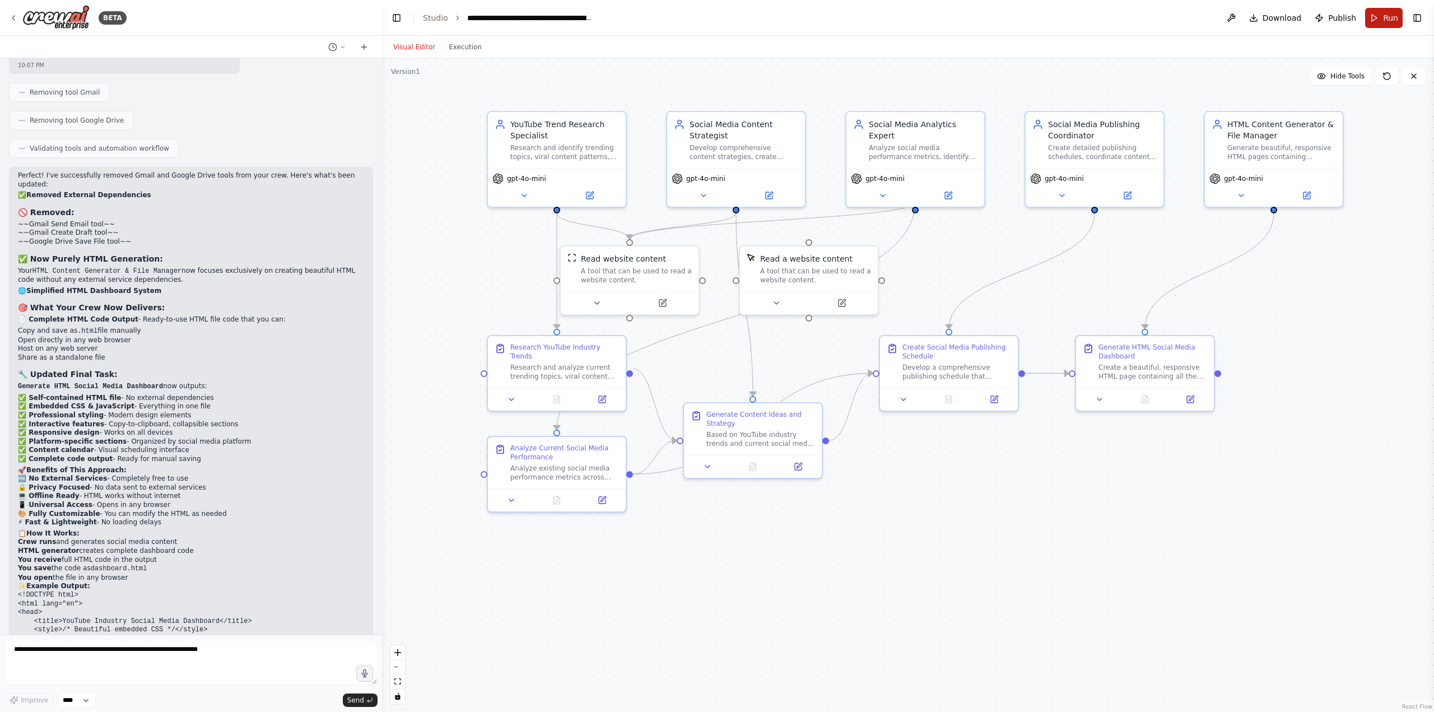
click at [1384, 20] on span "Run" at bounding box center [1390, 17] width 15 height 11
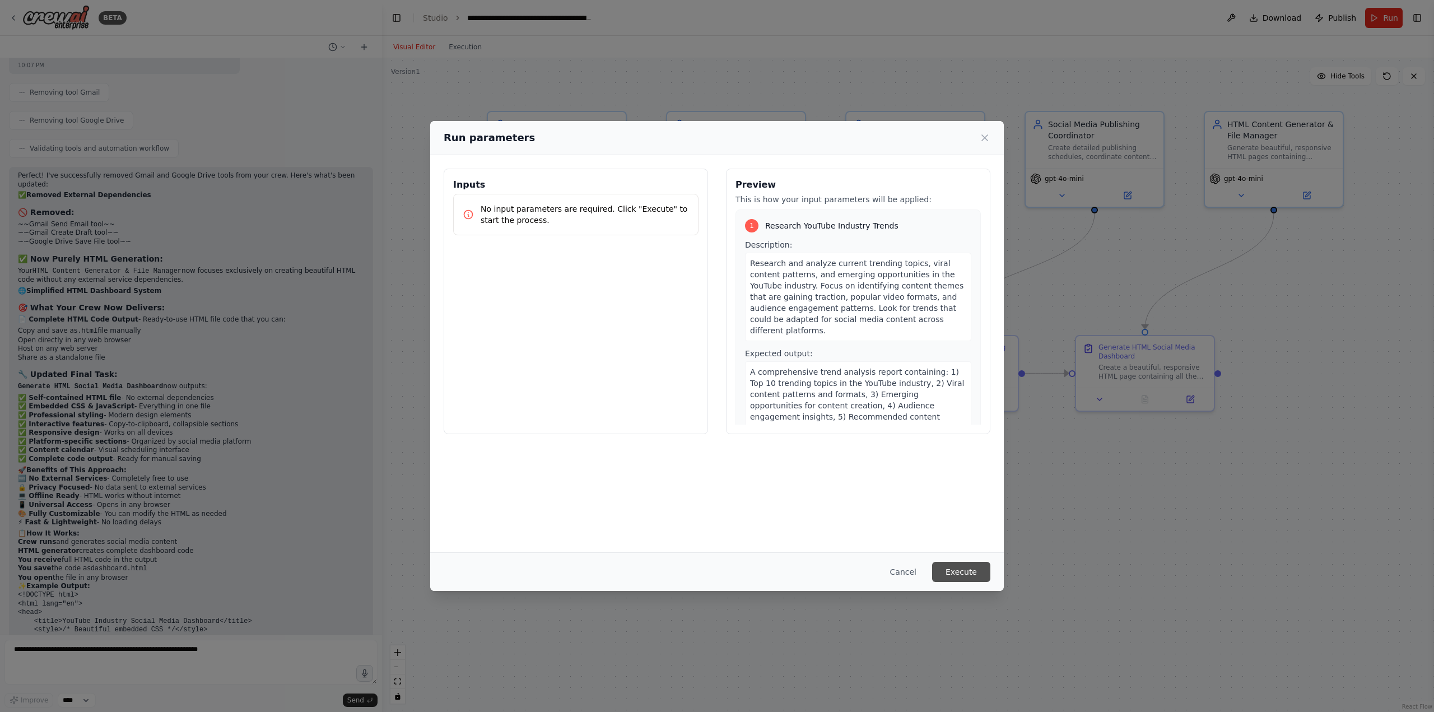
click at [963, 576] on button "Execute" at bounding box center [961, 572] width 58 height 20
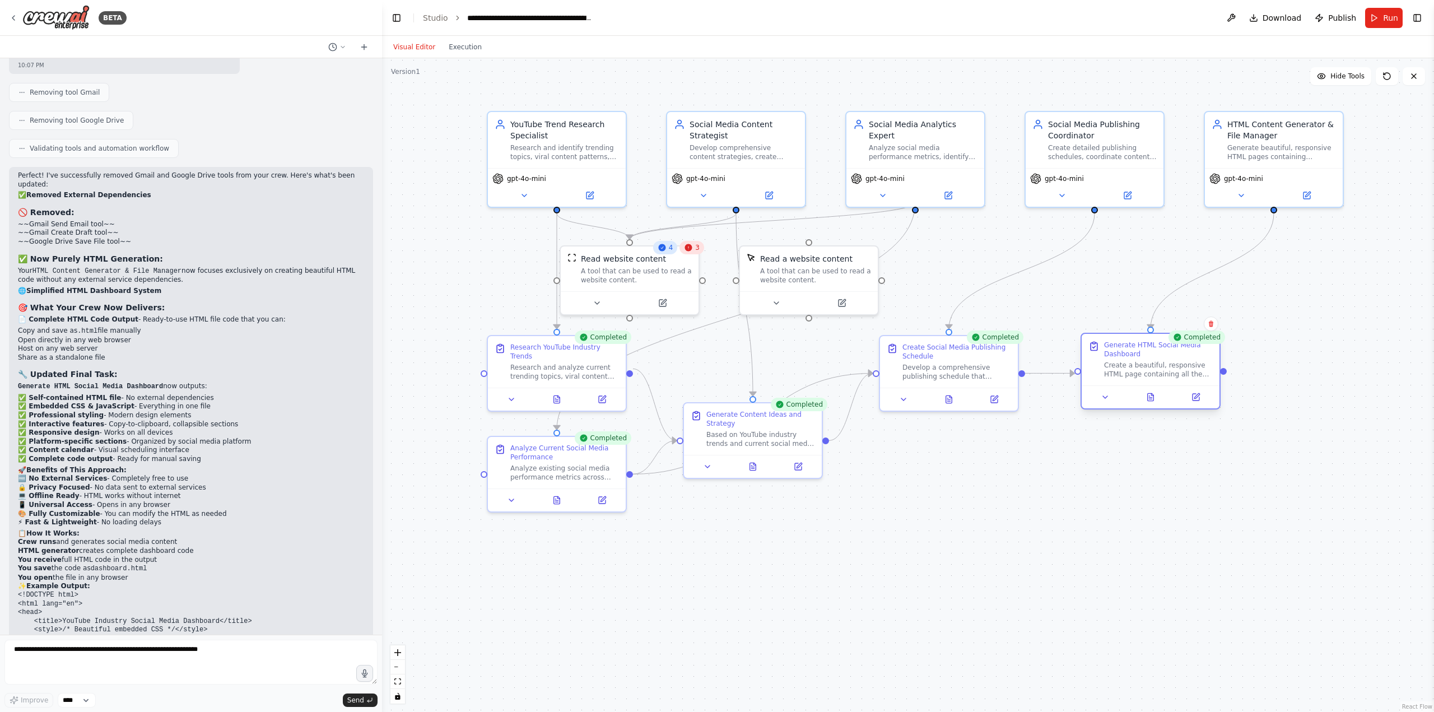
click at [1146, 404] on div at bounding box center [1150, 396] width 138 height 23
click at [1153, 398] on icon at bounding box center [1150, 396] width 6 height 7
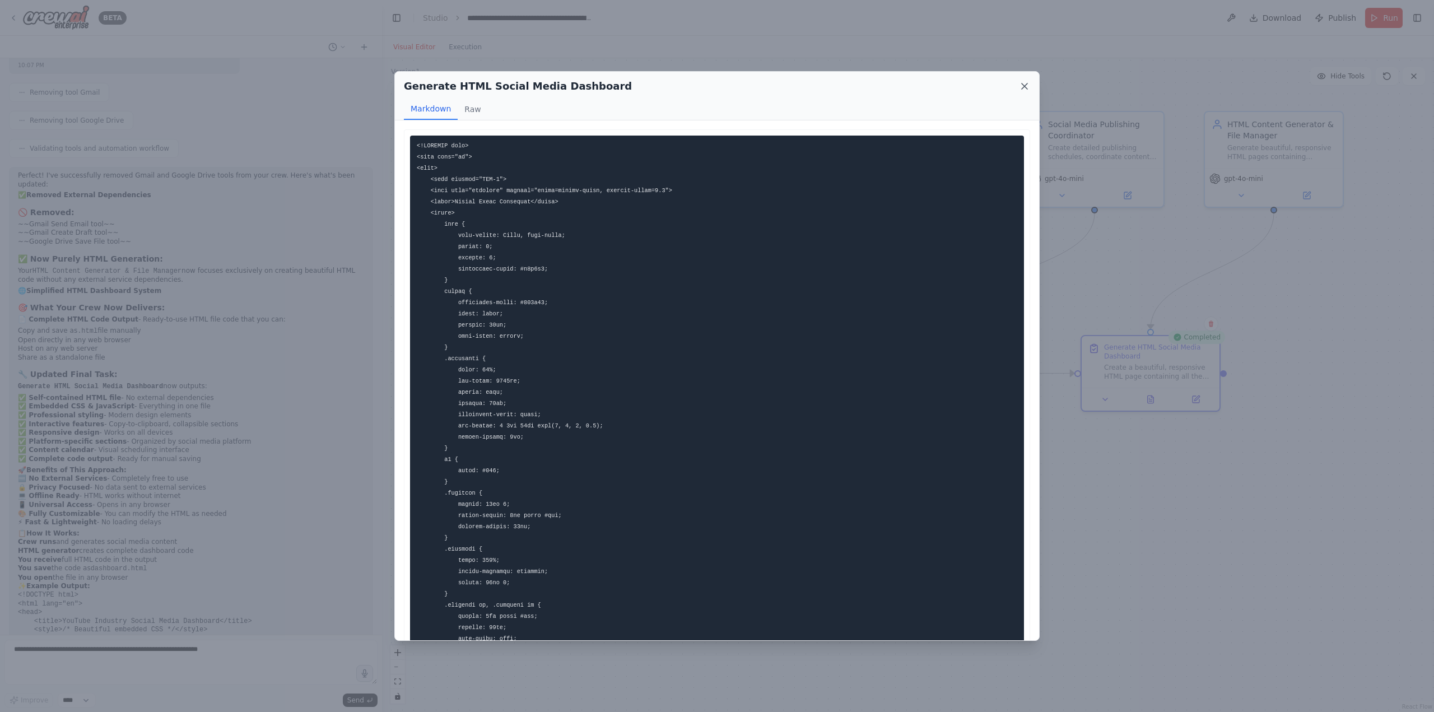
click at [1024, 87] on icon at bounding box center [1024, 86] width 11 height 11
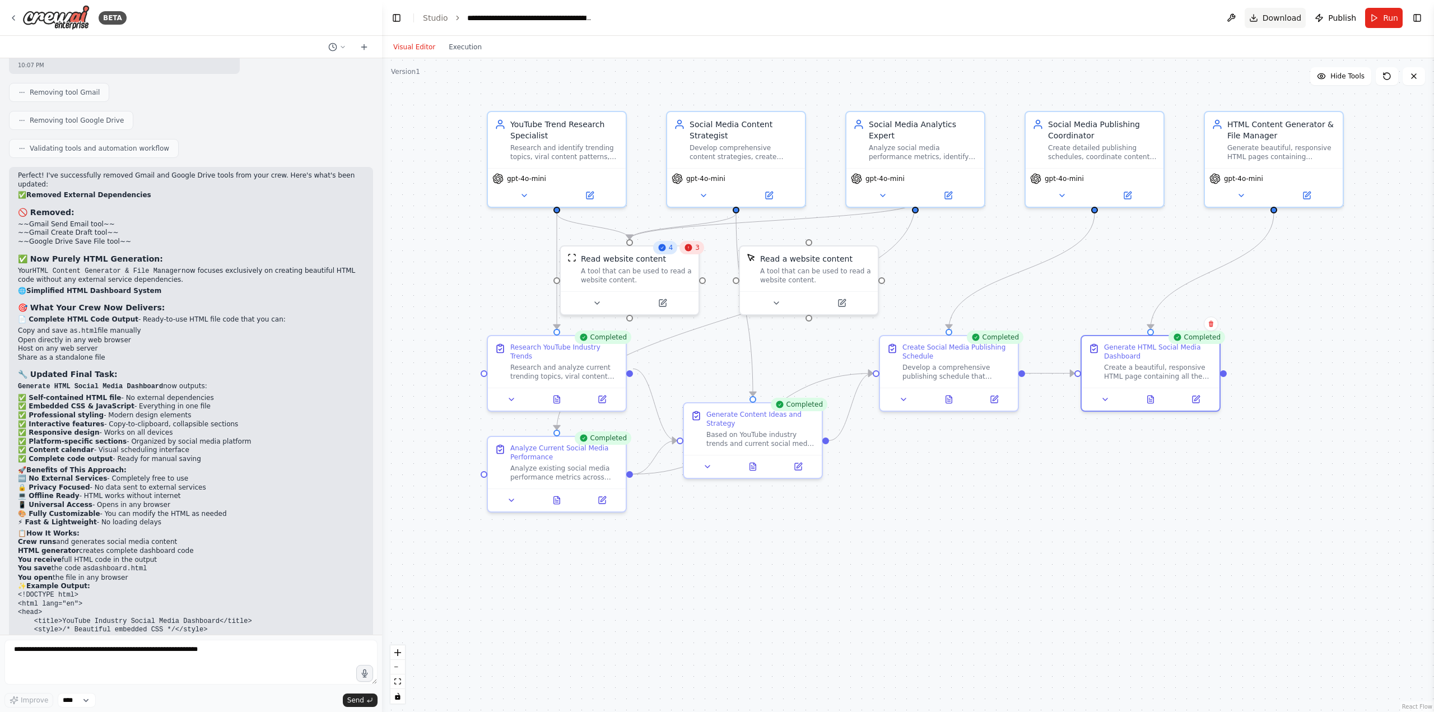
click at [1272, 17] on span "Download" at bounding box center [1281, 17] width 39 height 11
click at [1086, 71] on div ".deletable-edge-delete-btn { width: 20px; height: 20px; border: 0px solid #ffff…" at bounding box center [908, 385] width 1052 height 654
click at [1337, 17] on span "Publish" at bounding box center [1342, 17] width 28 height 11
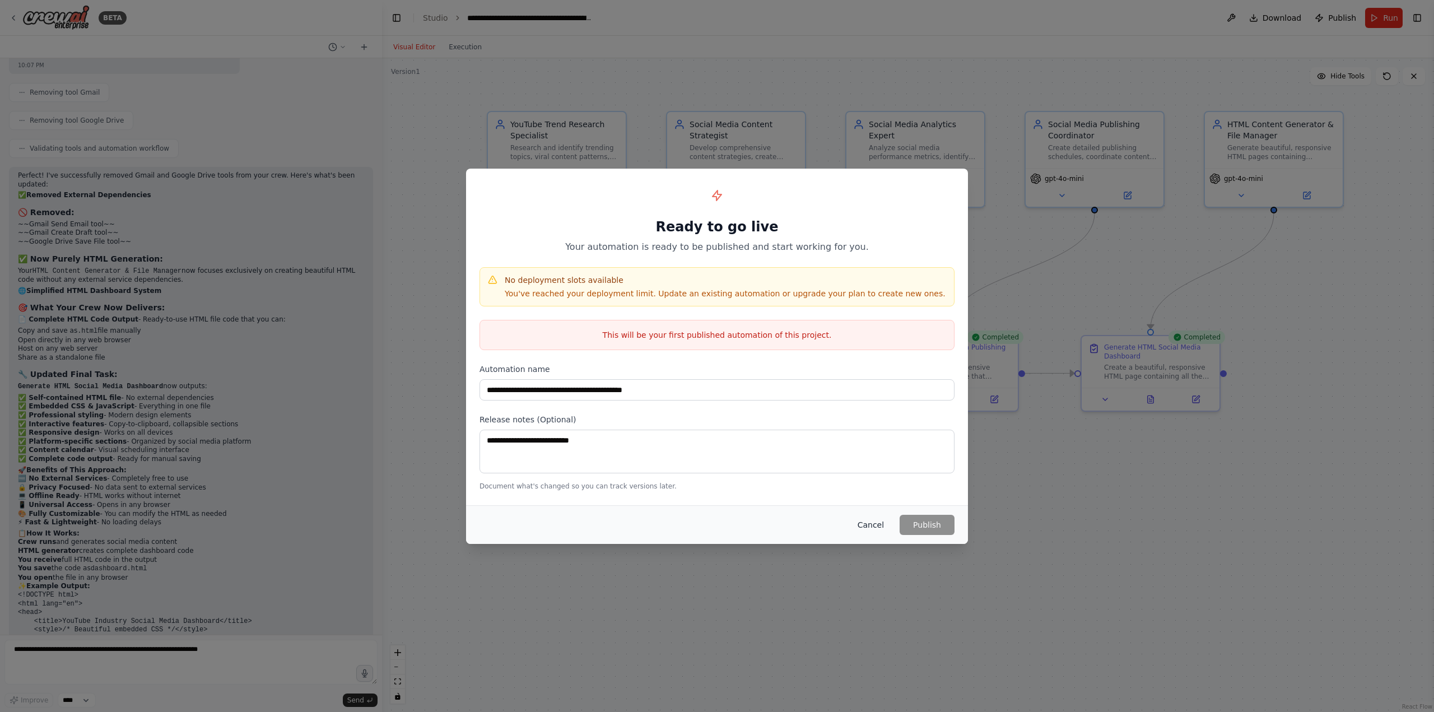
click at [875, 525] on button "Cancel" at bounding box center [870, 525] width 44 height 20
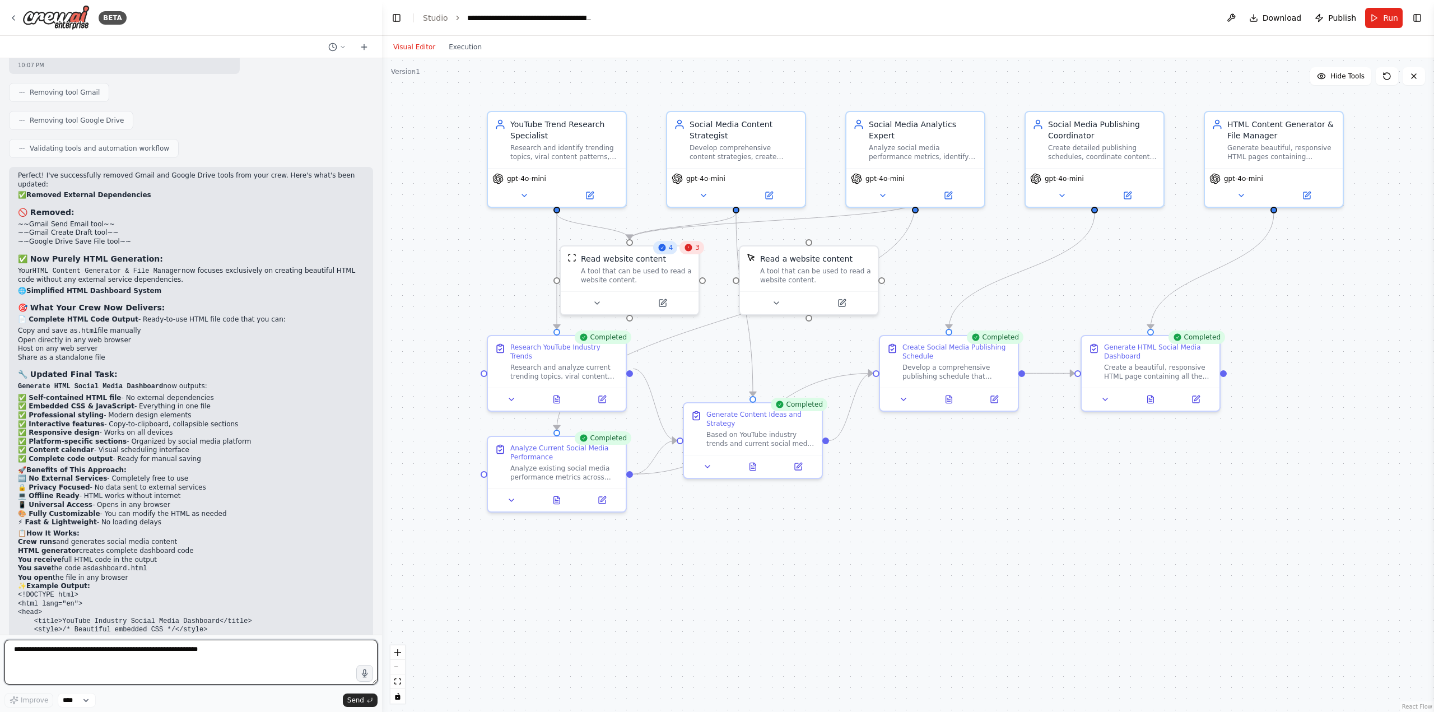
click at [88, 659] on textarea at bounding box center [190, 662] width 373 height 45
type textarea "**********"
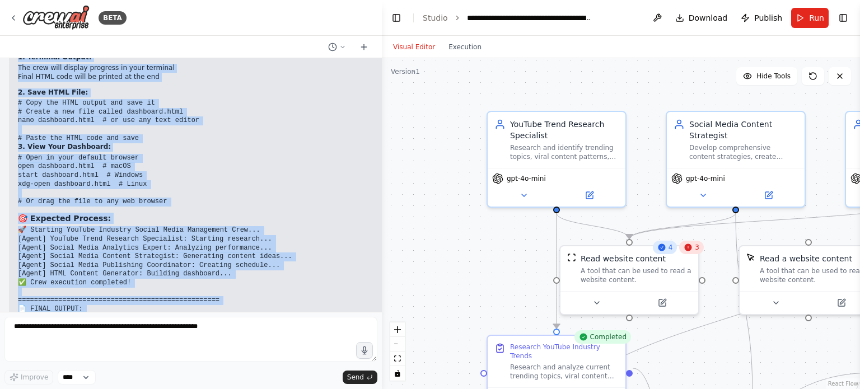
scroll to position [9861, 0]
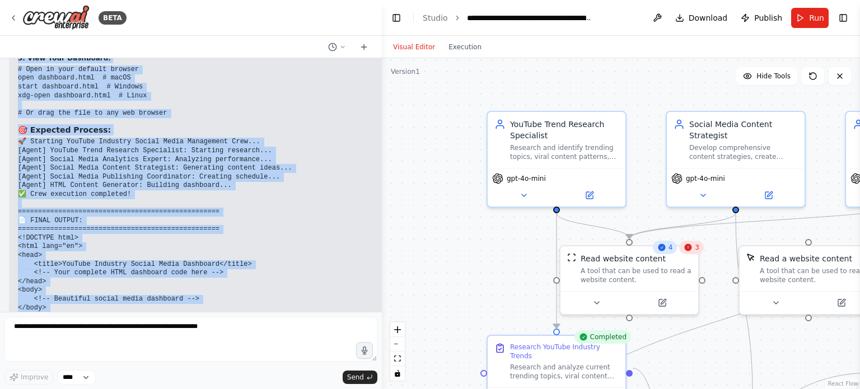
drag, startPoint x: 12, startPoint y: 200, endPoint x: 291, endPoint y: 287, distance: 291.9
copy div "🔧 Prerequisites Setup 1. Install Python (3.10+ recommended): # Check if Python …"
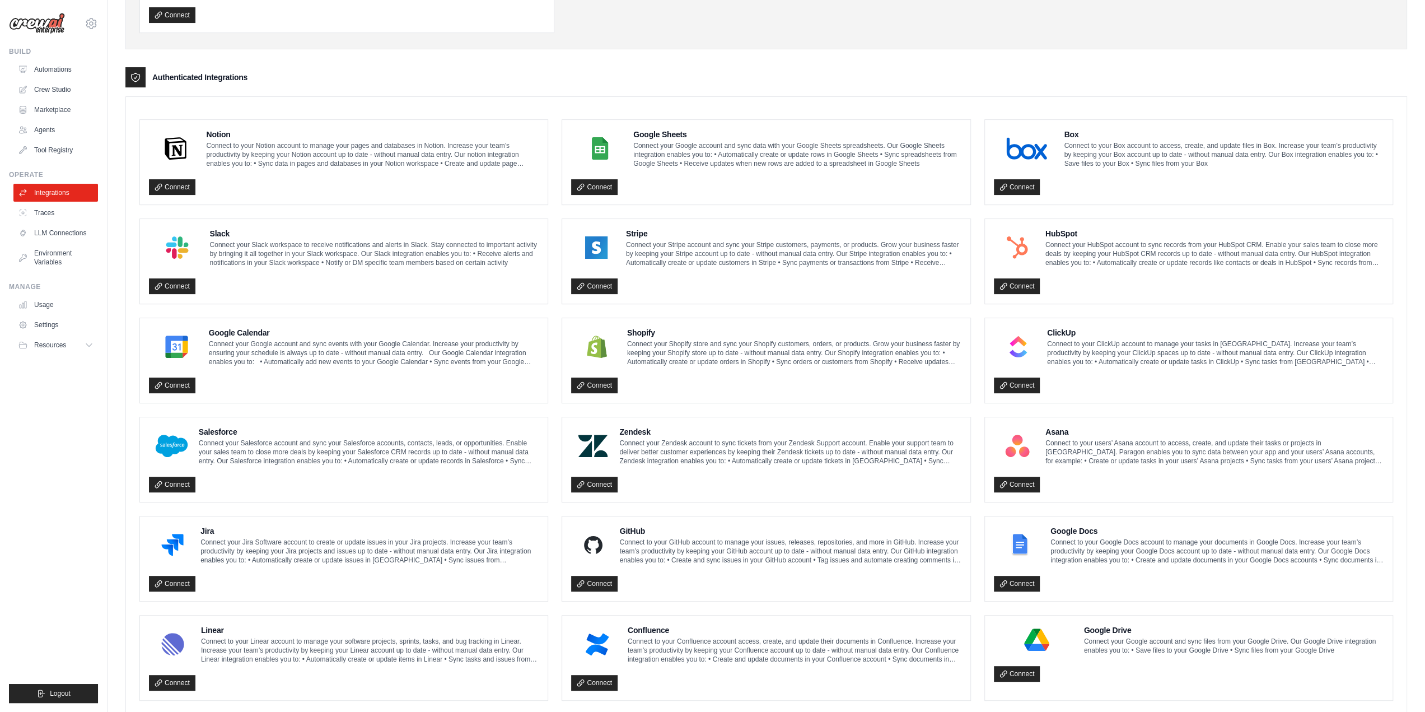
scroll to position [335, 0]
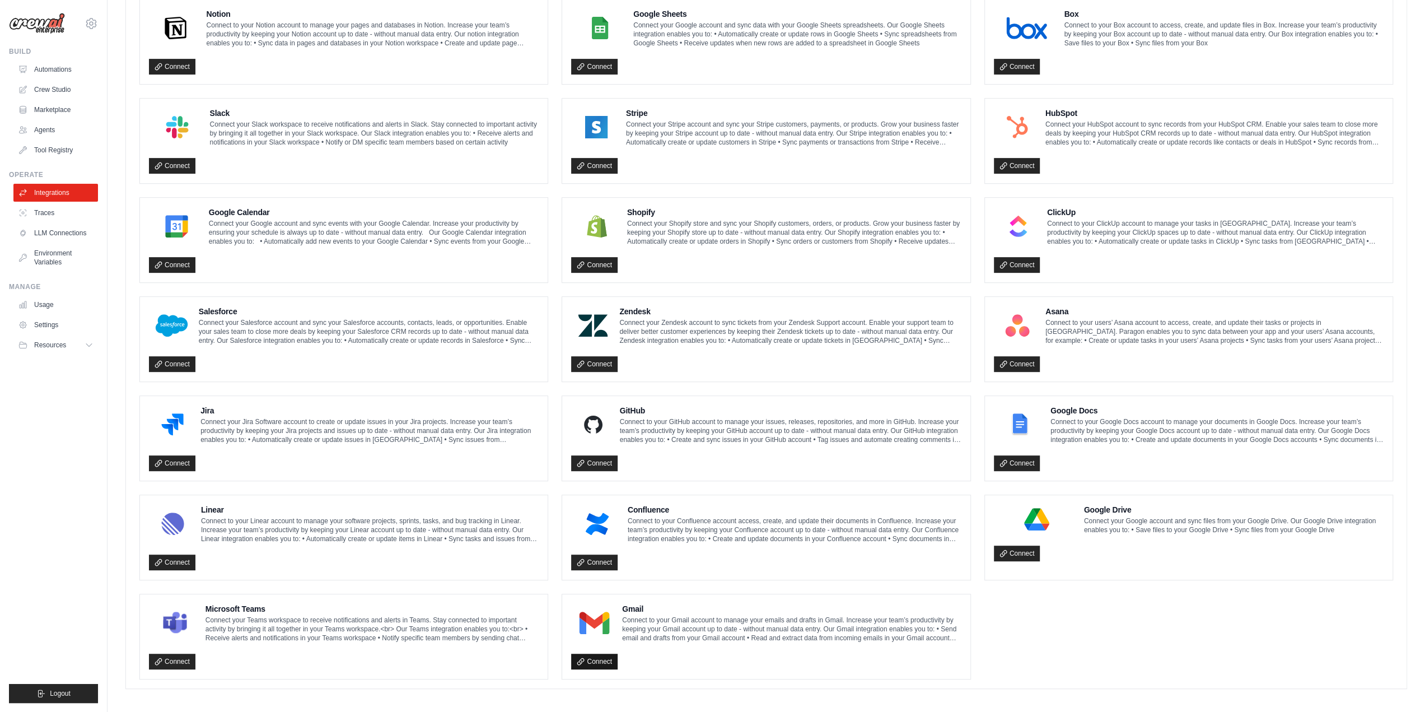
click at [599, 656] on link "Connect" at bounding box center [594, 662] width 46 height 16
